Goal: Task Accomplishment & Management: Use online tool/utility

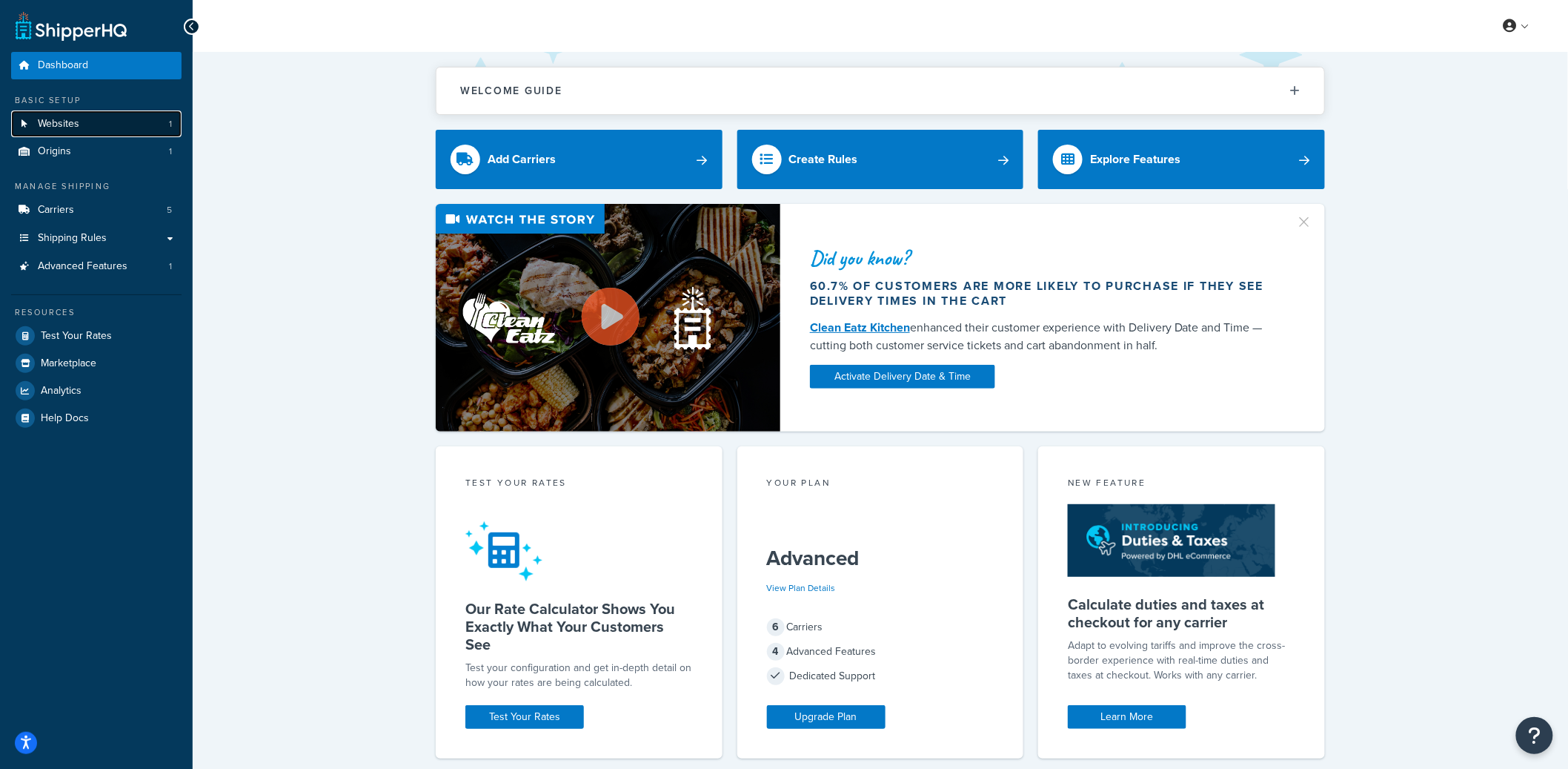
click at [122, 124] on link "Websites 1" at bounding box center [96, 123] width 170 height 27
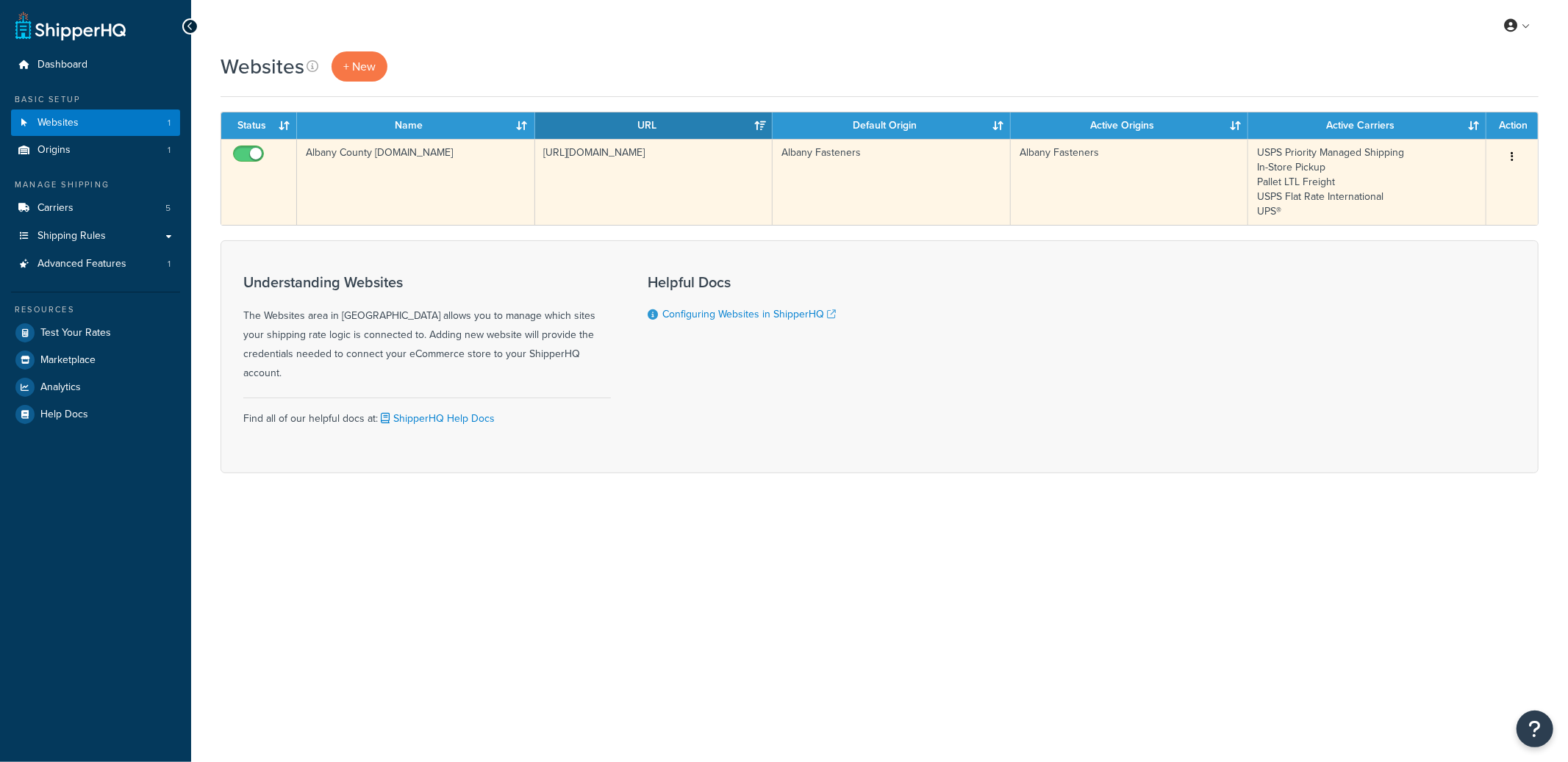
click at [411, 166] on td "Albany County Fasteners.com" at bounding box center [416, 181] width 238 height 86
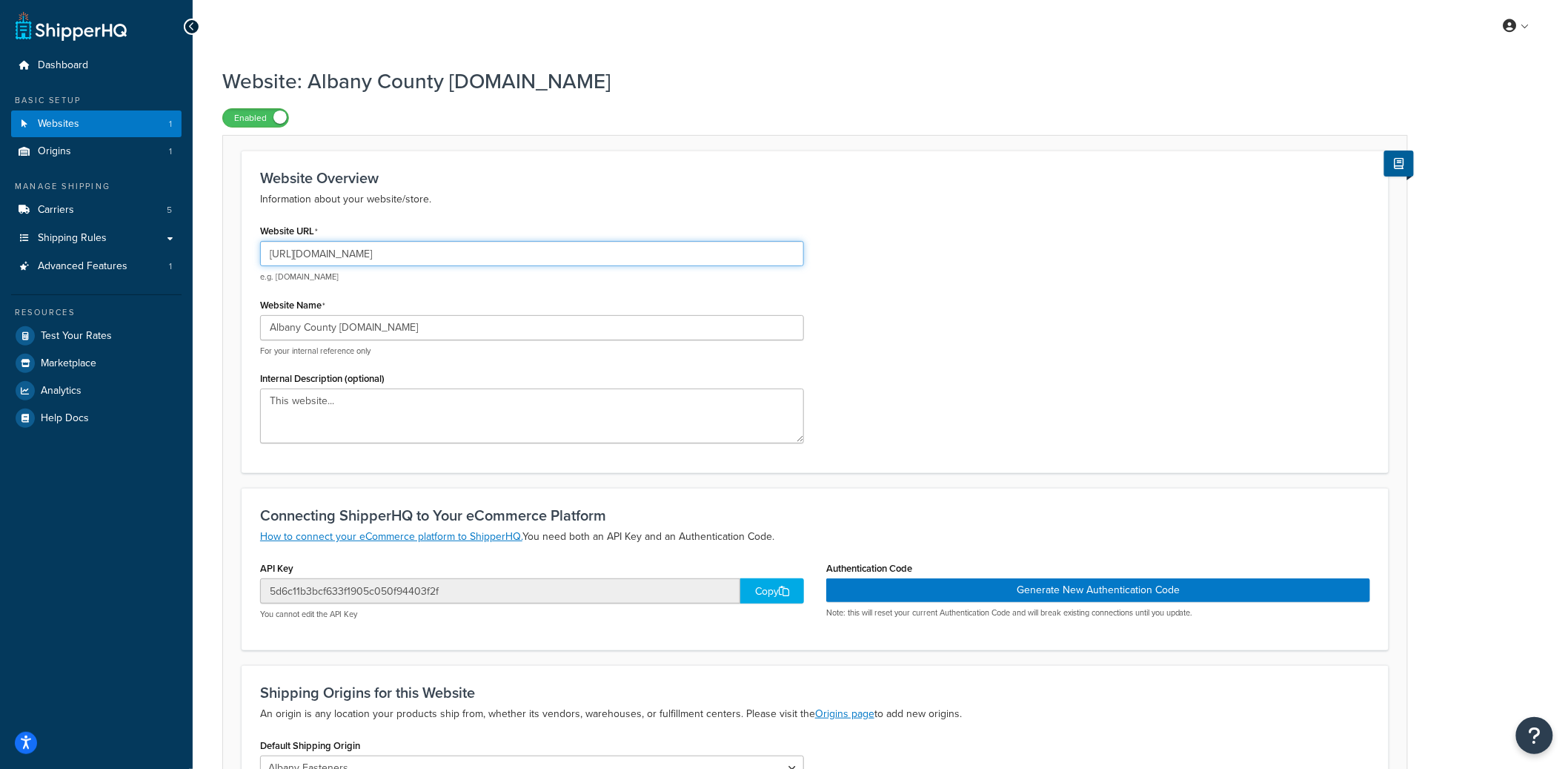
drag, startPoint x: 324, startPoint y: 255, endPoint x: 385, endPoint y: 255, distance: 61.0
click at [385, 255] on input "https://www.albanycountyfasteners.com/" at bounding box center [531, 253] width 544 height 25
drag, startPoint x: 326, startPoint y: 255, endPoint x: 448, endPoint y: 259, distance: 122.1
click at [448, 259] on input "https://www.albanycountyfasteners.com/" at bounding box center [531, 253] width 544 height 25
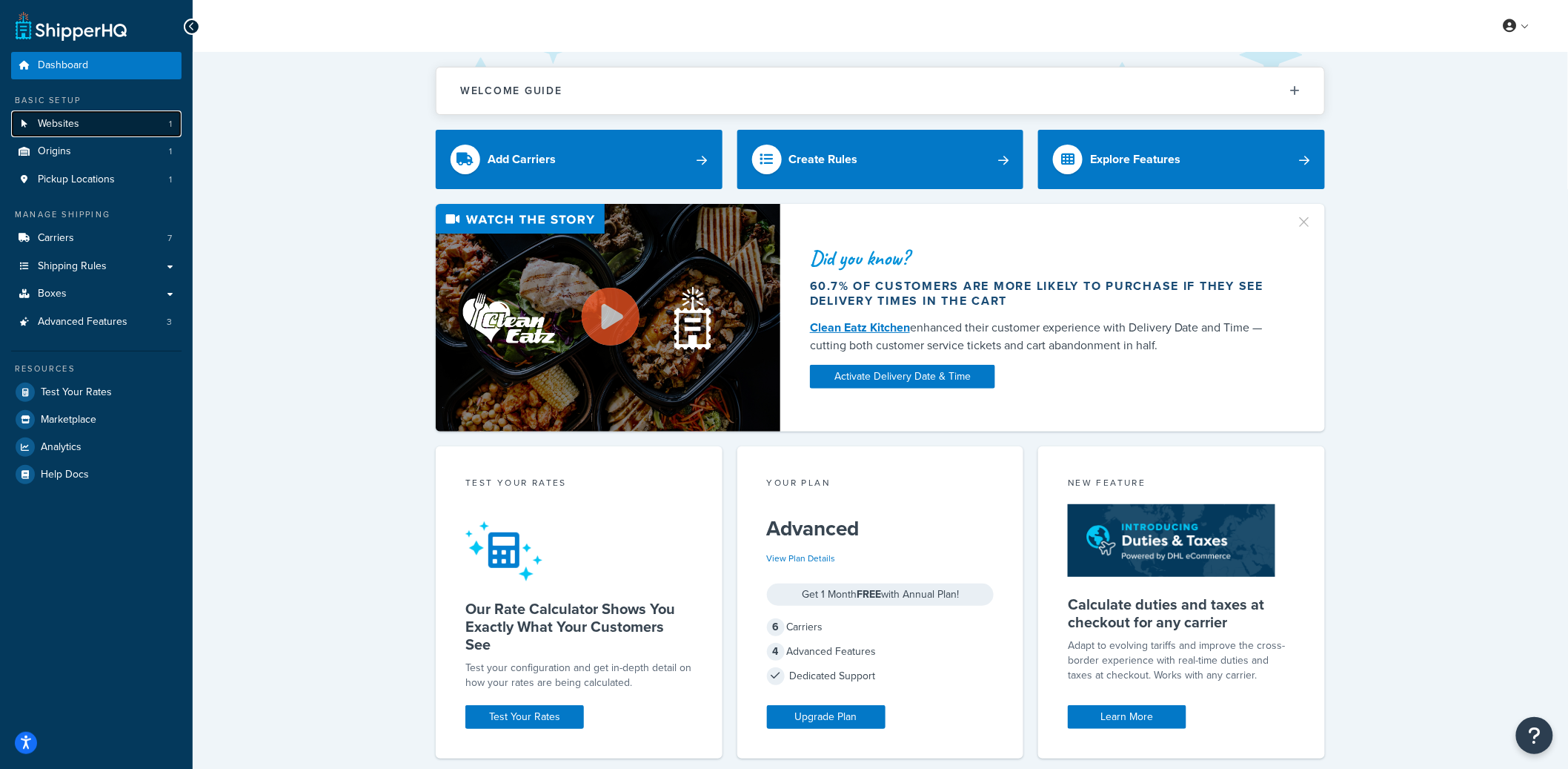
click at [89, 120] on link "Websites 1" at bounding box center [96, 123] width 170 height 27
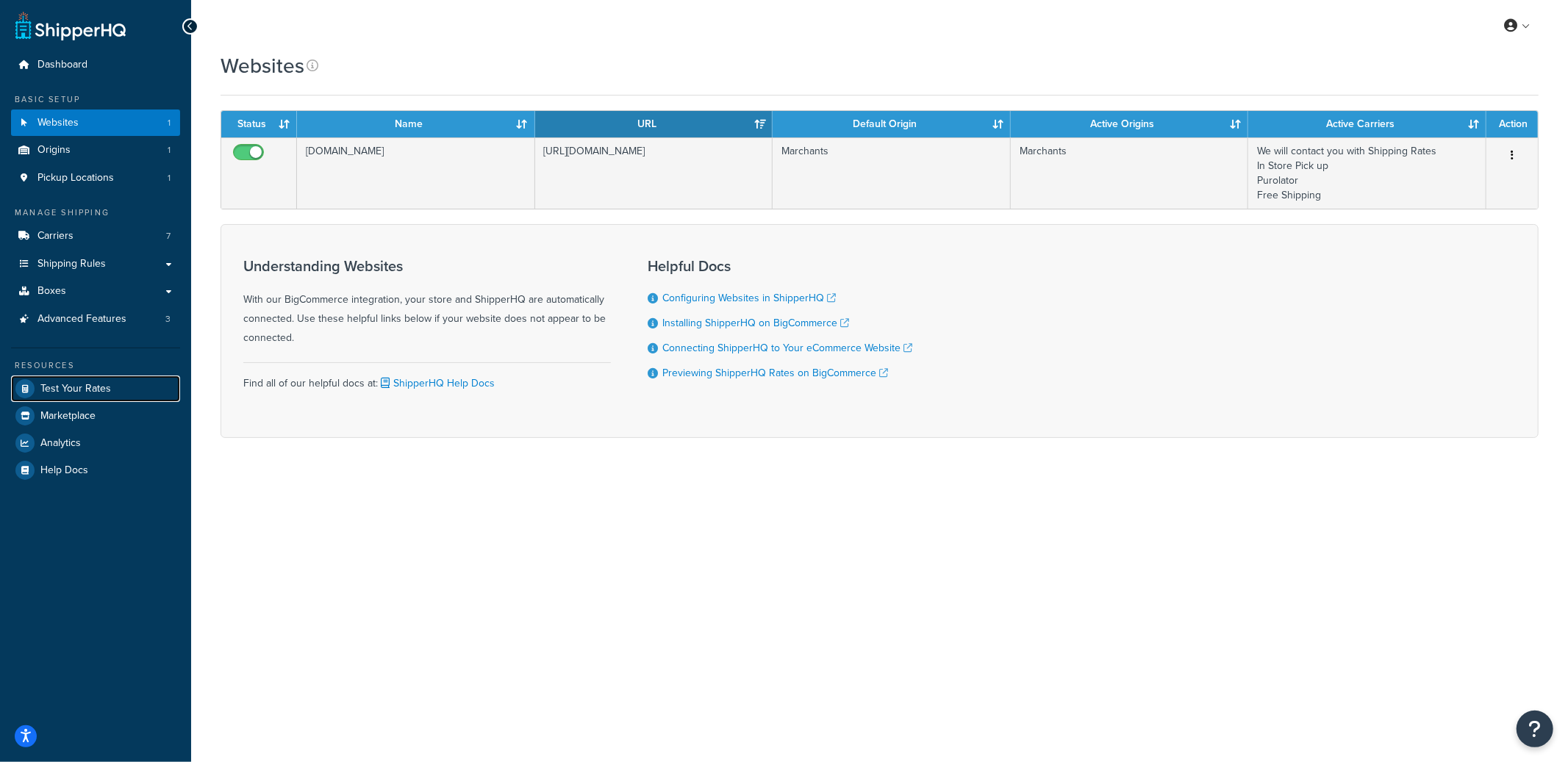
drag, startPoint x: 105, startPoint y: 386, endPoint x: 122, endPoint y: 373, distance: 21.4
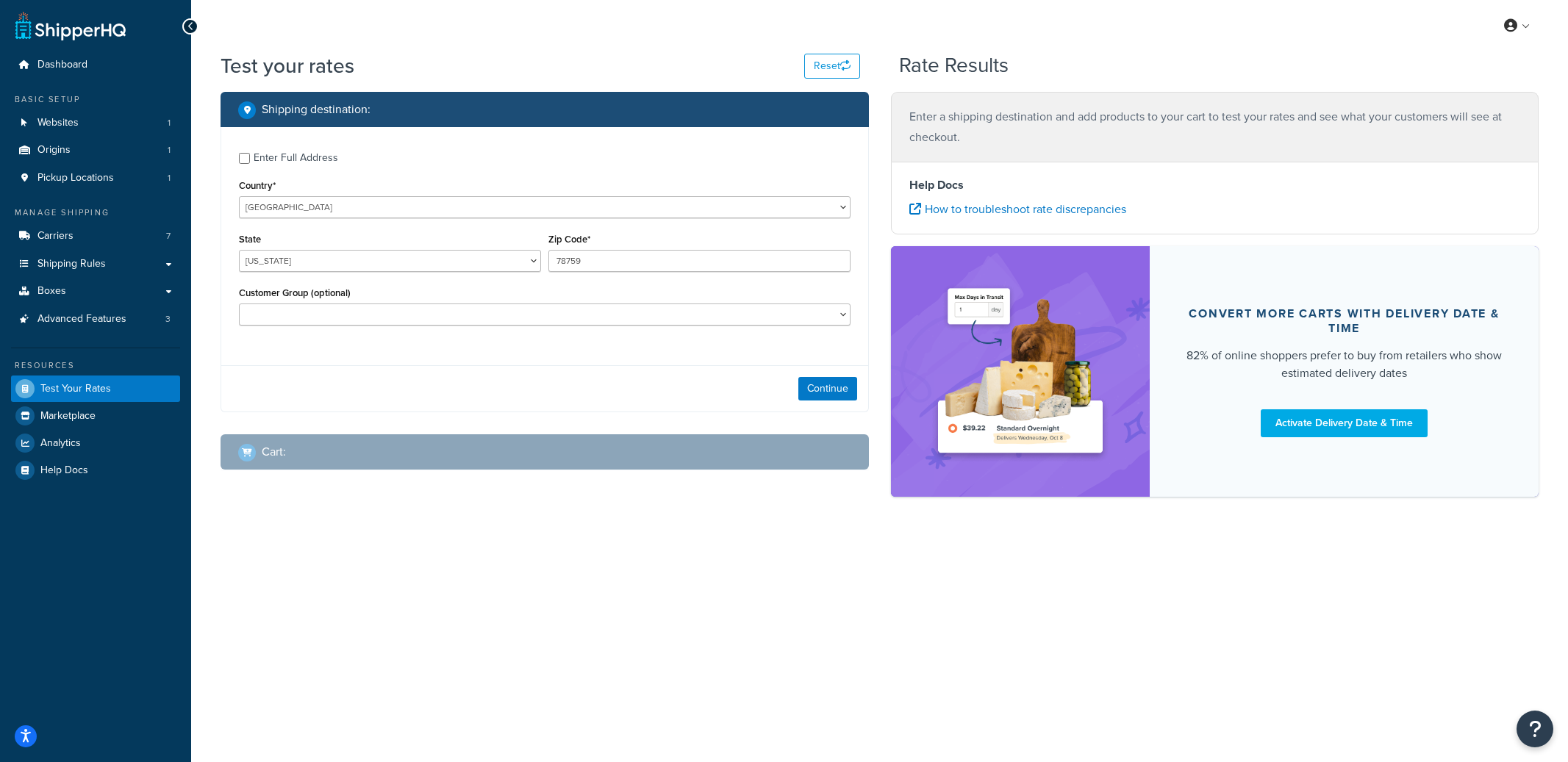
select select "[GEOGRAPHIC_DATA]"
click at [370, 206] on select "United States United Kingdom Afghanistan Åland Islands Albania Algeria American…" at bounding box center [544, 207] width 611 height 22
select select "KH"
click at [368, 203] on select "United States United Kingdom Afghanistan Åland Islands Albania Algeria American…" at bounding box center [544, 207] width 611 height 22
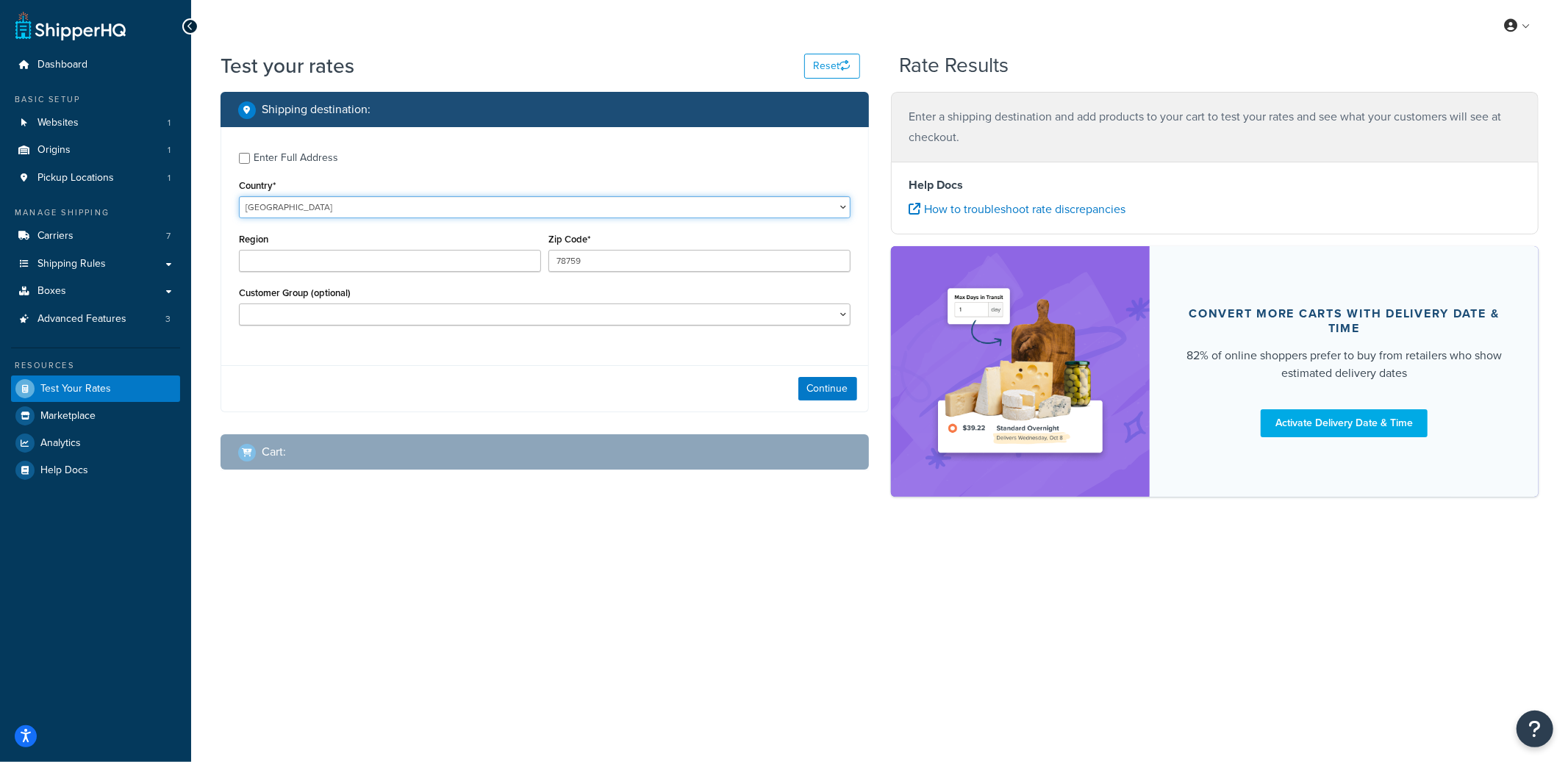
select select "CA"
click at [239, 196] on select "United States United Kingdom Afghanistan Åland Islands Albania Algeria American…" at bounding box center [544, 207] width 611 height 22
click at [302, 262] on select "Alberta British Columbia Manitoba New Brunswick Newfoundland and Labrador North…" at bounding box center [390, 261] width 302 height 22
select select "ON"
click at [239, 250] on select "Alberta British Columbia Manitoba New Brunswick Newfoundland and Labrador North…" at bounding box center [390, 261] width 302 height 22
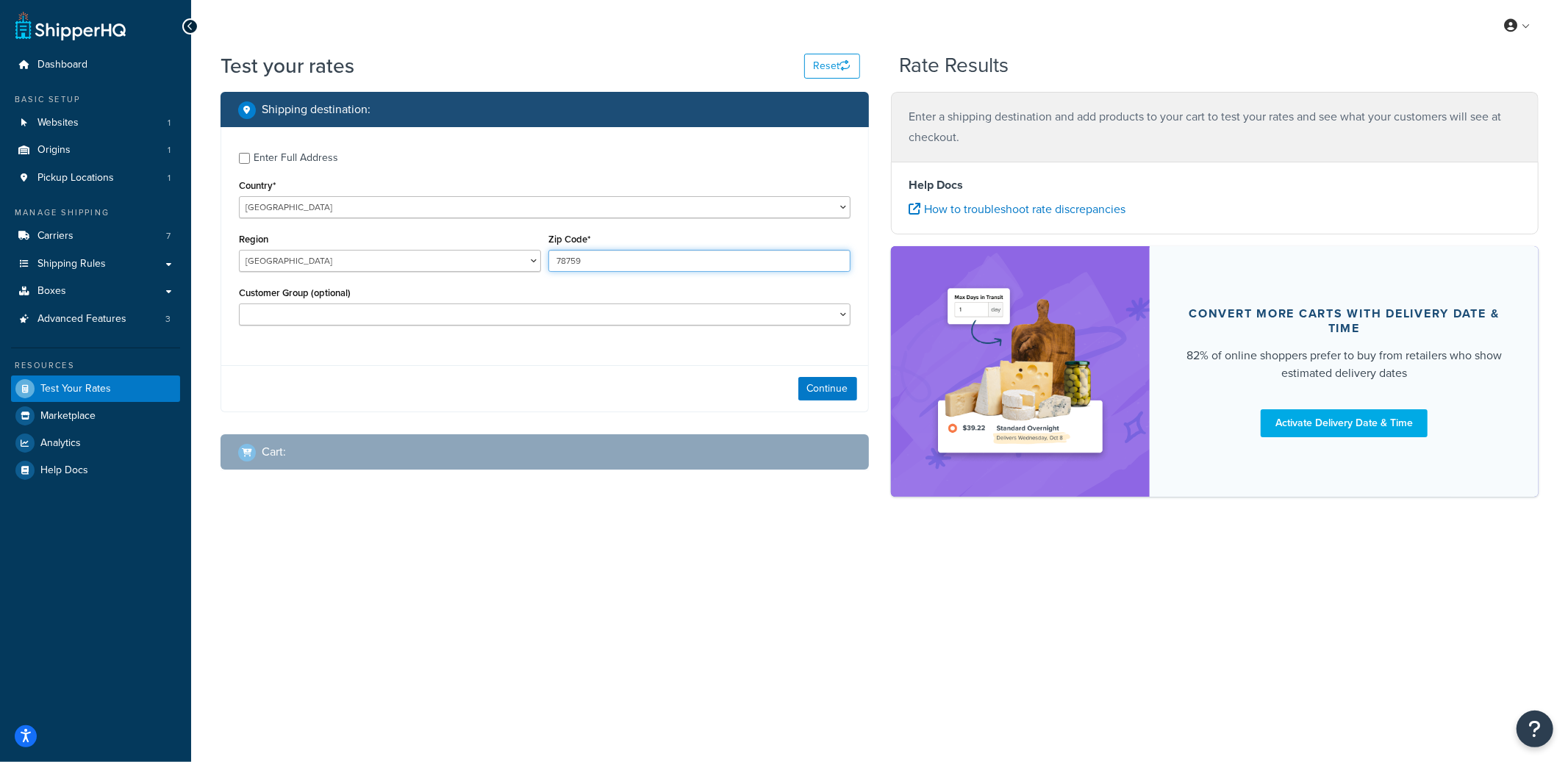
click at [599, 255] on input "78759" at bounding box center [699, 261] width 302 height 22
paste input "L4G2N4"
type input "L4G2N4"
click at [825, 398] on button "Continue" at bounding box center [828, 389] width 59 height 24
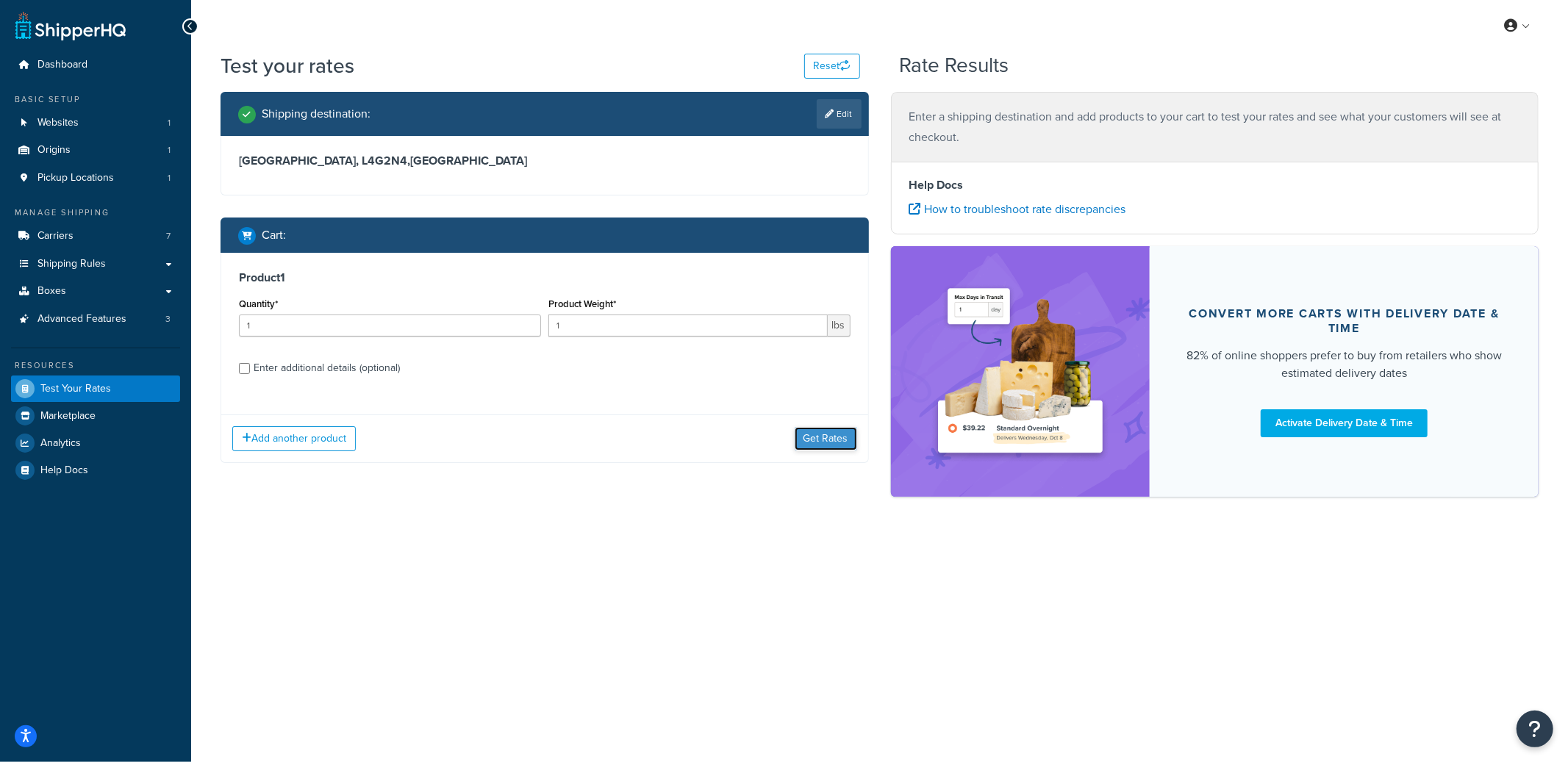
click at [838, 431] on button "Get Rates" at bounding box center [825, 438] width 62 height 24
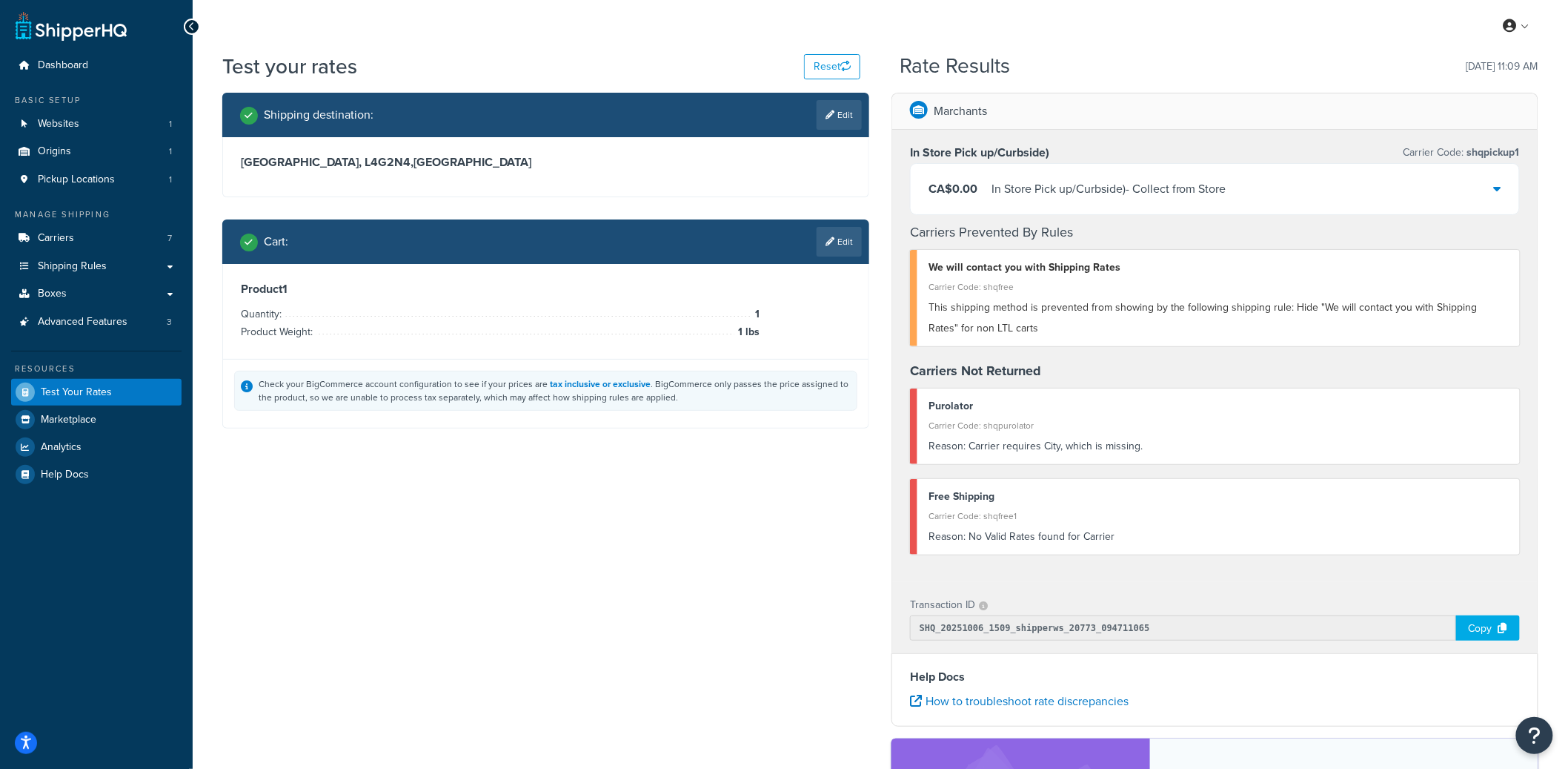
click at [1237, 194] on div "CA$0.00 In Store Pick up/Curbside) - Collect from Store" at bounding box center [1215, 189] width 608 height 50
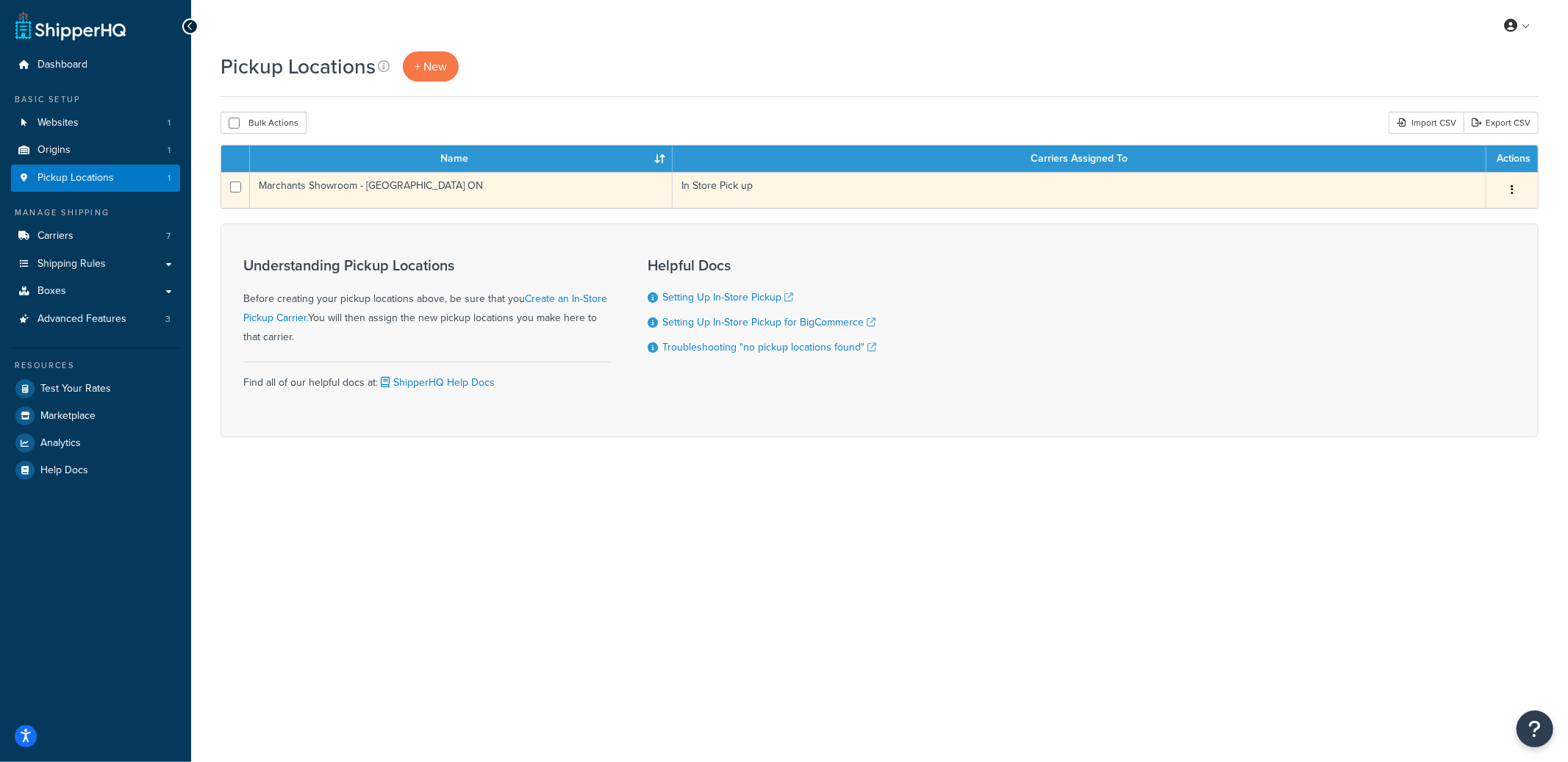
click at [583, 194] on td "Marchants Showroom - Toronto ON" at bounding box center [461, 190] width 423 height 36
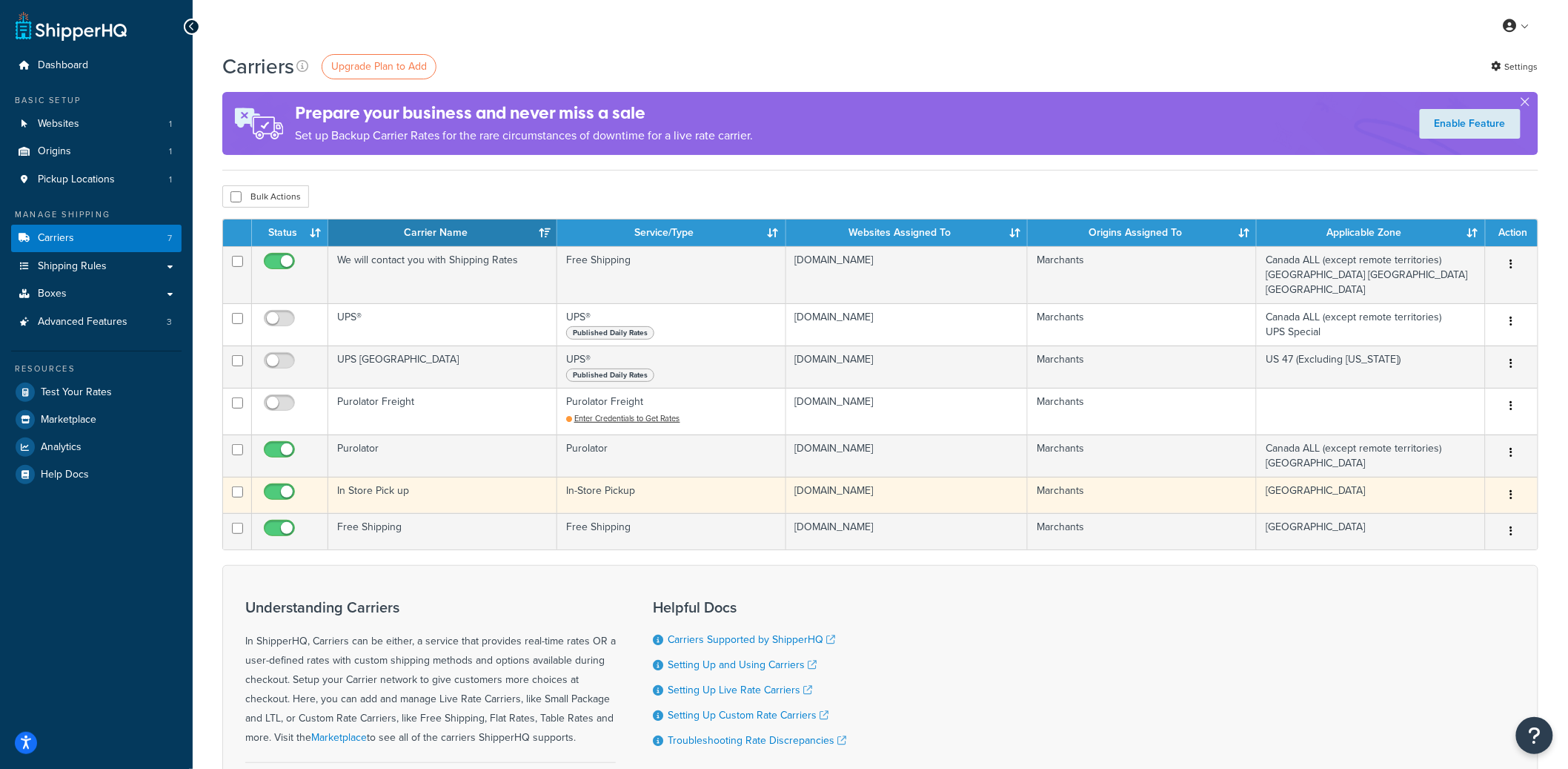
click at [439, 493] on td "In Store Pick up" at bounding box center [443, 495] width 229 height 36
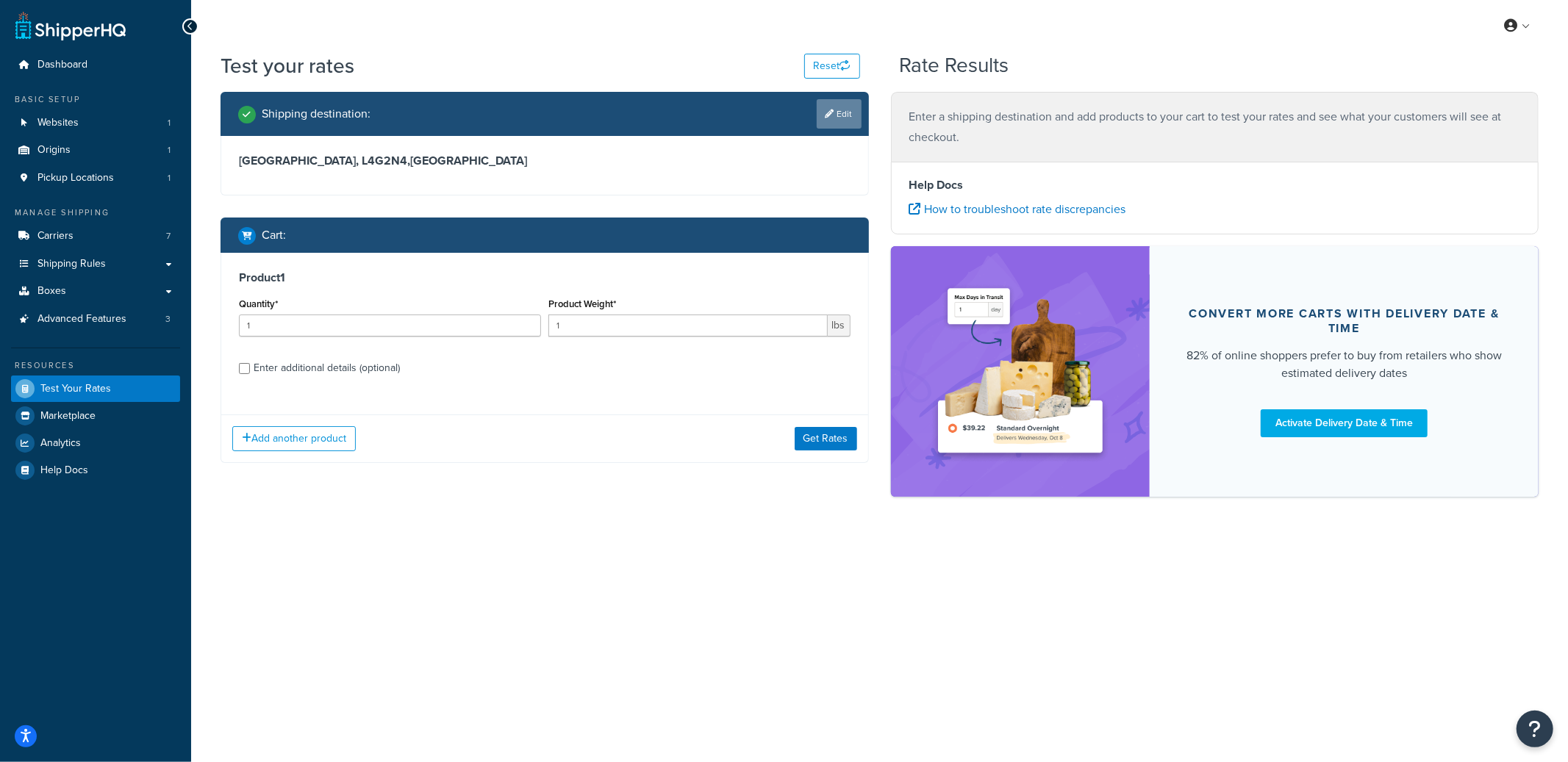
click at [828, 110] on icon at bounding box center [830, 113] width 9 height 9
select select "CA"
select select "ON"
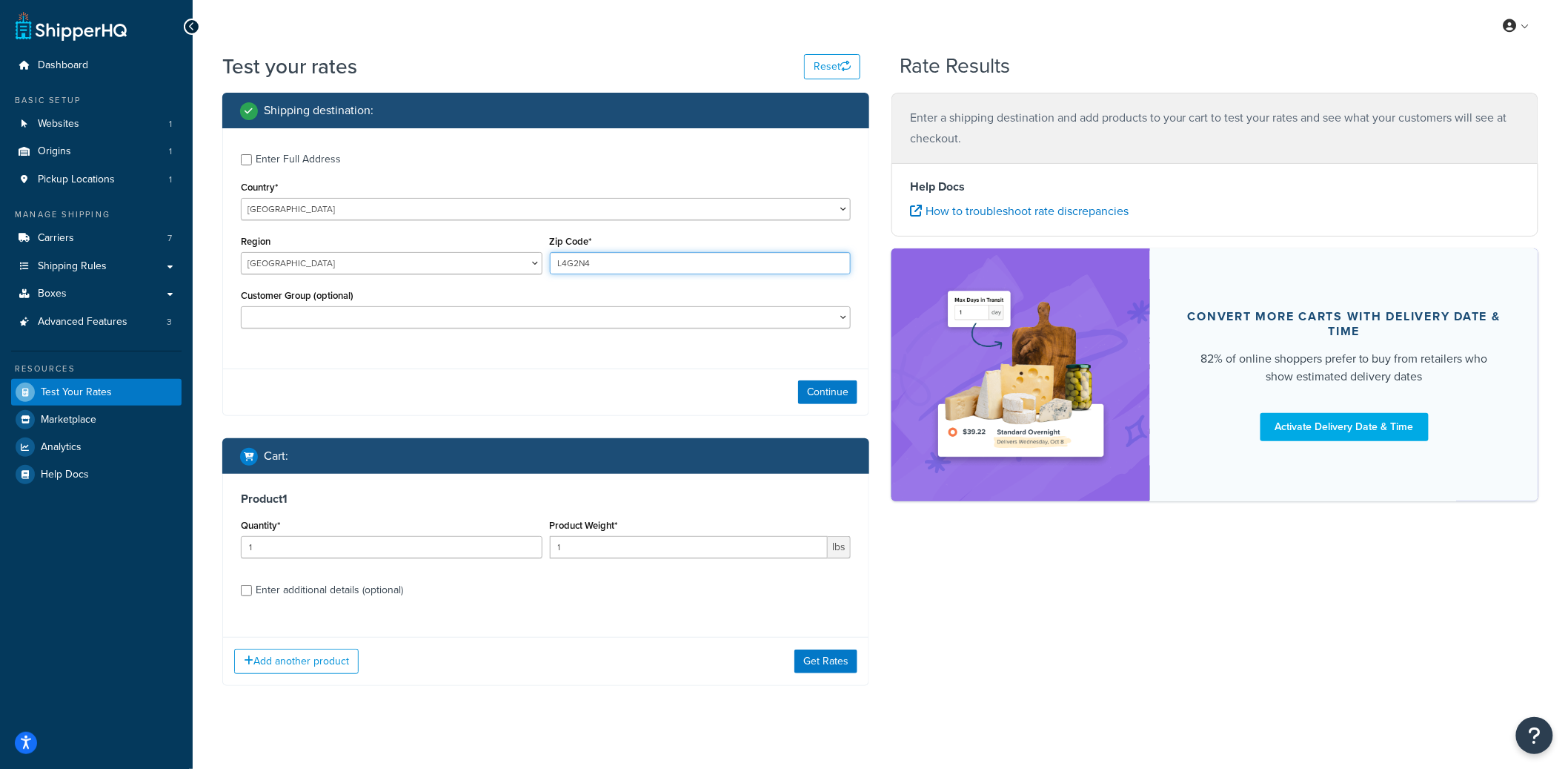
click at [573, 264] on input "L4G2N4" at bounding box center [701, 263] width 302 height 22
type input "L4G 2N4"
click at [839, 401] on button "Continue" at bounding box center [828, 392] width 60 height 24
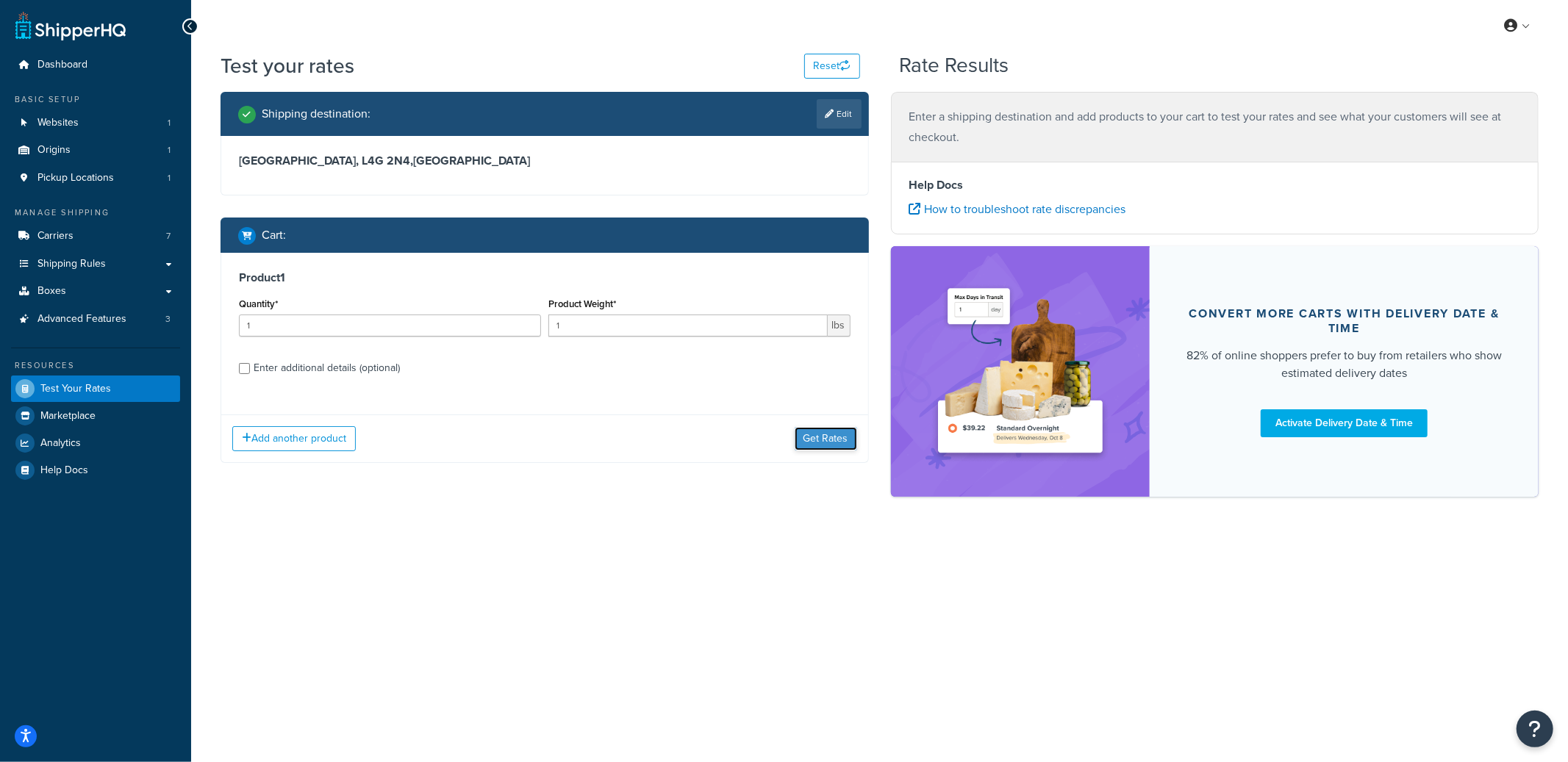
click at [843, 438] on button "Get Rates" at bounding box center [825, 438] width 62 height 24
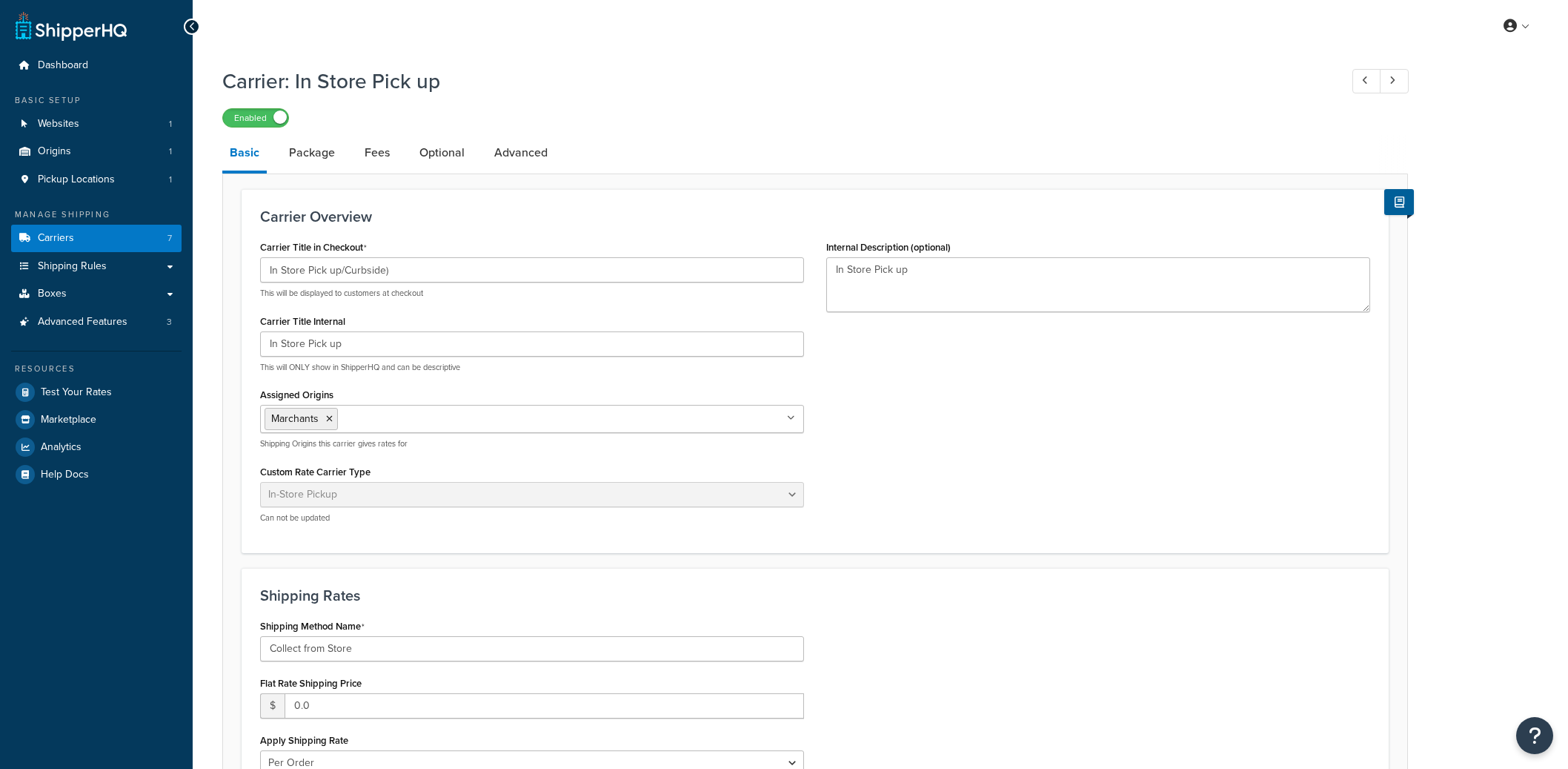
select select "pickup"
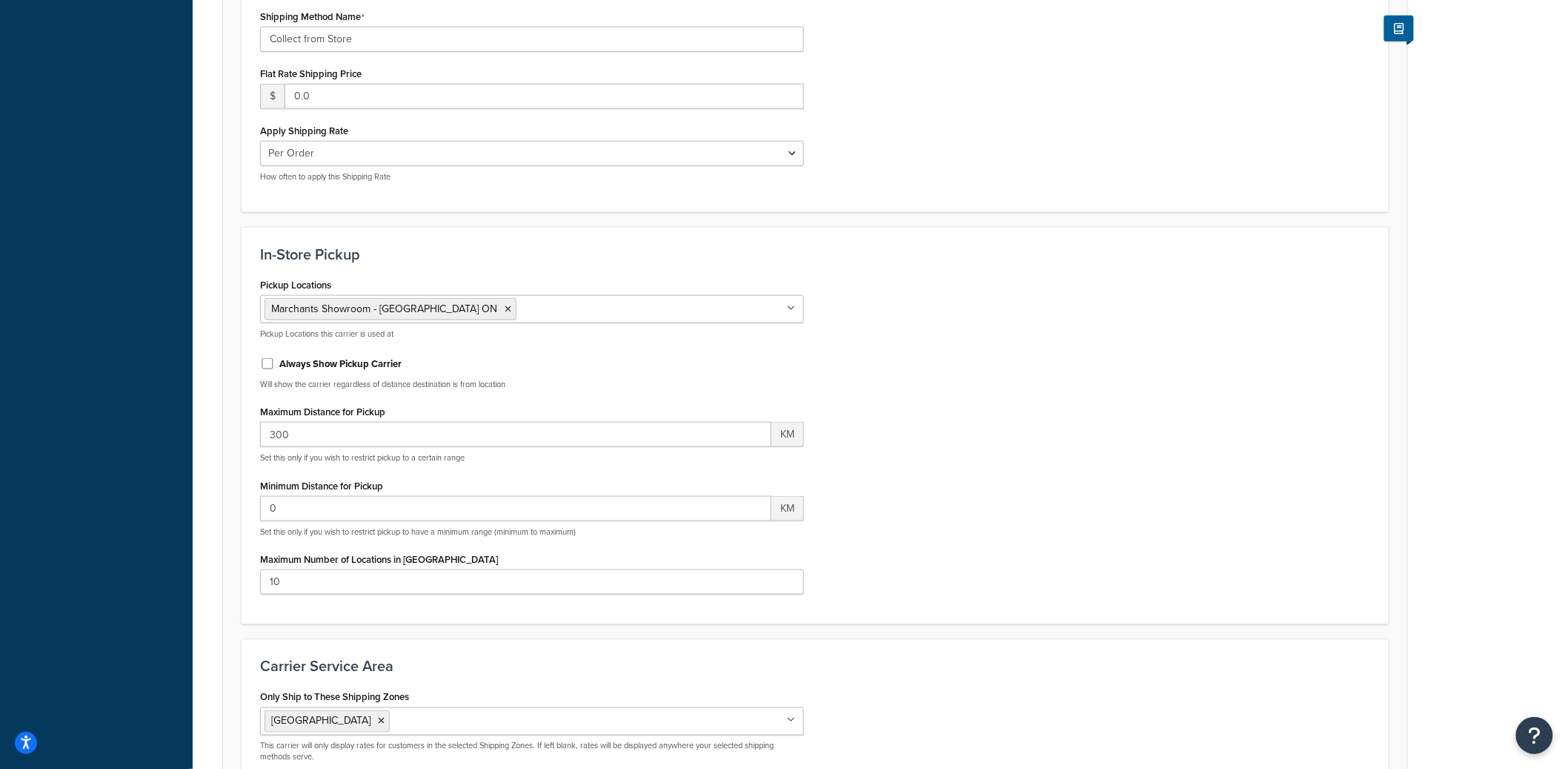
scroll to position [618, 0]
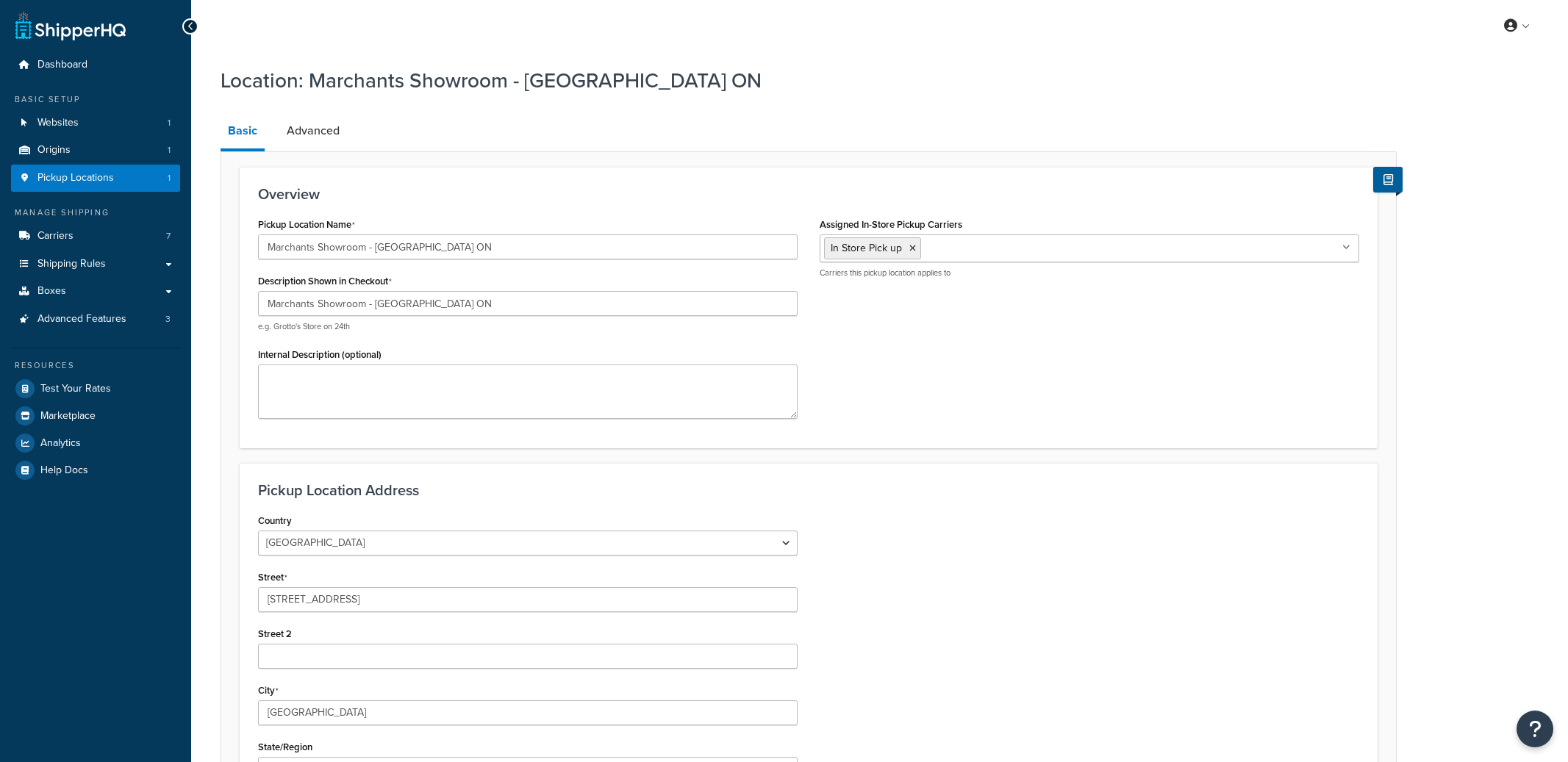
select select "1039"
select select "69"
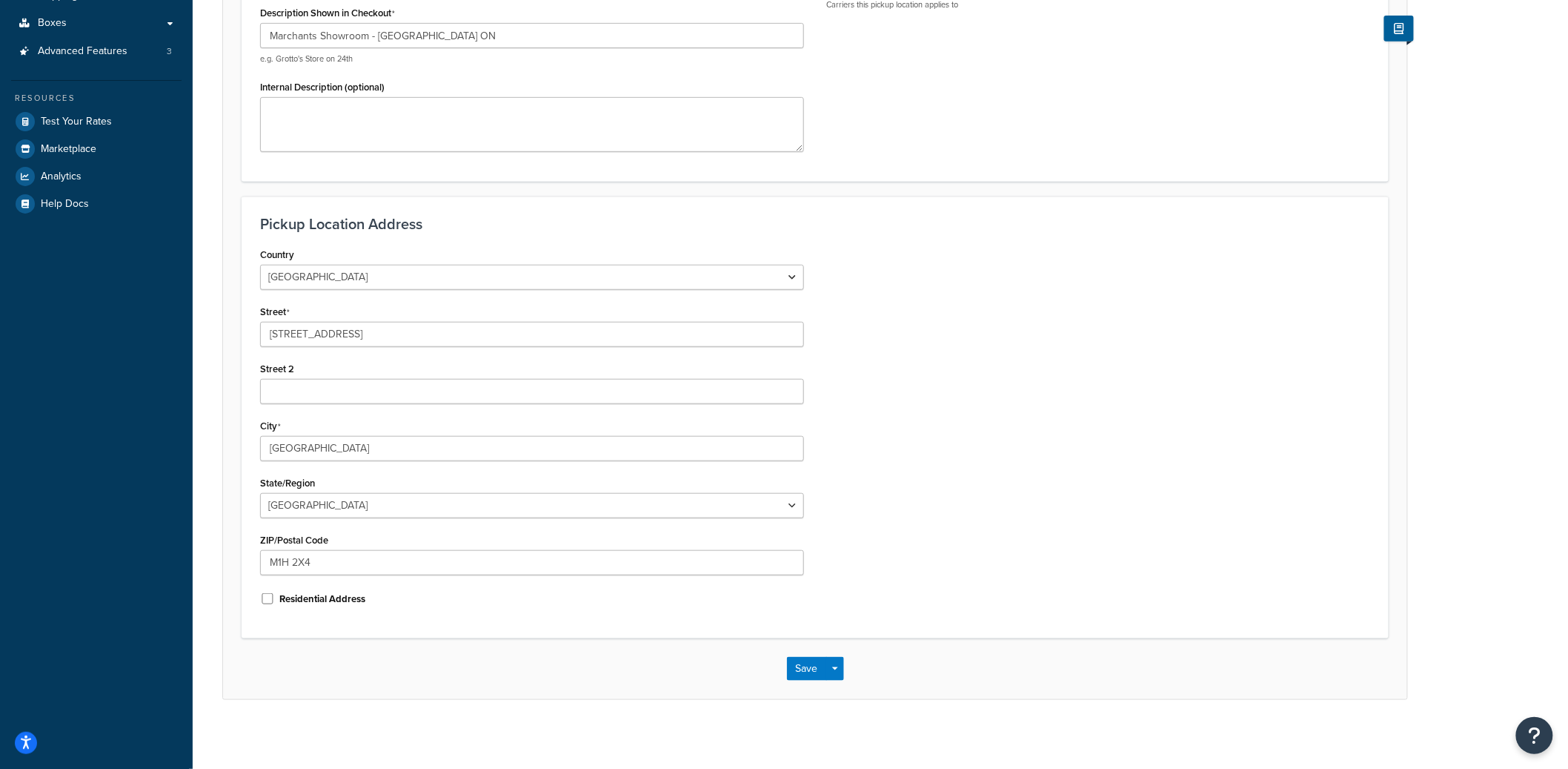
scroll to position [275, 0]
click at [347, 329] on input "[STREET_ADDRESS]" at bounding box center [531, 329] width 544 height 25
click at [347, 329] on input "849 Progress Ave" at bounding box center [531, 329] width 544 height 25
click at [294, 563] on input "M1H 2X4" at bounding box center [531, 558] width 544 height 25
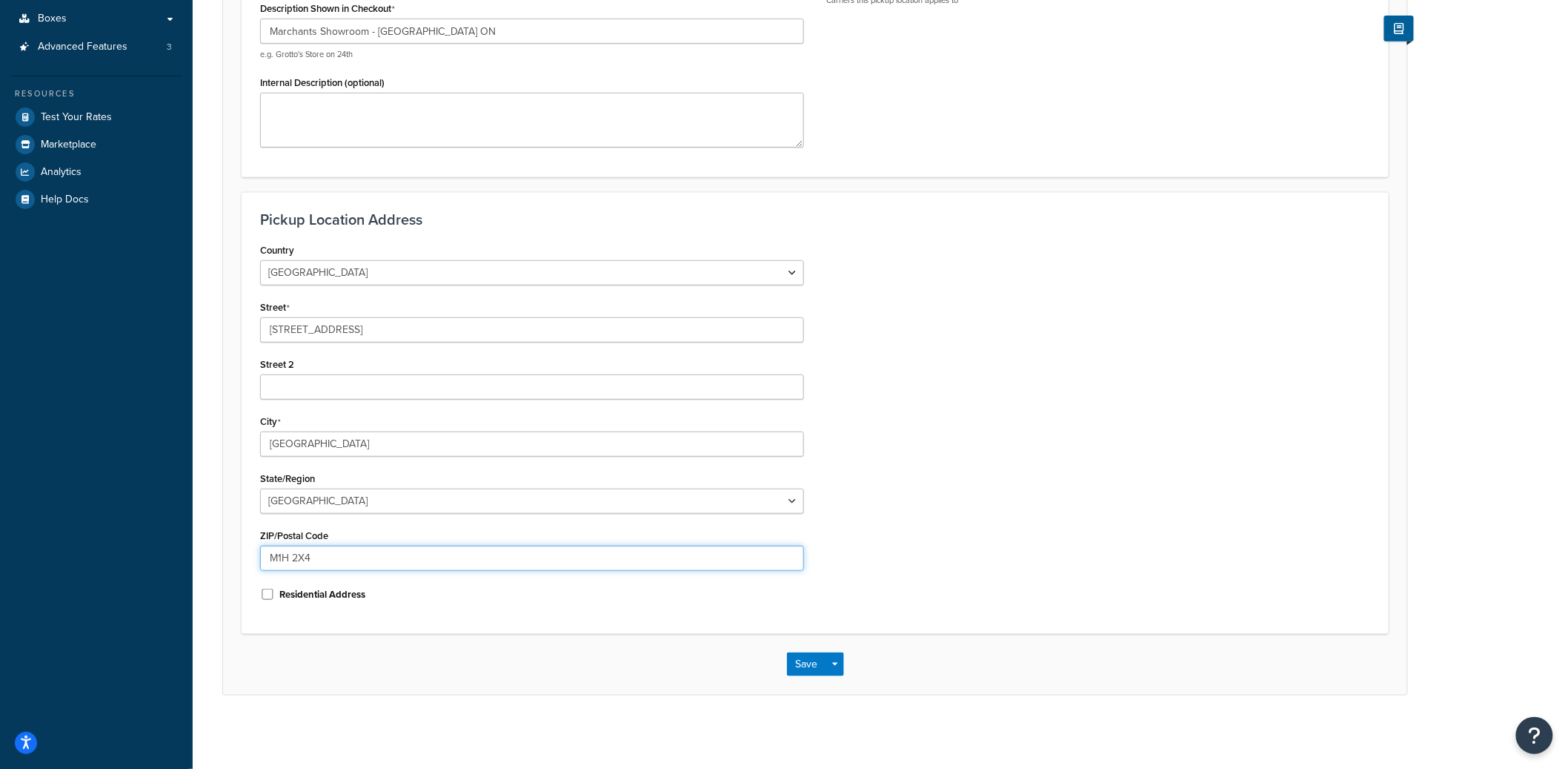
click at [294, 562] on input "M1H 2X4" at bounding box center [531, 558] width 544 height 25
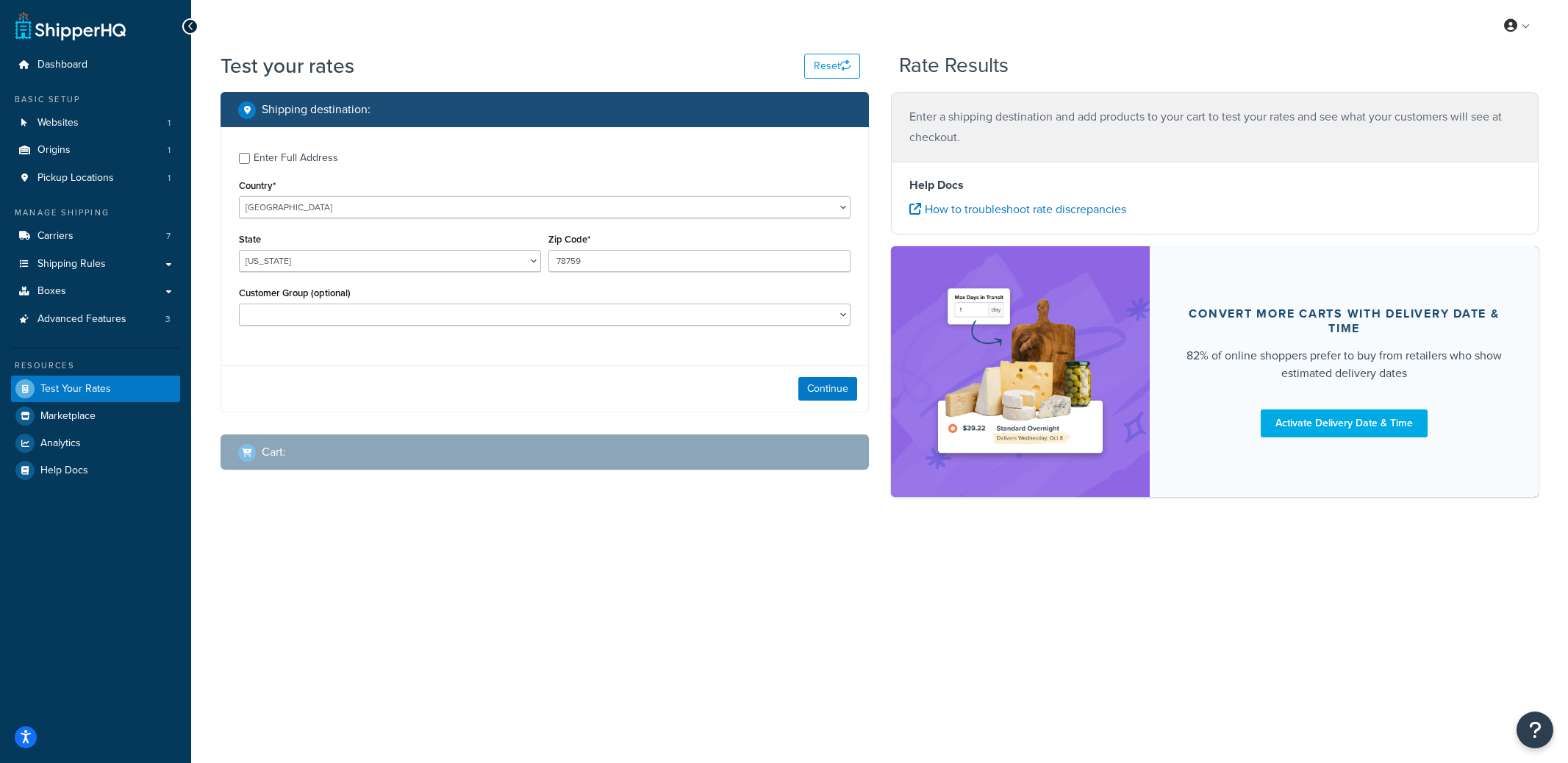
select select "[GEOGRAPHIC_DATA]"
click at [826, 389] on button "Continue" at bounding box center [828, 389] width 59 height 24
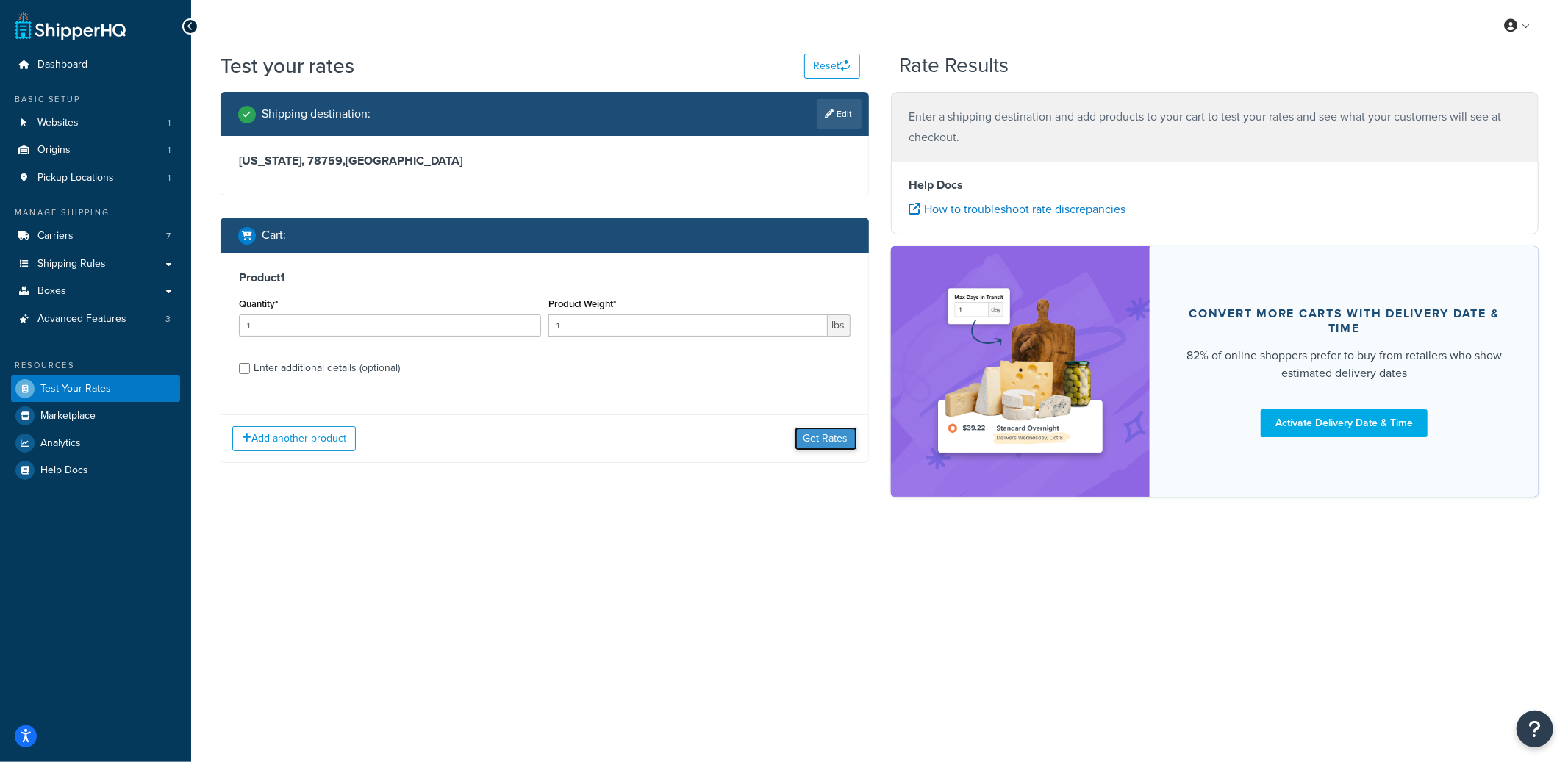
click at [843, 442] on button "Get Rates" at bounding box center [825, 438] width 62 height 24
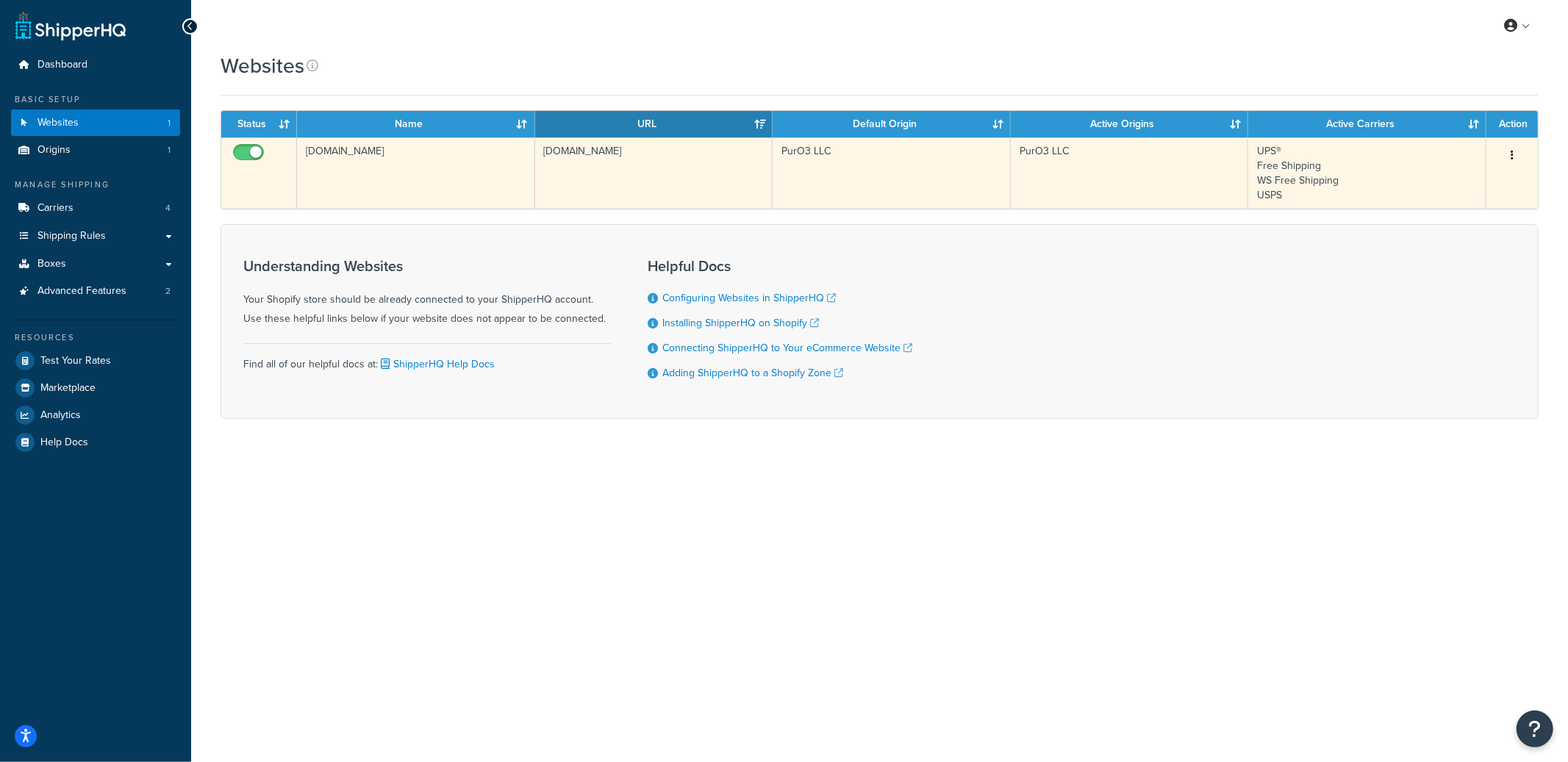
click at [455, 191] on td "[DOMAIN_NAME]" at bounding box center [416, 173] width 238 height 71
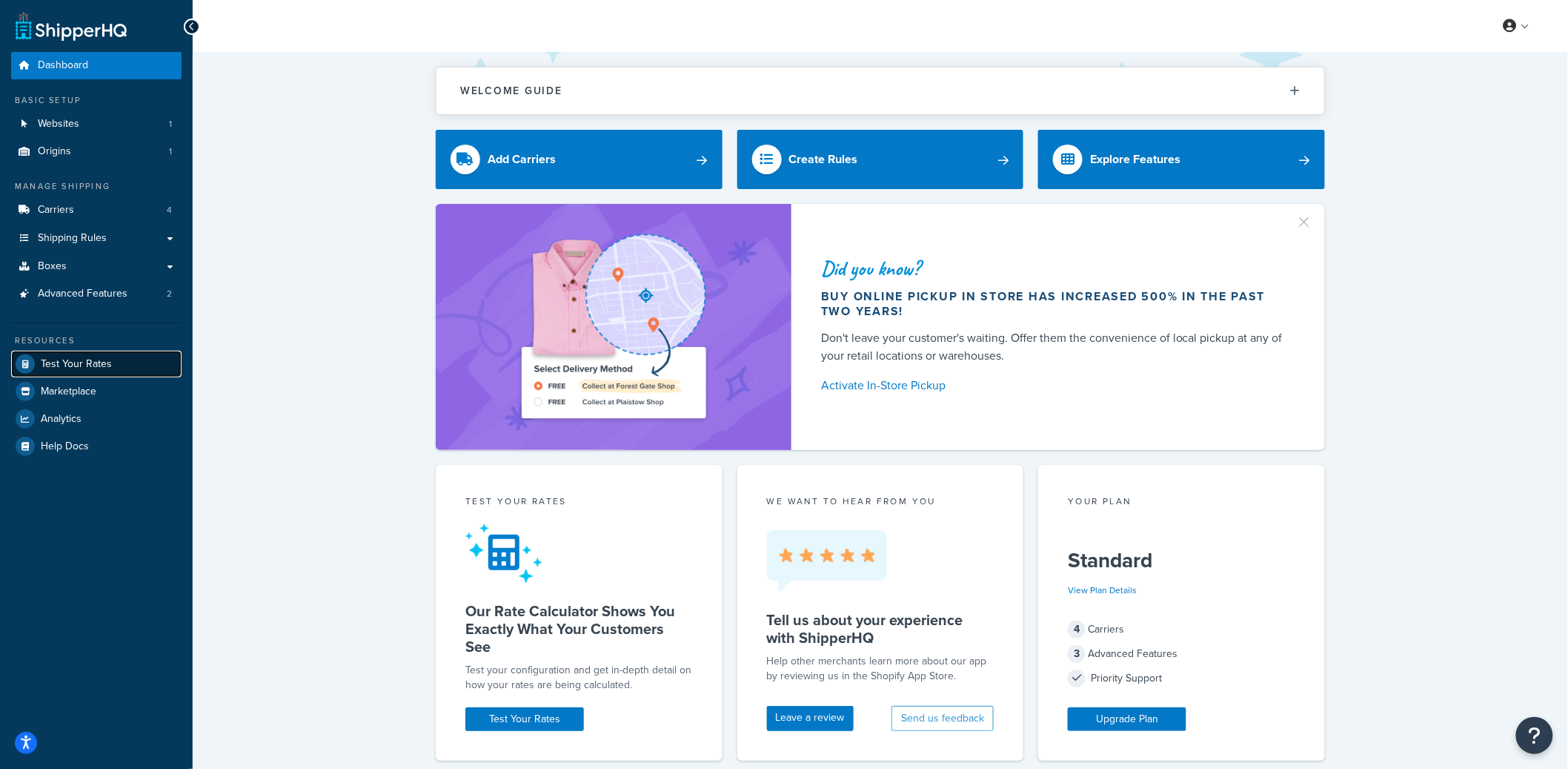
click at [67, 369] on span "Test Your Rates" at bounding box center [76, 364] width 71 height 12
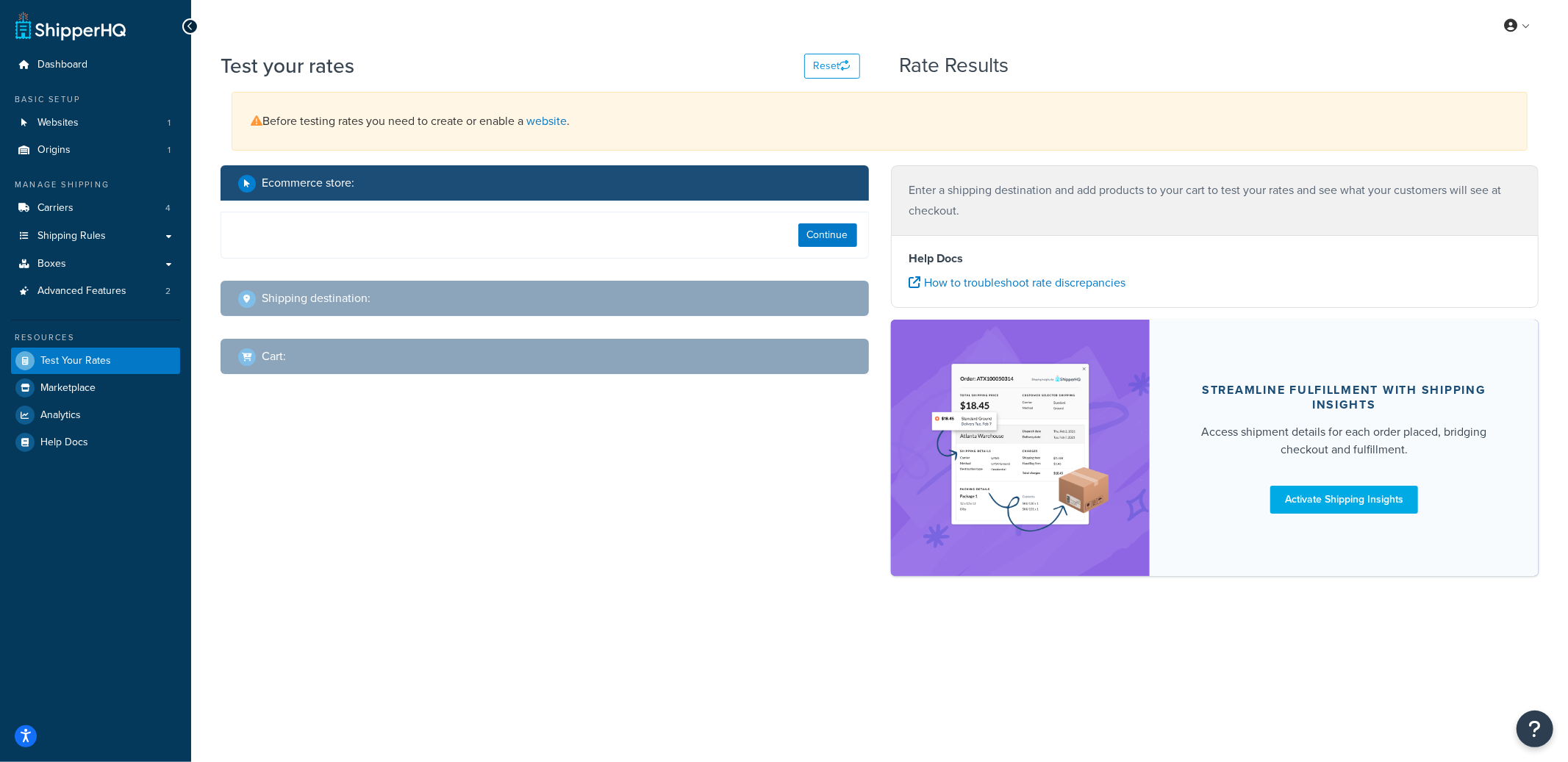
select select "TX"
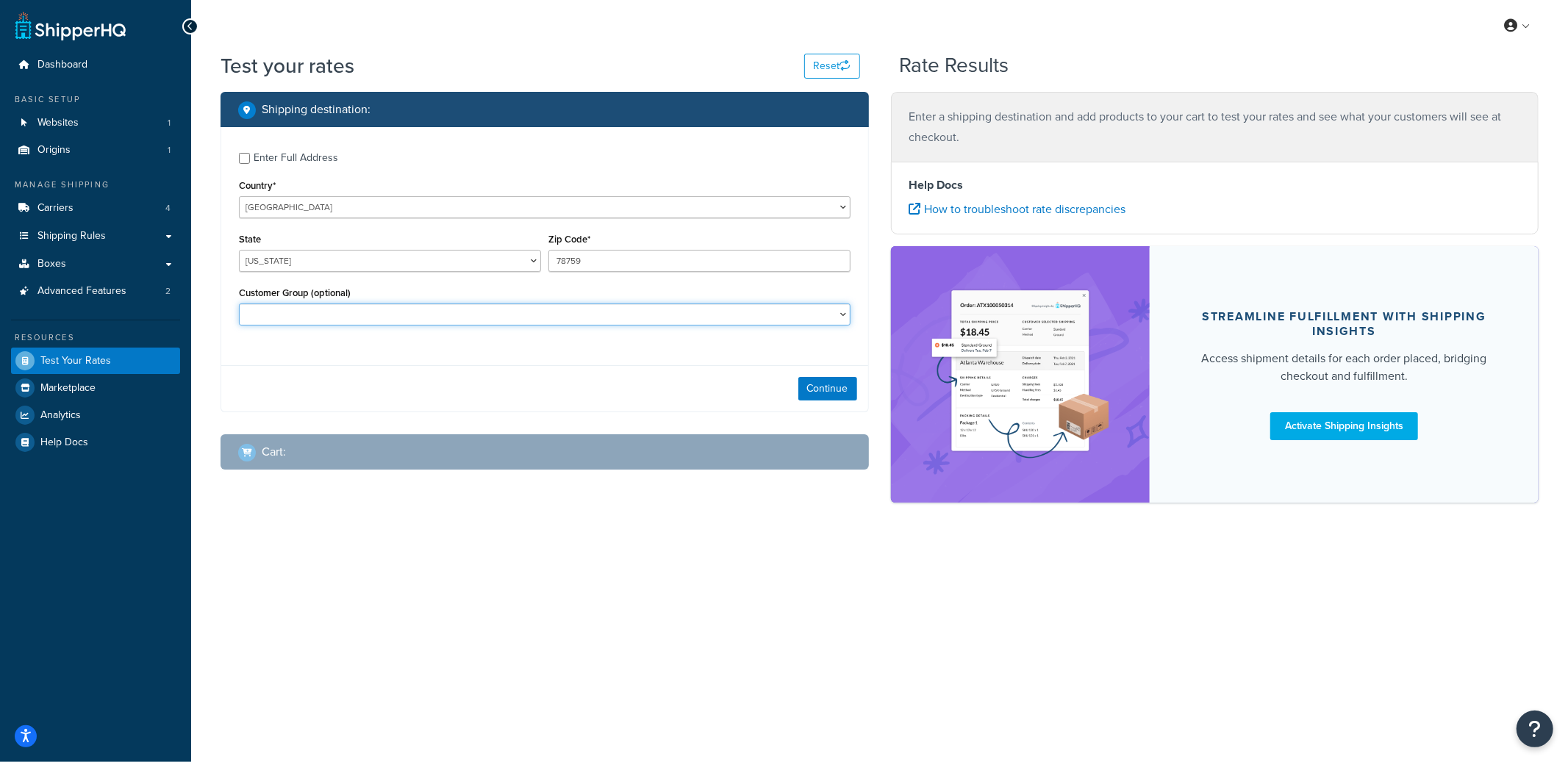
click at [404, 313] on select "Customers added to companies Customers not added to companies Logged In Not Log…" at bounding box center [544, 314] width 611 height 22
select select "Wholesale"
click at [239, 304] on select "Customers added to companies Customers not added to companies Logged In Not Log…" at bounding box center [544, 314] width 611 height 22
click at [825, 388] on button "Continue" at bounding box center [828, 389] width 59 height 24
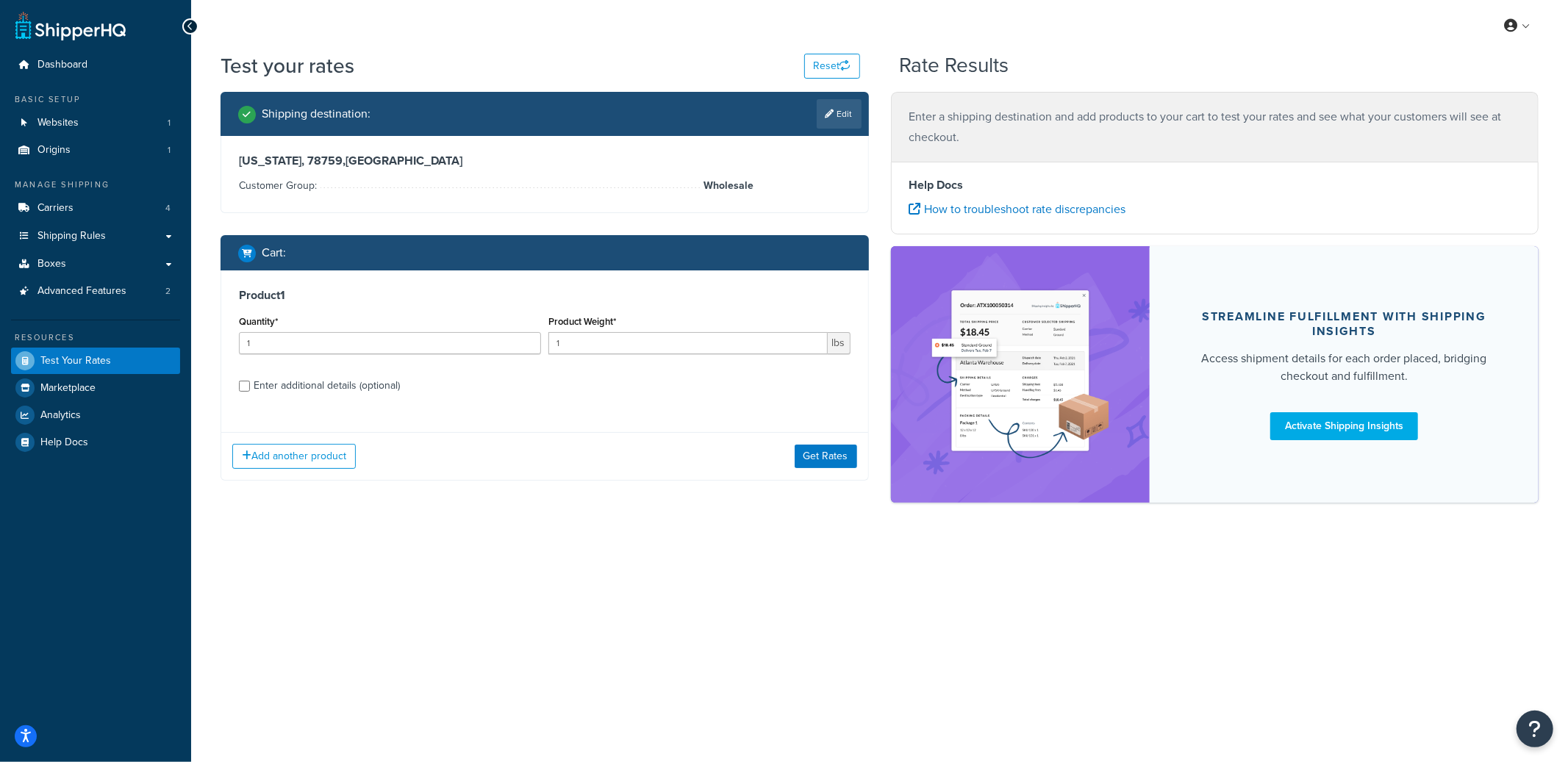
click at [835, 468] on div "Add another product Get Rates" at bounding box center [545, 456] width 647 height 48
click at [832, 460] on button "Get Rates" at bounding box center [825, 456] width 62 height 24
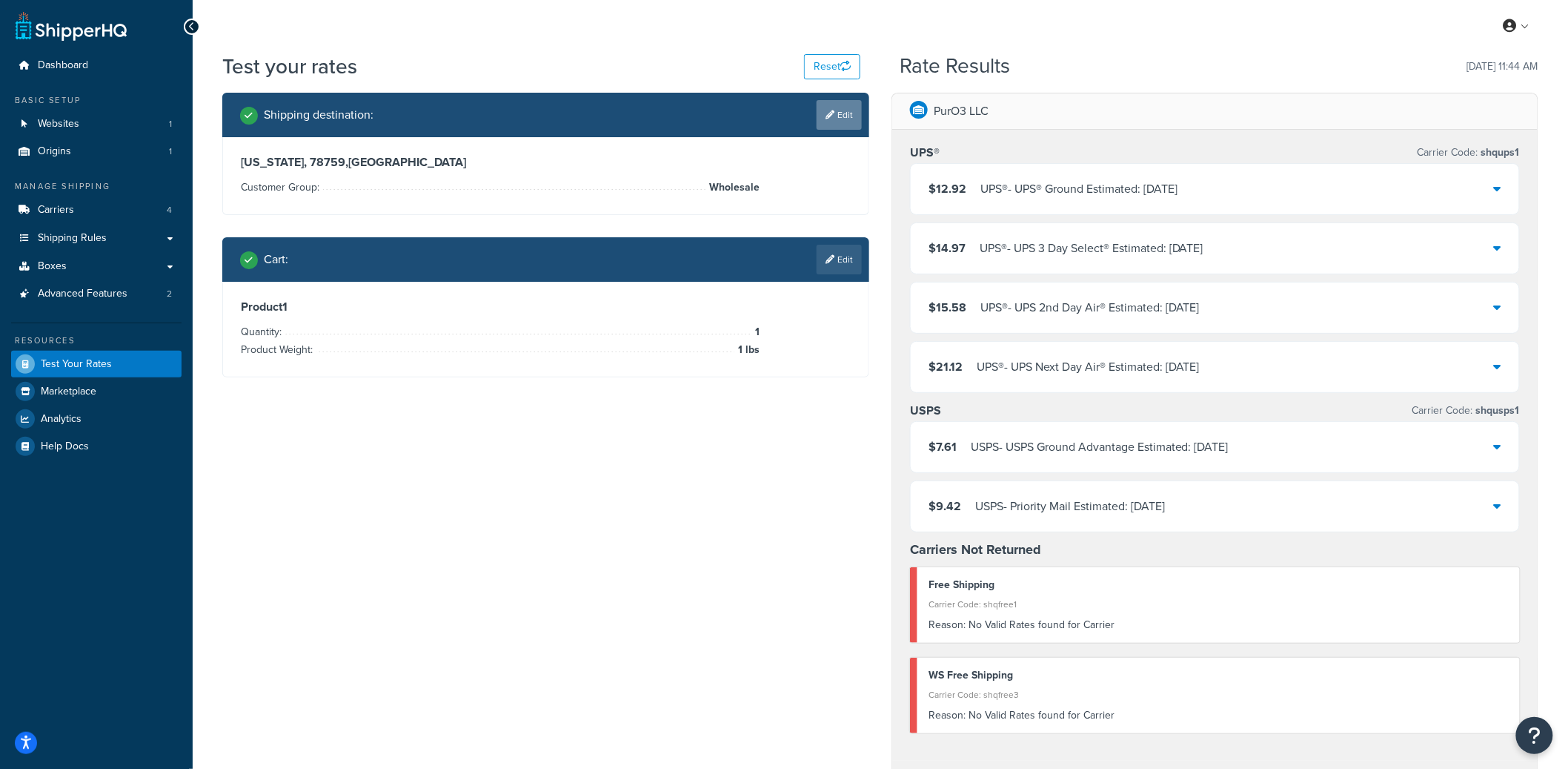
click at [839, 124] on link "Edit" at bounding box center [839, 115] width 46 height 30
select select "TX"
select select "Wholesale"
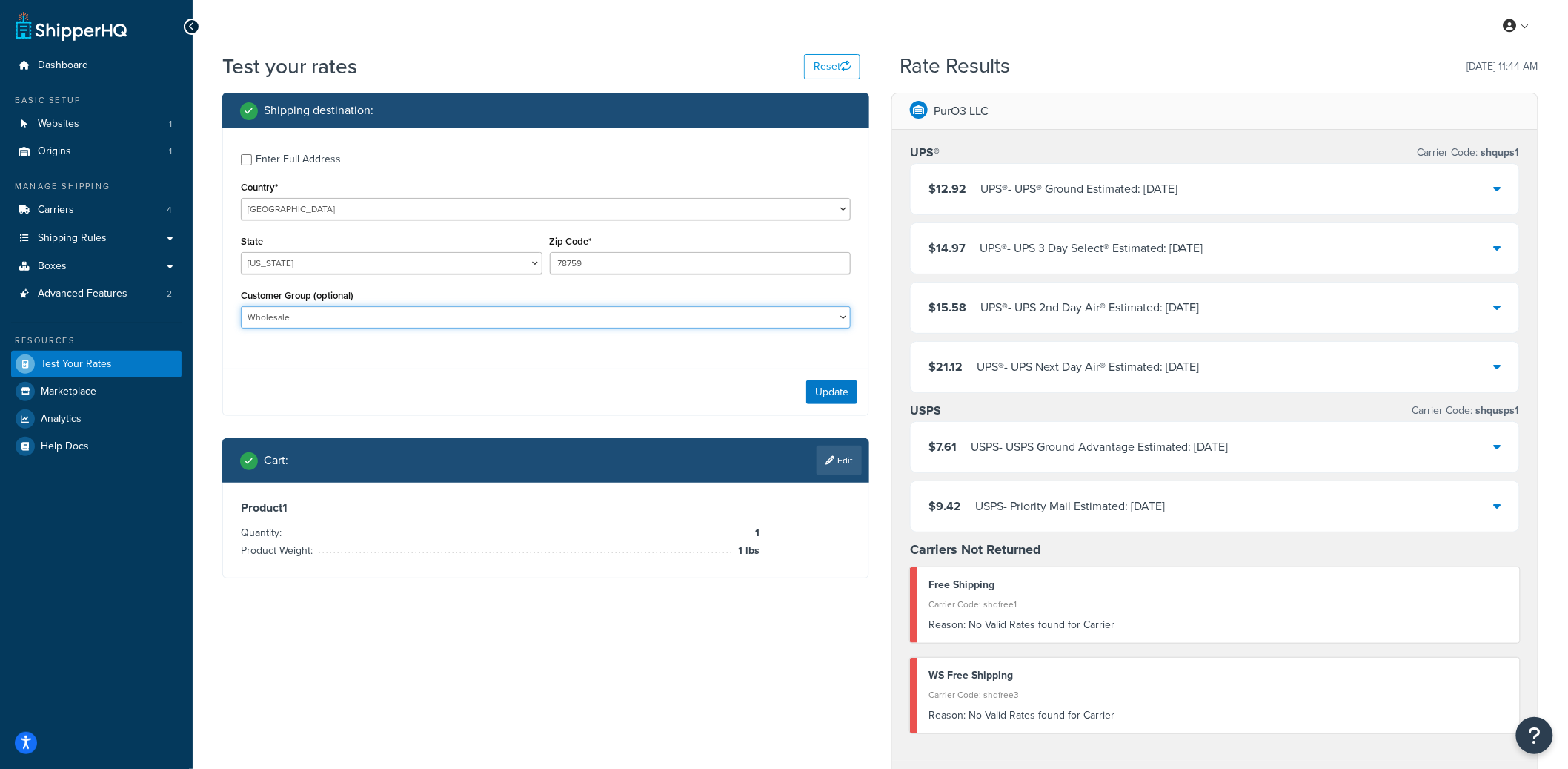
click at [310, 321] on select "Customers added to companies Customers not added to companies Logged In Not Log…" at bounding box center [545, 317] width 610 height 22
select select
click at [241, 307] on select "Customers added to companies Customers not added to companies Logged In Not Log…" at bounding box center [545, 317] width 610 height 22
click at [824, 397] on button "Update" at bounding box center [832, 392] width 51 height 24
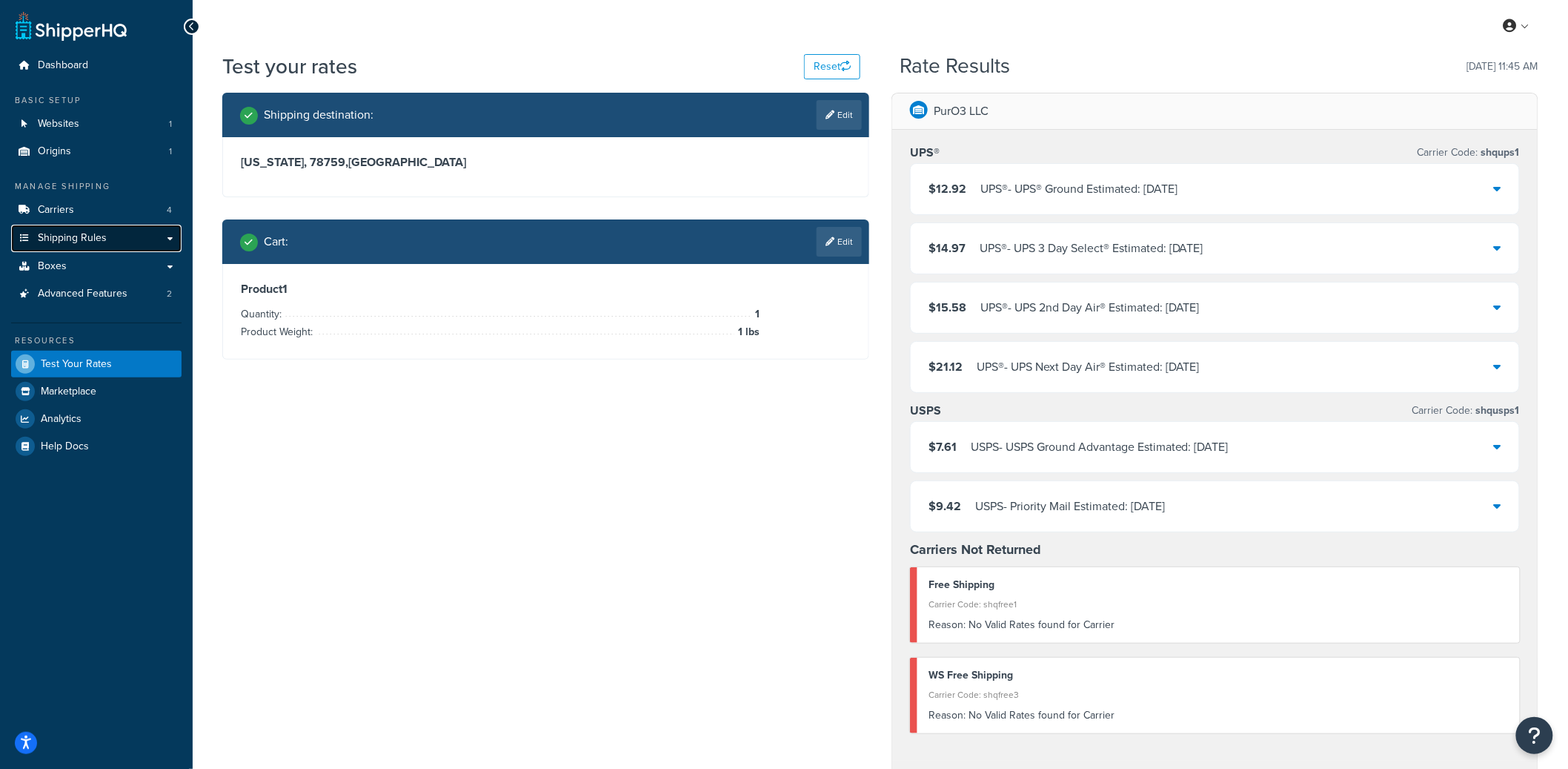
click at [94, 246] on link "Shipping Rules" at bounding box center [96, 238] width 170 height 27
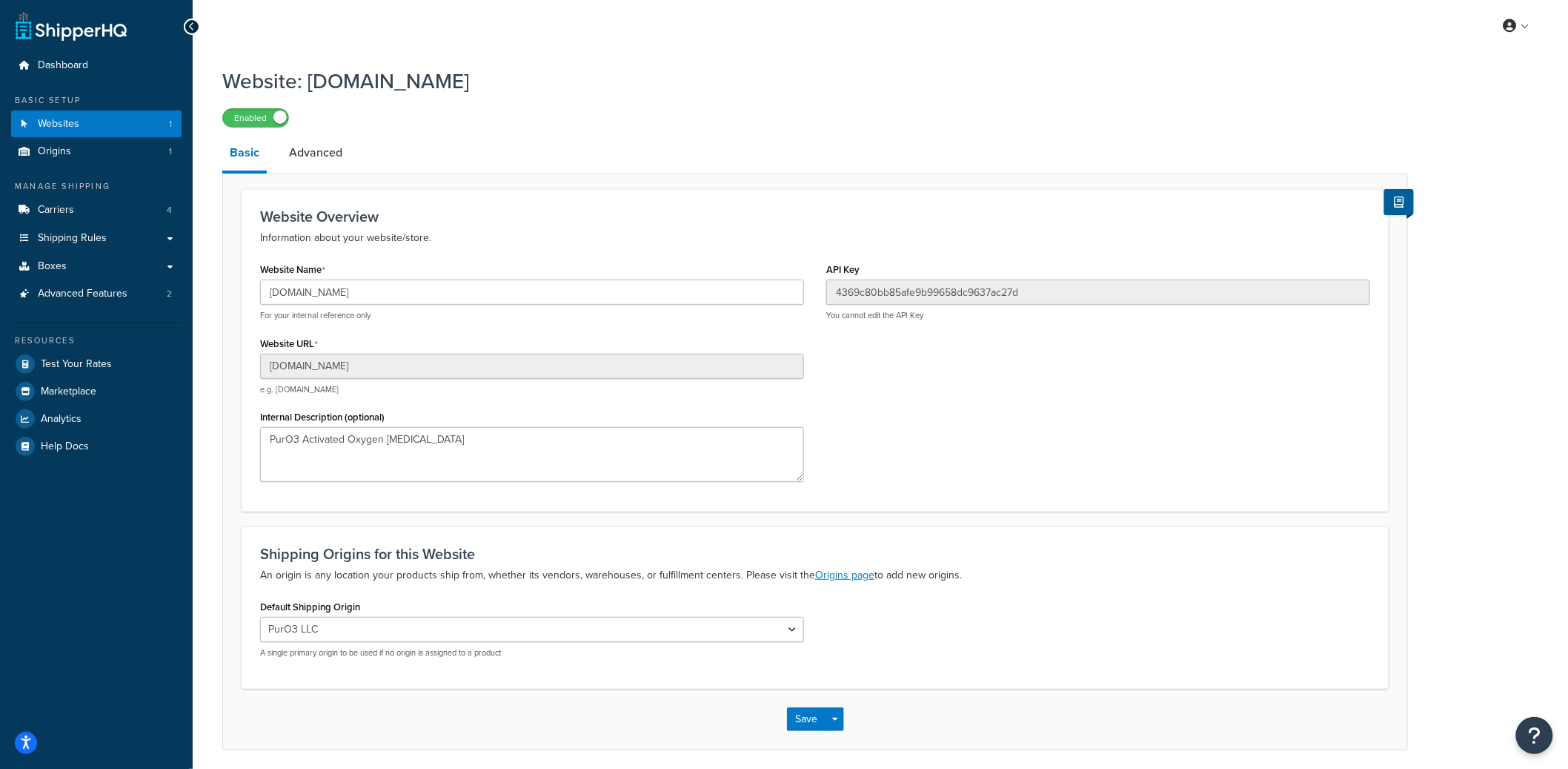
click at [352, 278] on div "Website Name [DOMAIN_NAME] For your internal reference only" at bounding box center [531, 290] width 544 height 62
click at [345, 291] on input "[DOMAIN_NAME]" at bounding box center [531, 292] width 544 height 25
click at [345, 291] on input "gzhcsw-jy.myshopify.com" at bounding box center [531, 292] width 544 height 25
click at [381, 288] on input "gzhcsw-jy.myshopify.com" at bounding box center [531, 292] width 544 height 25
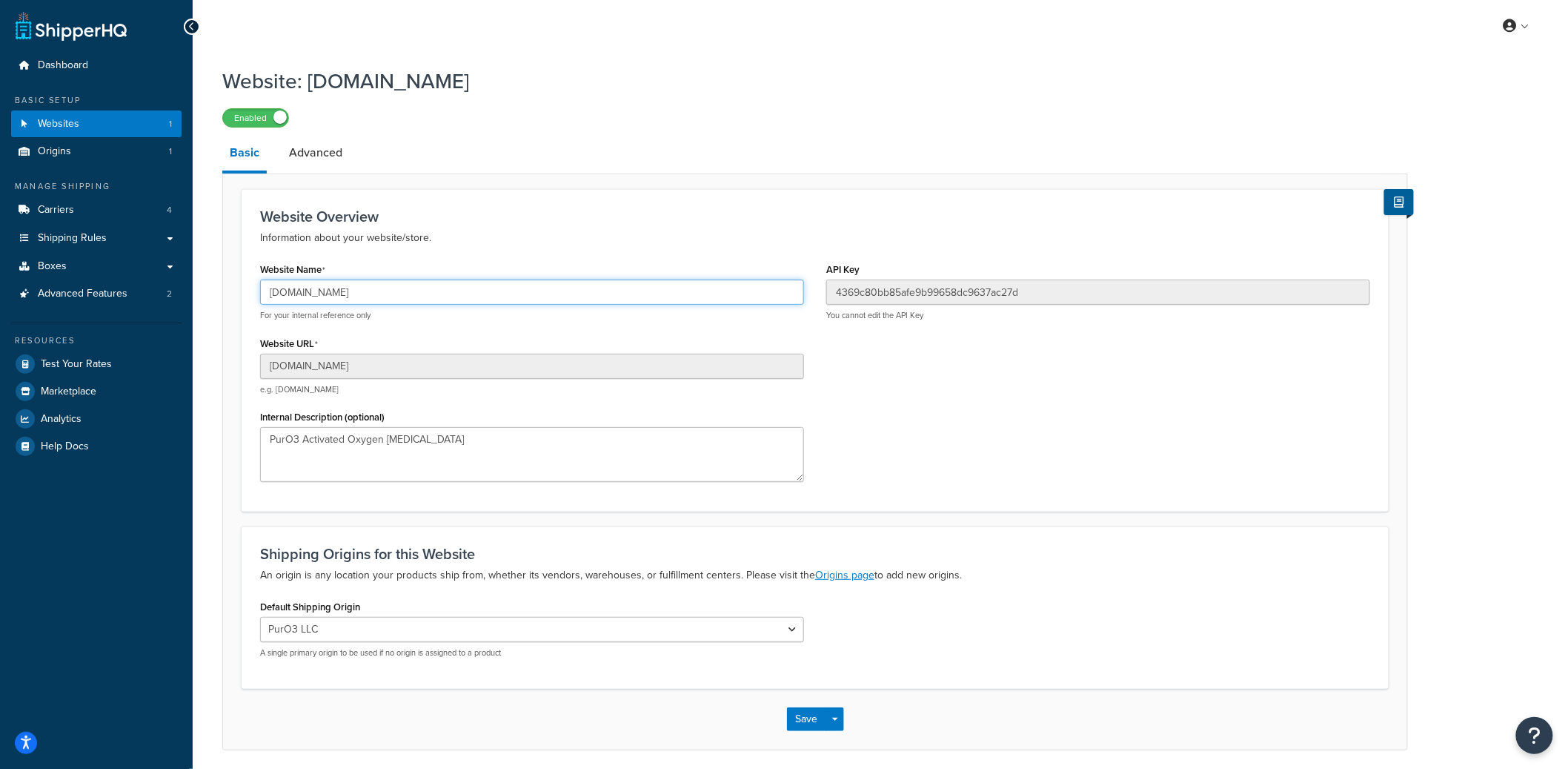
click at [381, 288] on input "gzhcsw-jy.myshopify.com" at bounding box center [531, 292] width 544 height 25
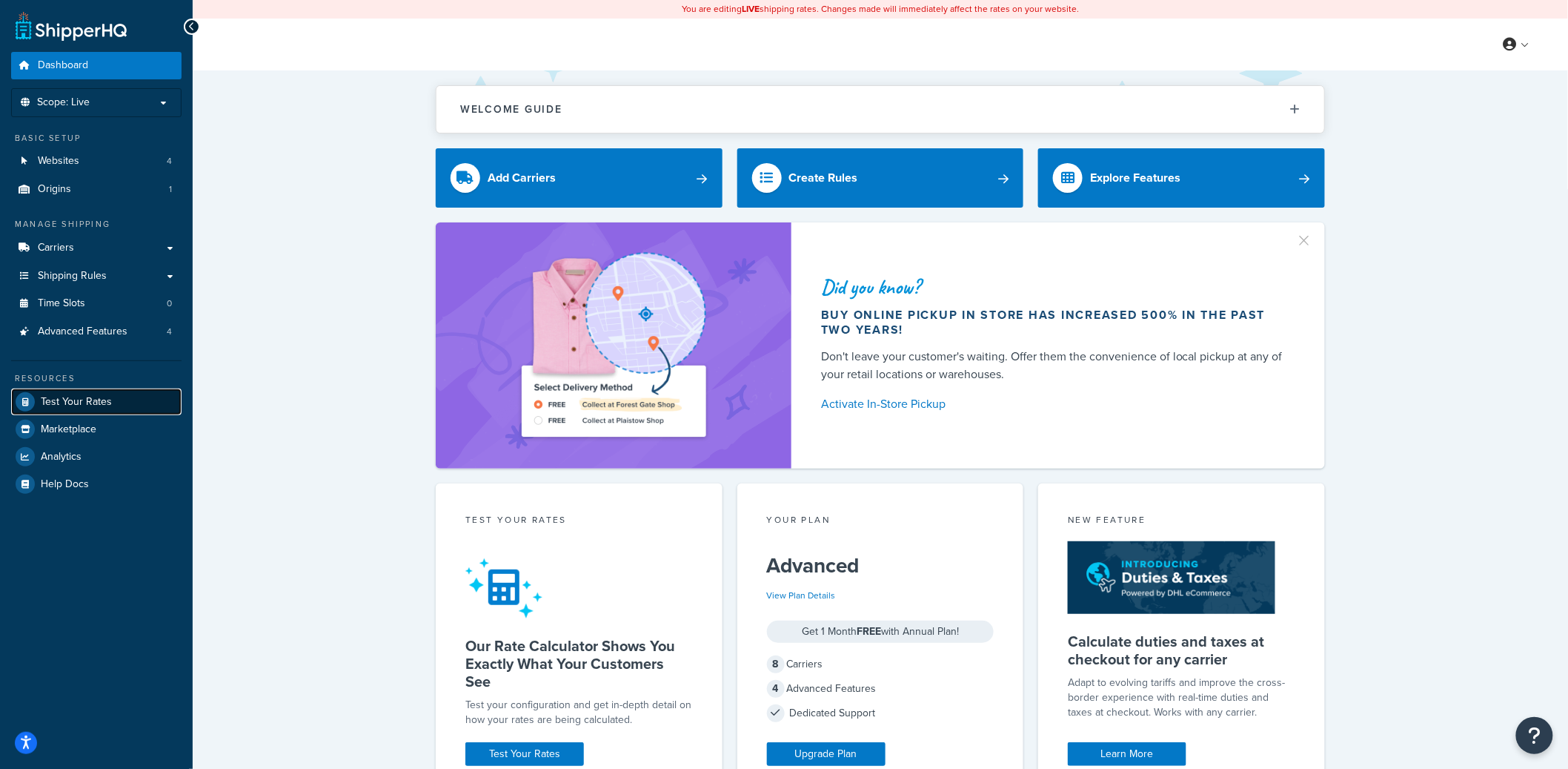
click at [87, 403] on span "Test Your Rates" at bounding box center [76, 401] width 71 height 12
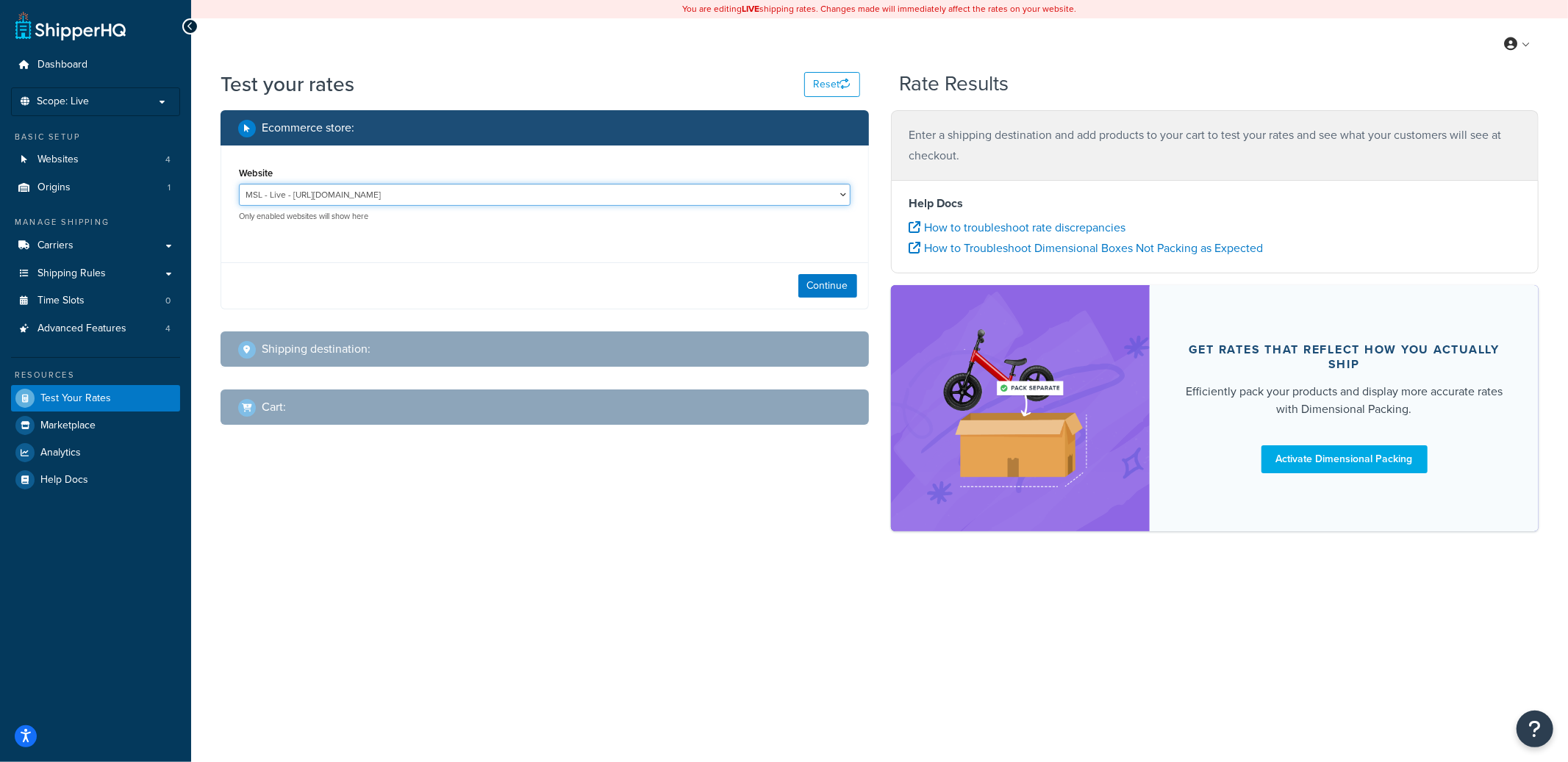
click at [393, 202] on select "MSL - Live - https://www.mr-s-leather.com Staging - https://mcstaging.mr-s-leat…" at bounding box center [544, 194] width 611 height 22
click at [239, 184] on select "MSL - Live - https://www.mr-s-leather.com Staging - https://mcstaging.mr-s-leat…" at bounding box center [544, 194] width 611 height 22
click at [821, 284] on button "Continue" at bounding box center [828, 285] width 59 height 24
select select "TX"
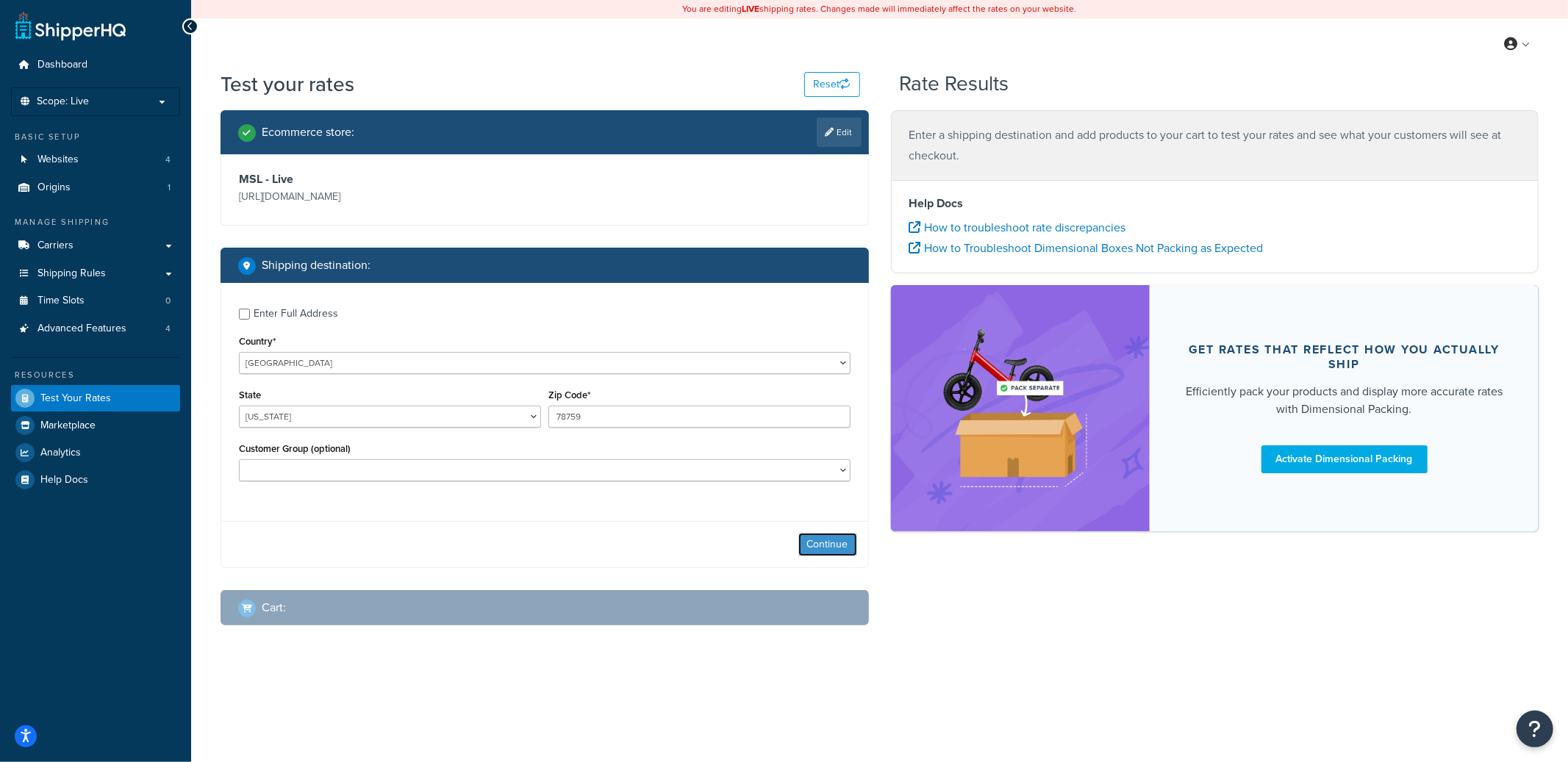
click at [830, 546] on button "Continue" at bounding box center [828, 544] width 59 height 24
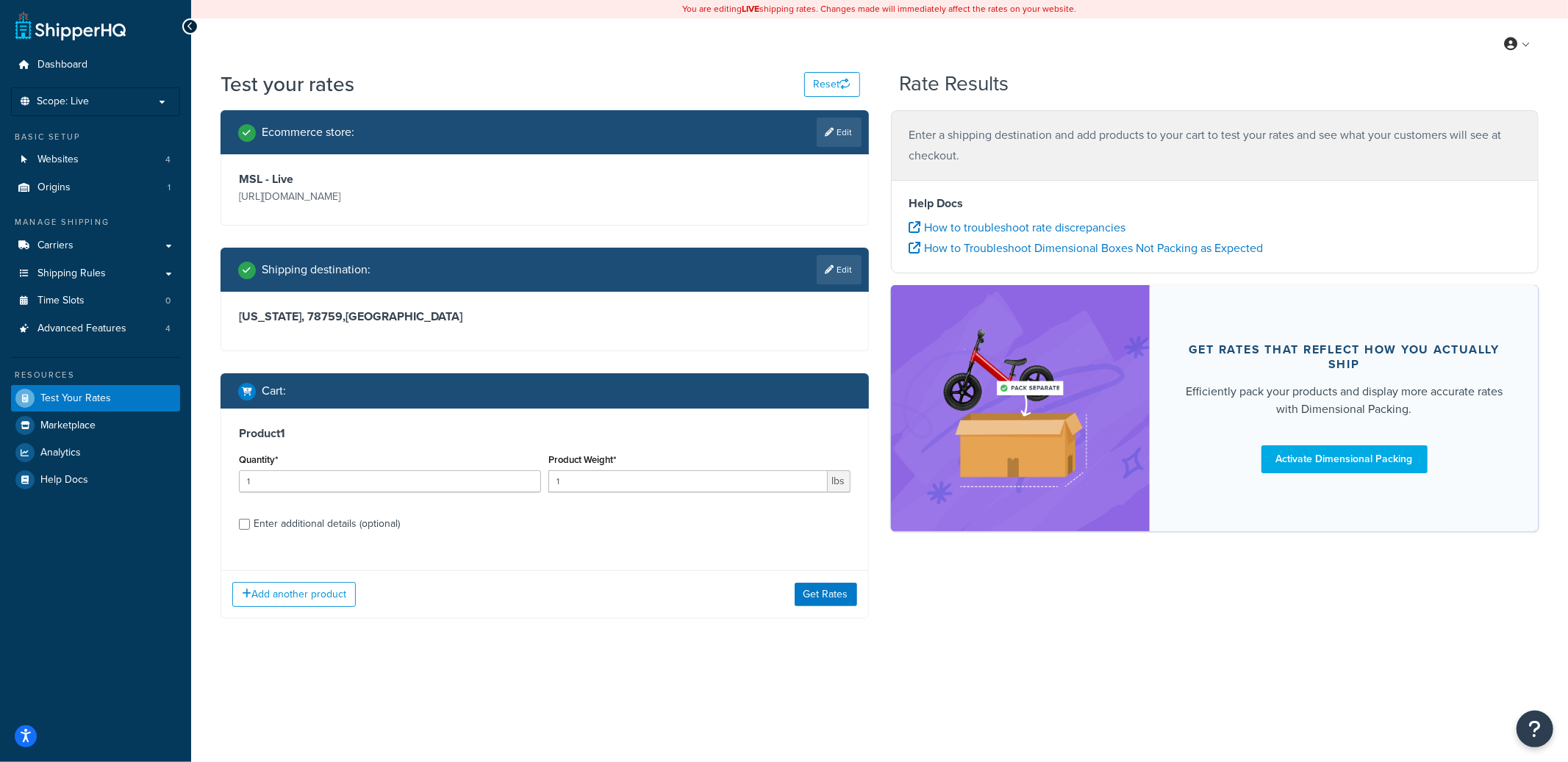
click at [286, 523] on div "Enter additional details (optional)" at bounding box center [327, 523] width 146 height 21
click at [250, 523] on input "Enter additional details (optional)" at bounding box center [244, 523] width 11 height 11
checkbox input "true"
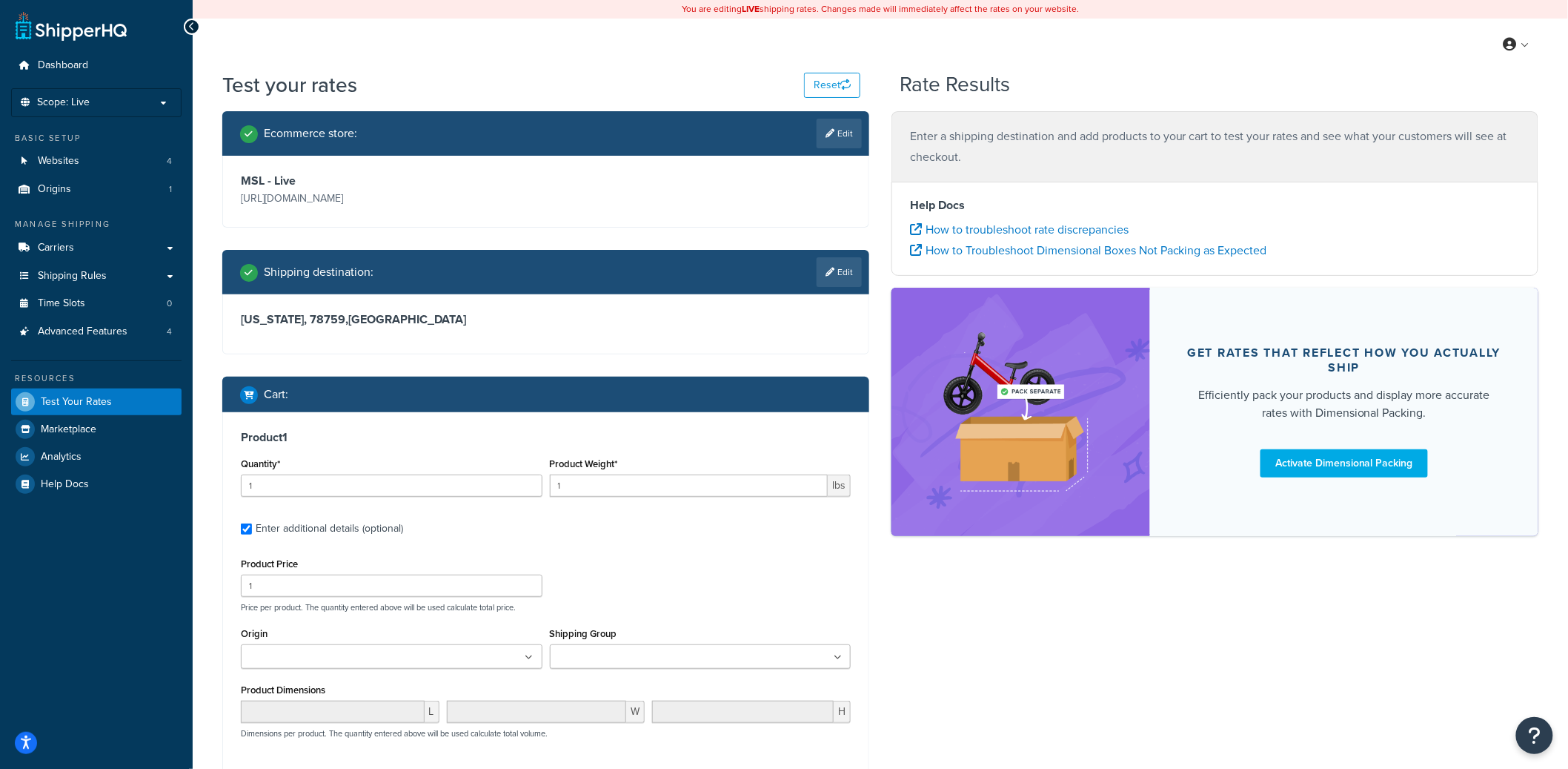
click at [611, 667] on ul at bounding box center [701, 656] width 302 height 25
click at [466, 484] on input "1" at bounding box center [391, 485] width 302 height 22
type input "2"
type input "5"
click at [865, 608] on div "Product 1 Quantity* 2 Product Weight* 5 lbs Enter additional details (optional)…" at bounding box center [546, 646] width 645 height 469
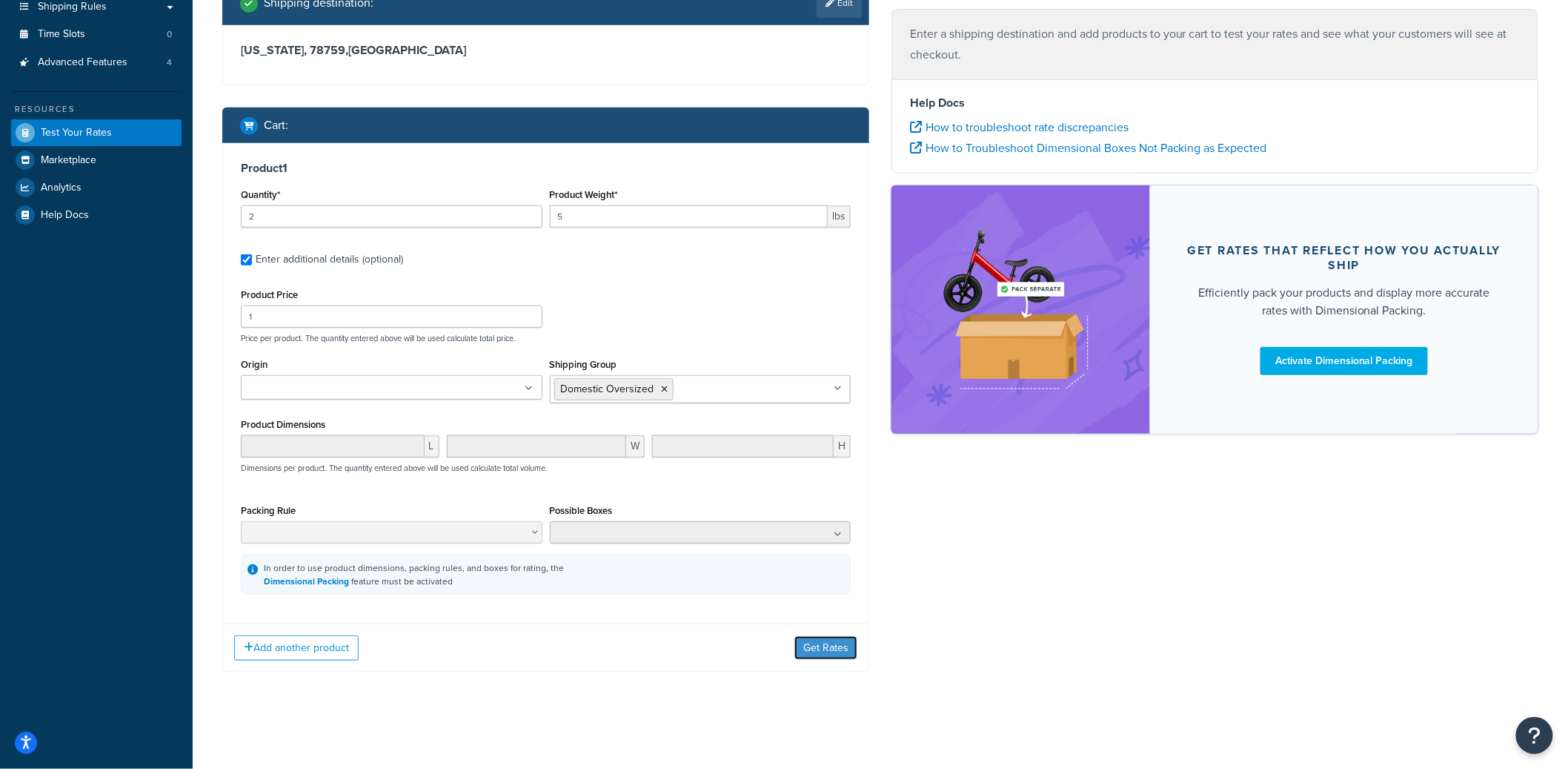
click at [831, 643] on button "Get Rates" at bounding box center [826, 648] width 63 height 24
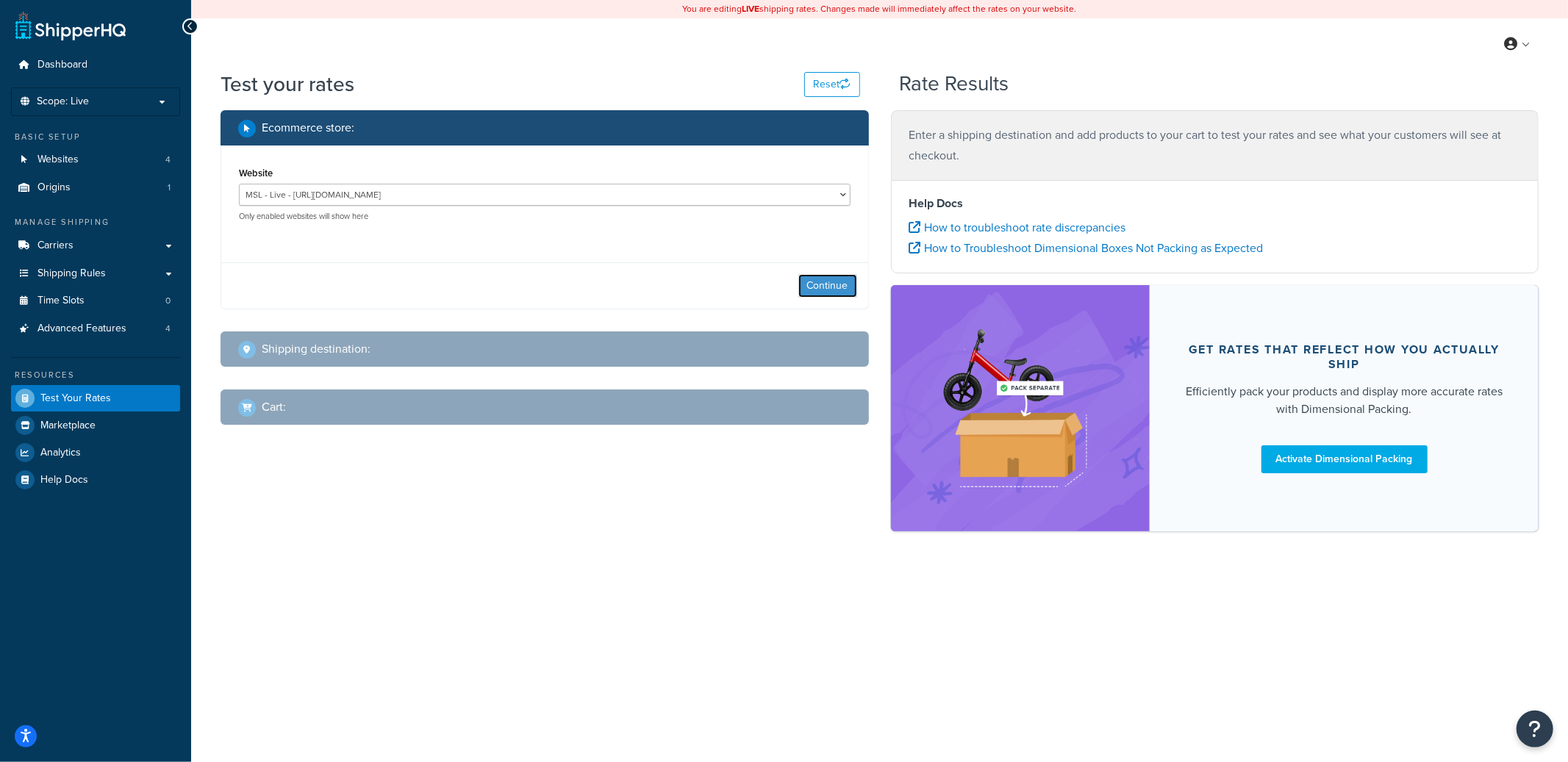
click at [834, 284] on button "Continue" at bounding box center [828, 285] width 59 height 24
select select "[GEOGRAPHIC_DATA]"
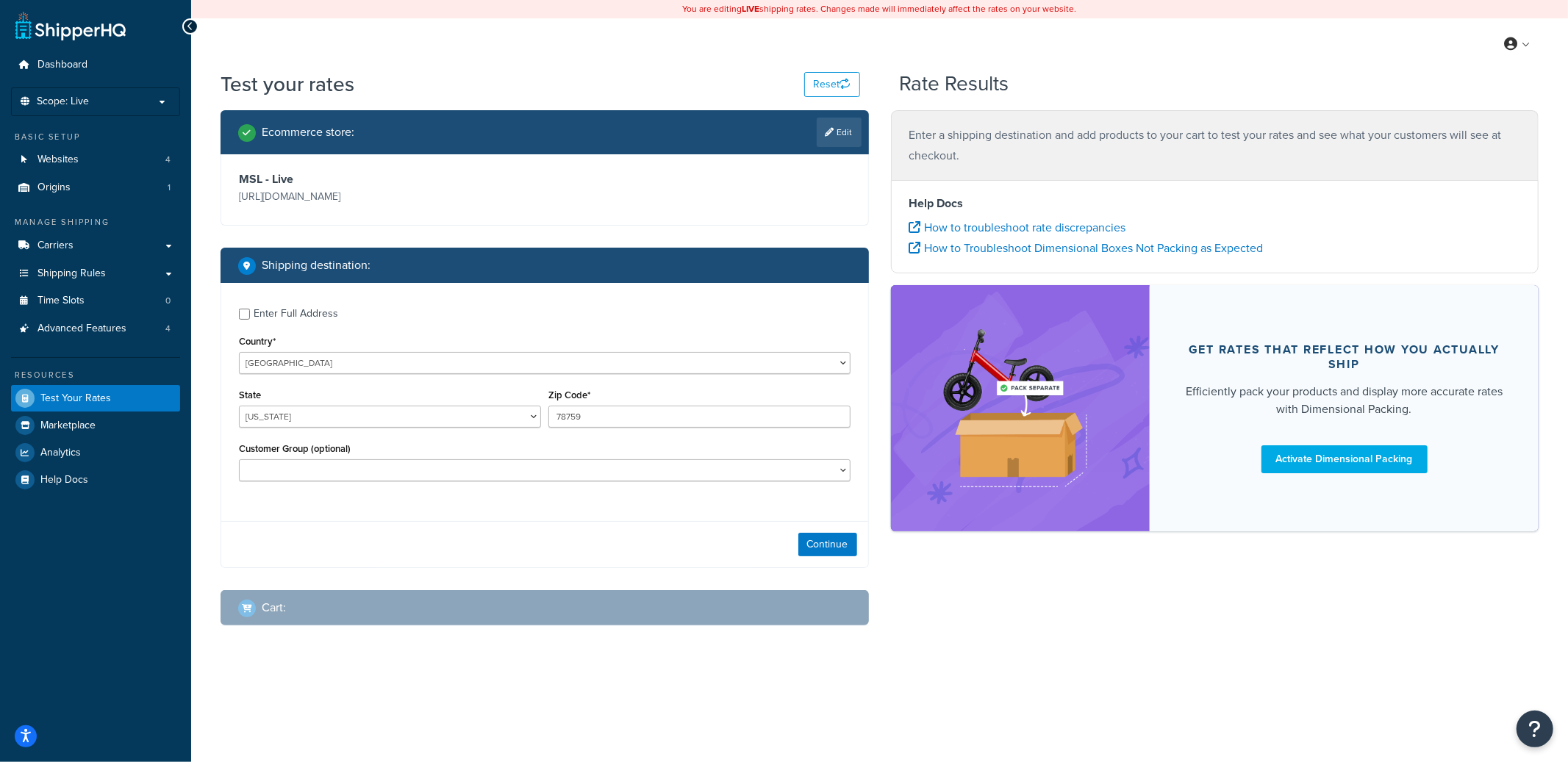
click at [299, 315] on div "Enter Full Address" at bounding box center [295, 313] width 85 height 21
click at [250, 315] on input "Enter Full Address" at bounding box center [244, 313] width 11 height 11
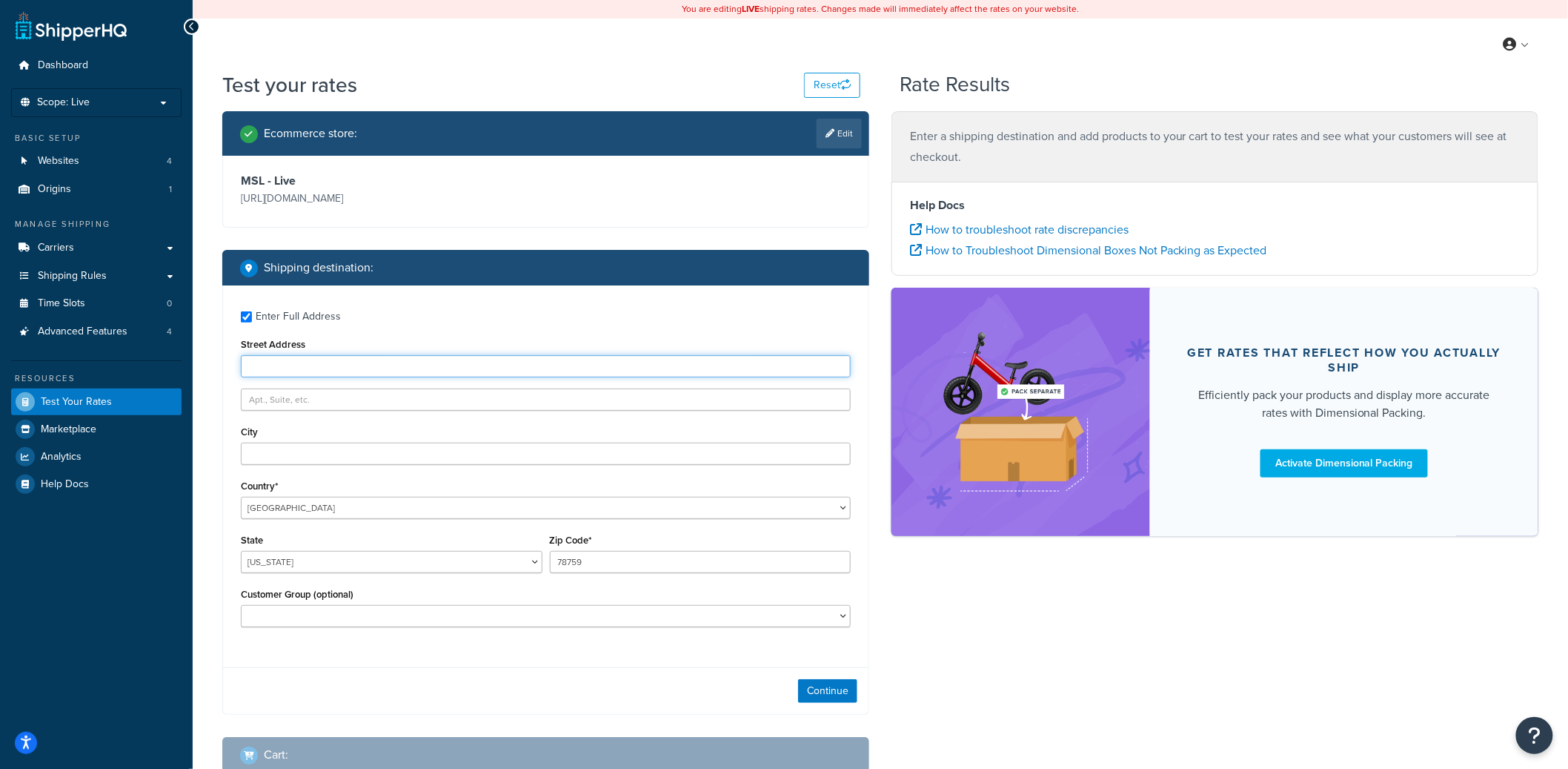
click at [313, 365] on input "Street Address" at bounding box center [545, 366] width 610 height 22
click at [315, 363] on input "Street Address" at bounding box center [545, 366] width 610 height 22
click at [260, 298] on div "Enter Full Address Street Address City Country* United States United Kingdom Af…" at bounding box center [546, 471] width 645 height 371
click at [260, 312] on div "Enter Full Address" at bounding box center [298, 316] width 85 height 21
click at [252, 312] on input "Enter Full Address" at bounding box center [246, 316] width 11 height 11
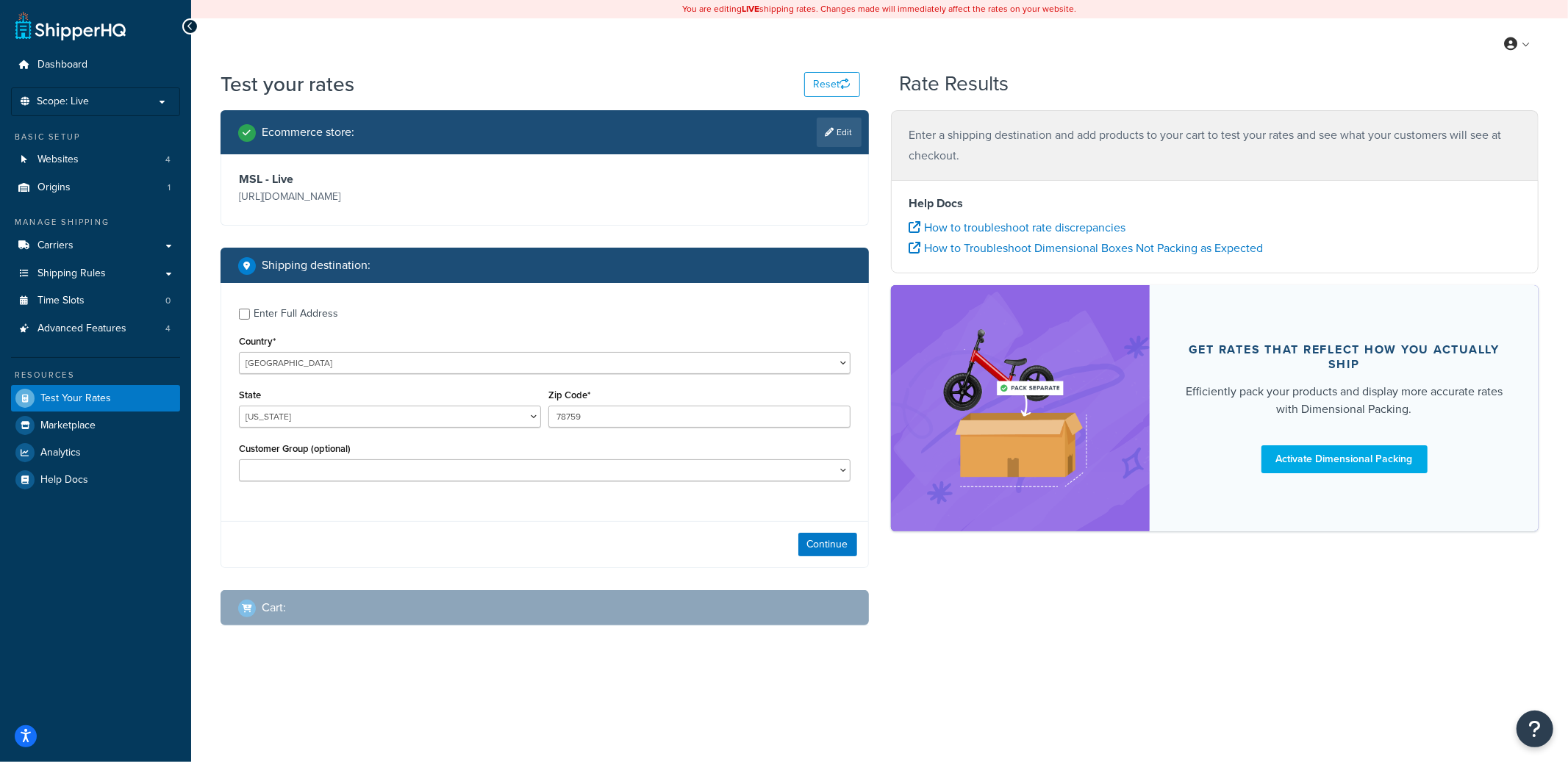
click at [311, 316] on div "Enter Full Address" at bounding box center [295, 313] width 85 height 21
click at [250, 316] on input "Enter Full Address" at bounding box center [244, 313] width 11 height 11
checkbox input "true"
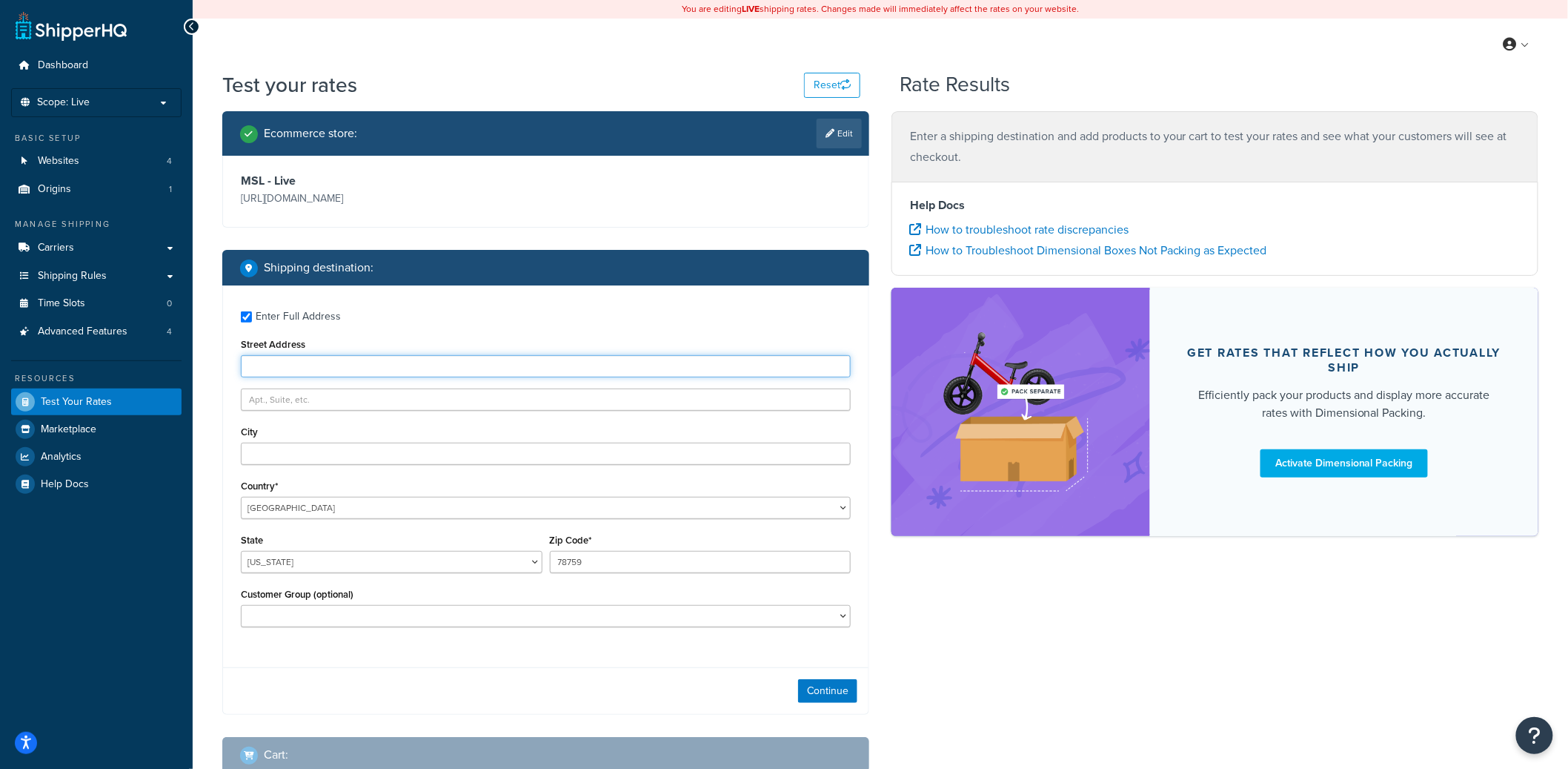
click at [295, 361] on input "Street Address" at bounding box center [545, 366] width 610 height 22
paste input "UNIT 2340 BOX 132"
type input "UNIT 2340 BOX 132"
click at [310, 506] on select "United States United Kingdom Afghanistan Åland Islands Albania Algeria American…" at bounding box center [545, 507] width 610 height 22
click at [241, 497] on select "United States United Kingdom Afghanistan Åland Islands Albania Algeria American…" at bounding box center [545, 507] width 610 height 22
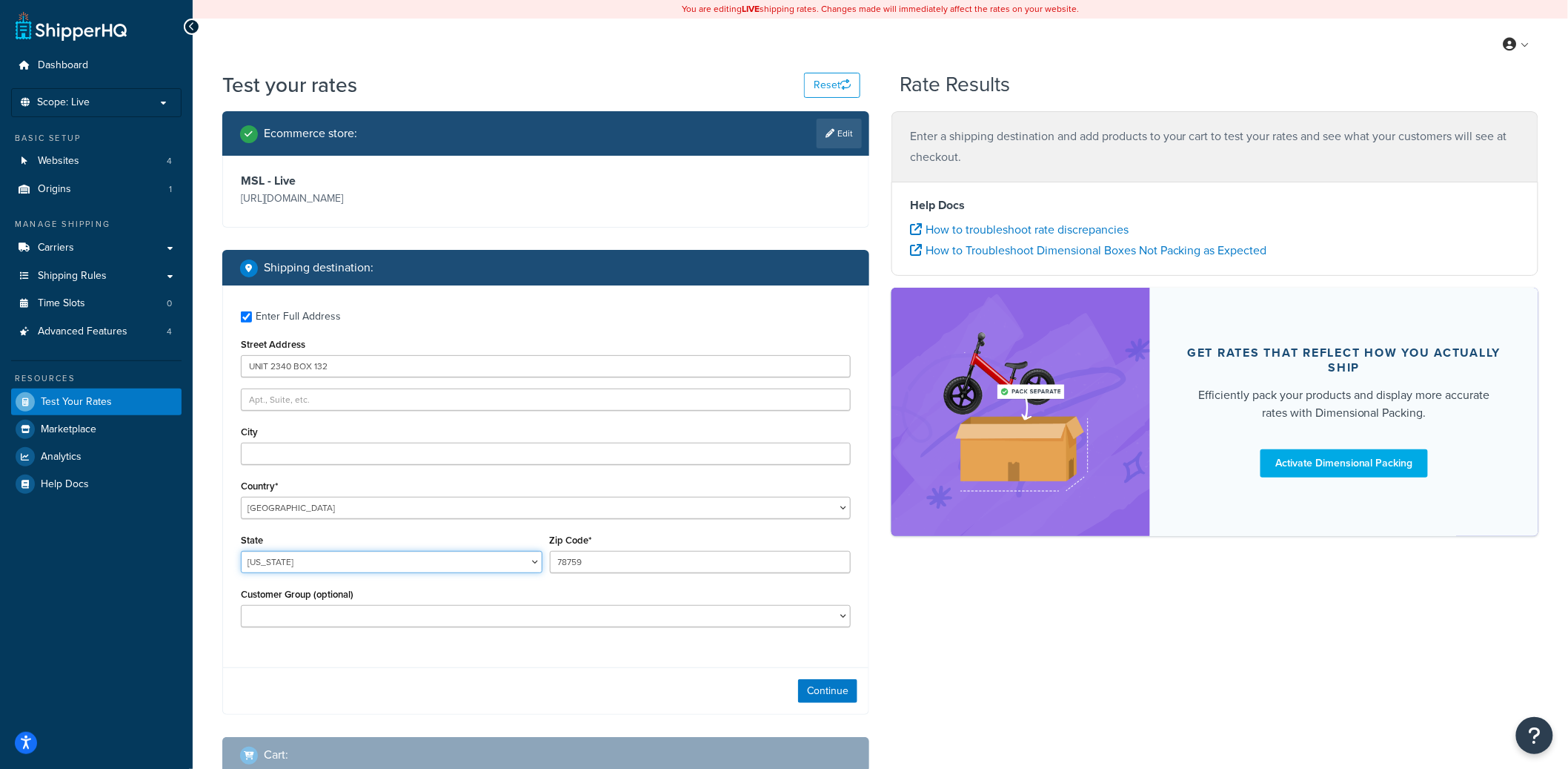
click at [296, 562] on select "Alabama Alaska American Samoa Arizona Arkansas Armed Forces Americas Armed Forc…" at bounding box center [391, 562] width 302 height 22
select select "AE"
click at [241, 551] on select "Alabama Alaska American Samoa Arizona Arkansas Armed Forces Americas Armed Forc…" at bounding box center [391, 562] width 302 height 22
click at [634, 565] on input "78759" at bounding box center [701, 562] width 302 height 22
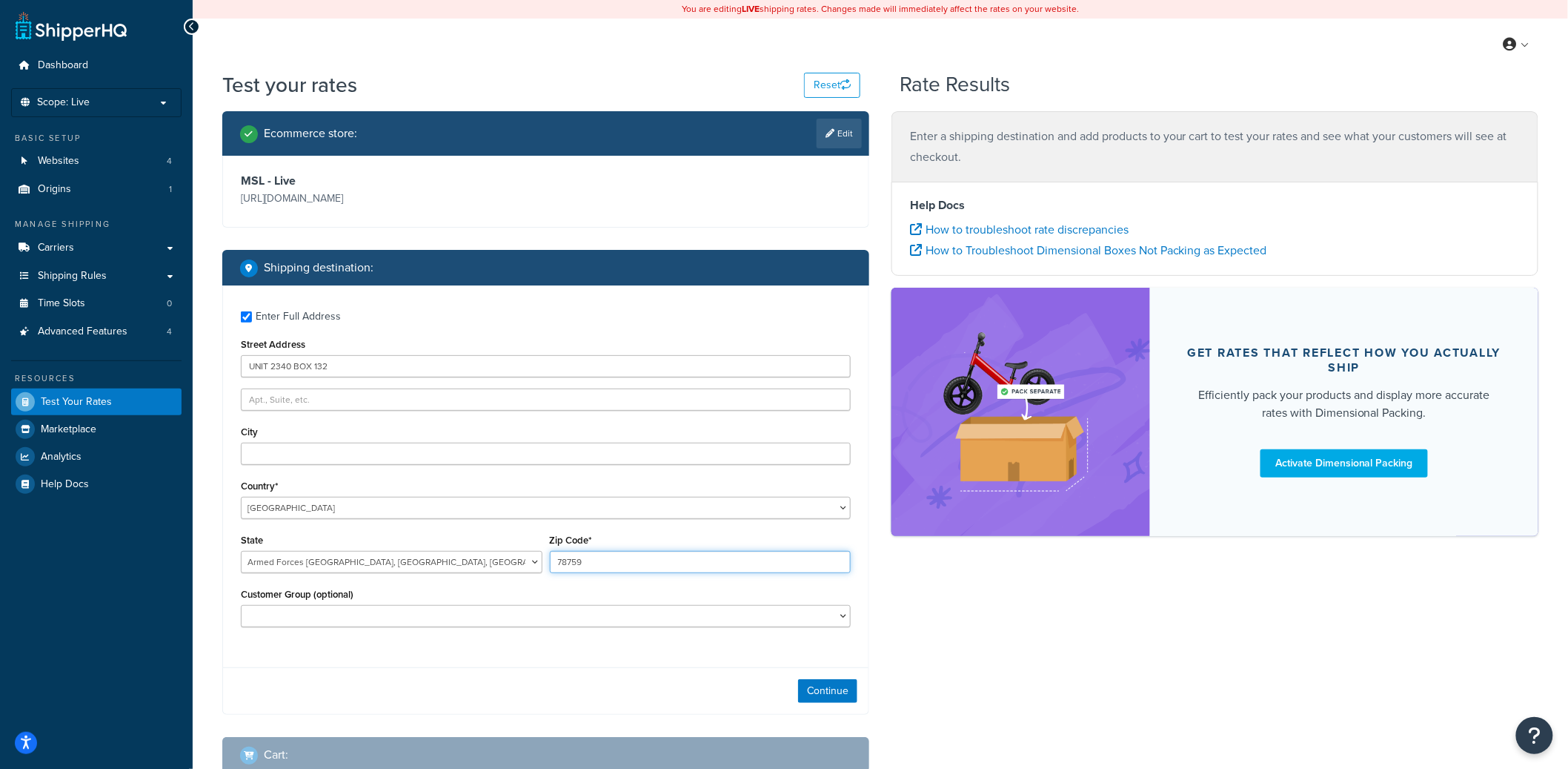
click at [634, 565] on input "78759" at bounding box center [701, 562] width 302 height 22
paste input "09350"
type input "09350"
click at [842, 702] on button "Continue" at bounding box center [828, 690] width 60 height 24
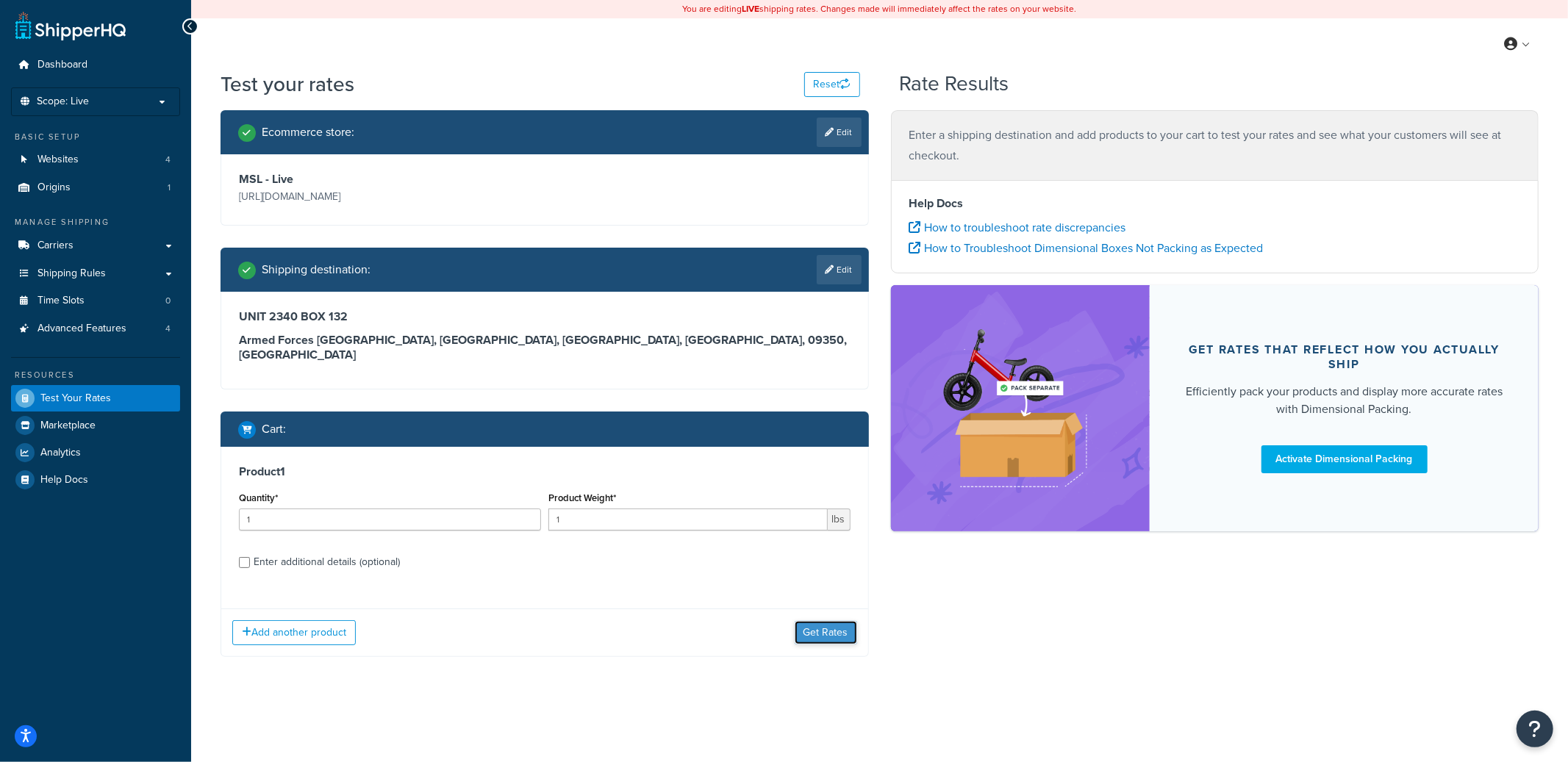
click at [823, 625] on button "Get Rates" at bounding box center [825, 632] width 62 height 24
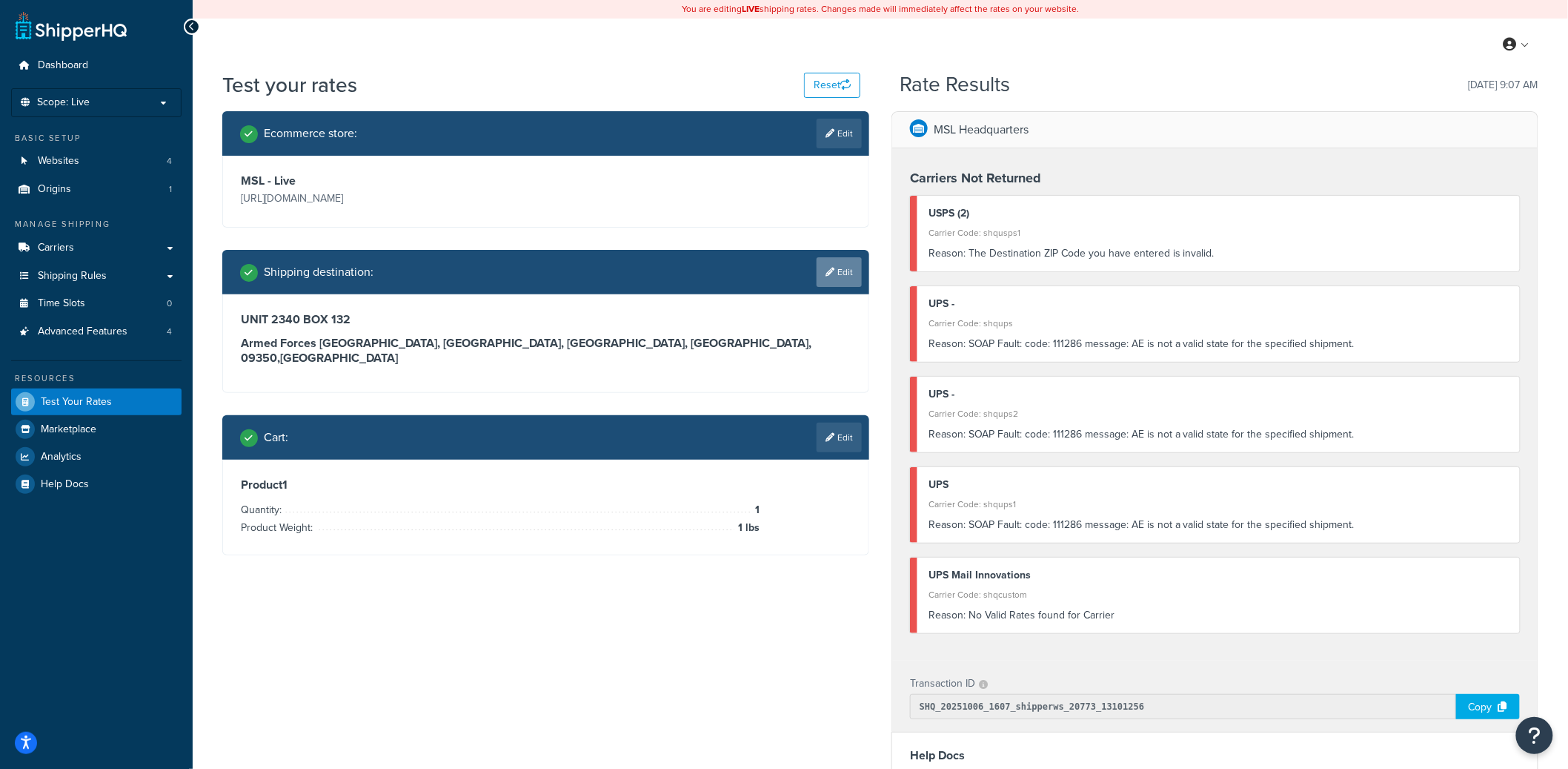
click at [837, 276] on link "Edit" at bounding box center [839, 272] width 46 height 30
select select "AE"
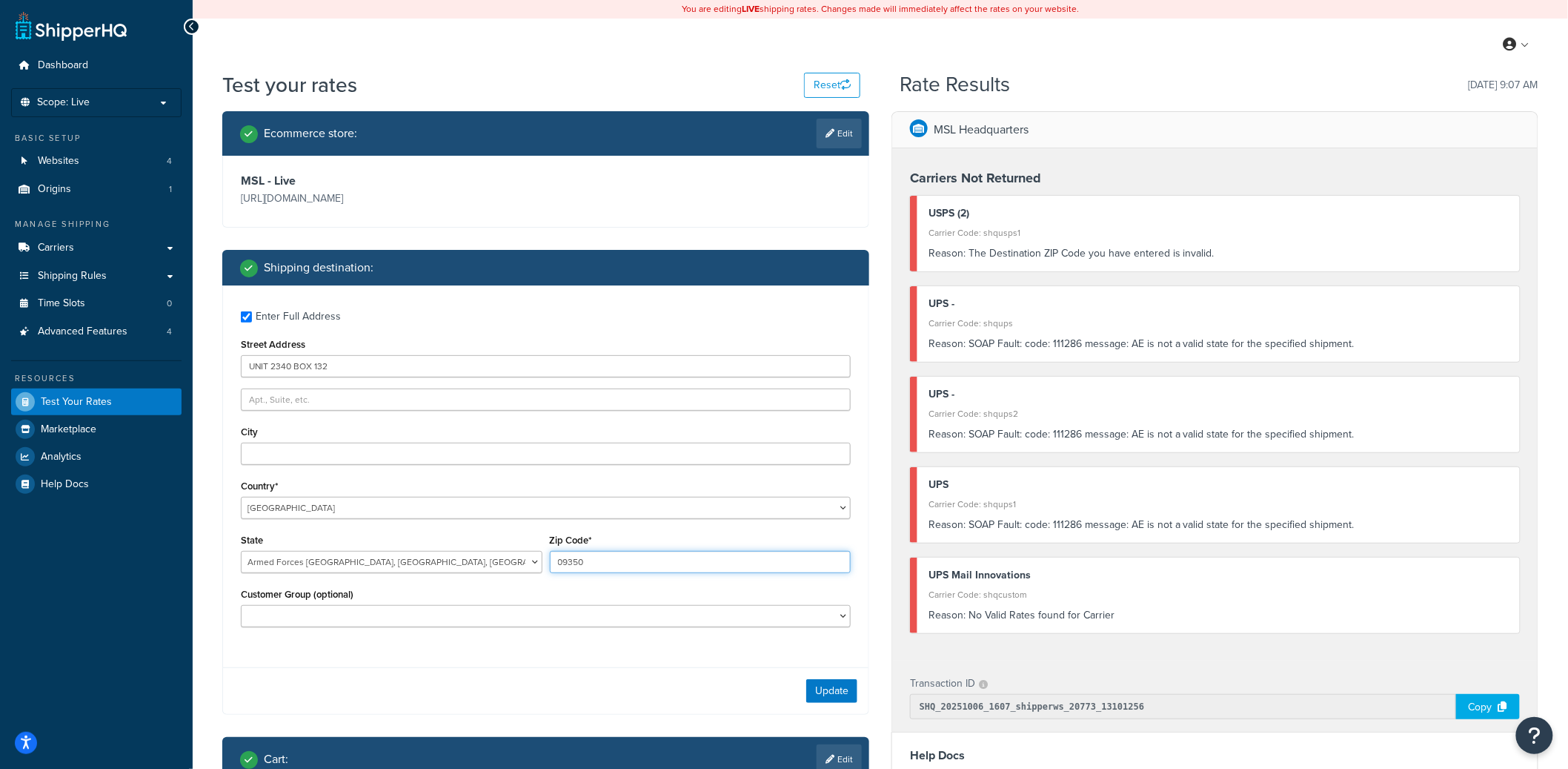
click at [601, 568] on input "09350" at bounding box center [701, 562] width 302 height 22
paste input "009"
type input "09009"
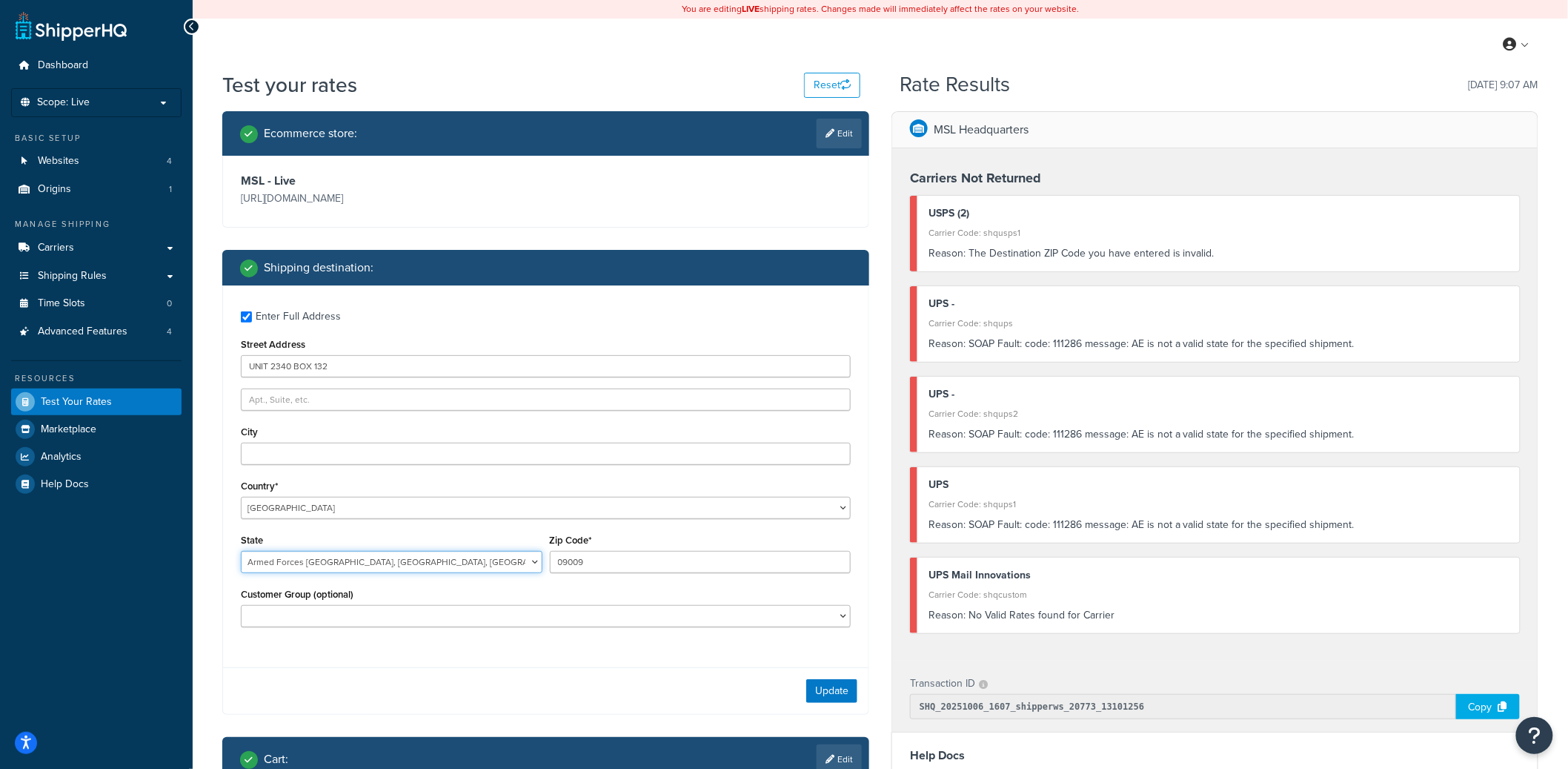
click at [480, 567] on select "Alabama Alaska American Samoa Arizona Arkansas Armed Forces Americas Armed Forc…" at bounding box center [391, 562] width 302 height 22
select select "AA"
click at [241, 551] on select "Alabama Alaska American Samoa Arizona Arkansas Armed Forces Americas Armed Forc…" at bounding box center [391, 562] width 302 height 22
click at [831, 687] on button "Update" at bounding box center [832, 690] width 51 height 24
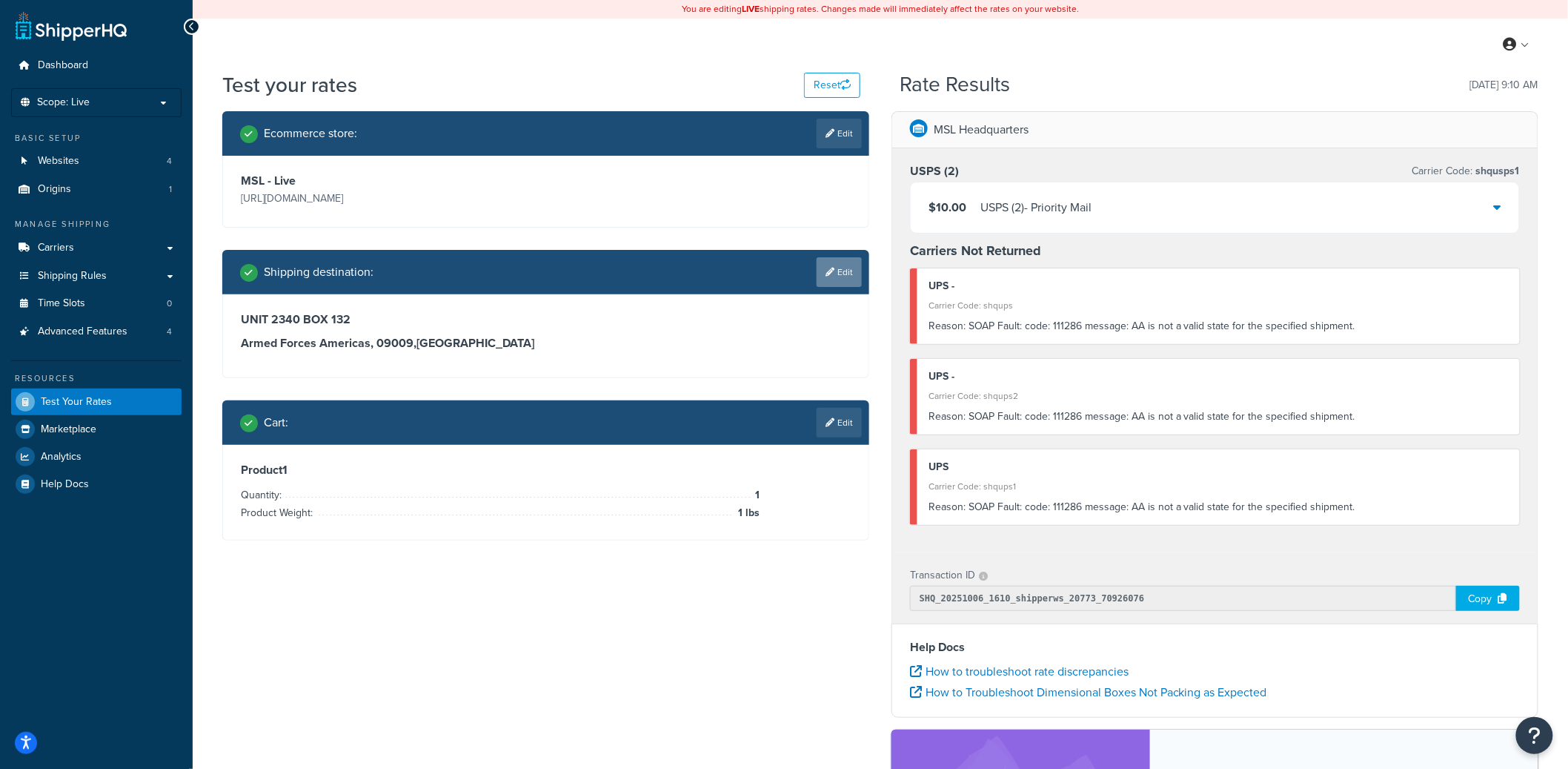
click at [851, 279] on link "Edit" at bounding box center [839, 272] width 46 height 30
select select "AA"
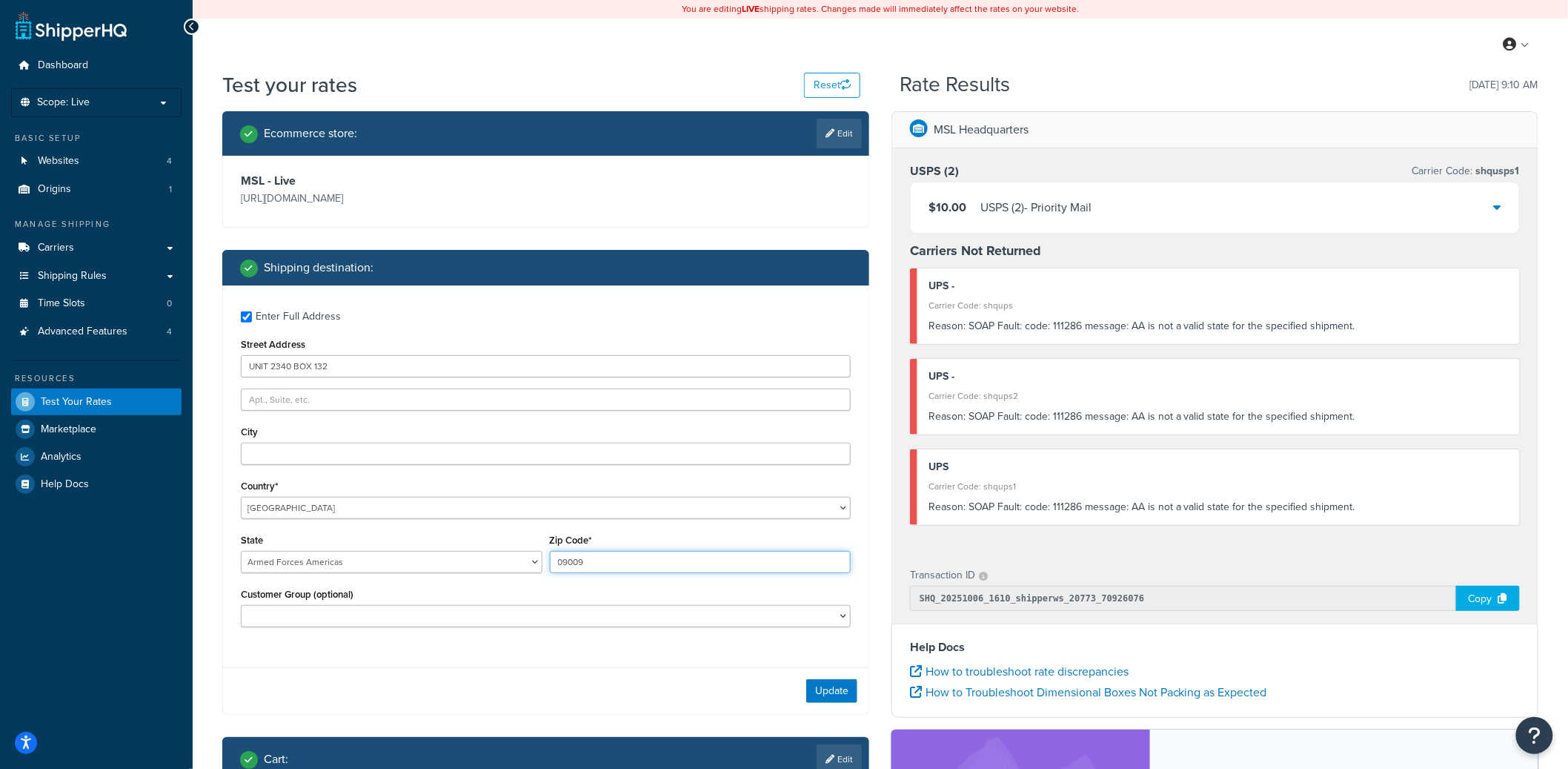
click at [569, 562] on input "09009" at bounding box center [701, 562] width 302 height 22
paste input "350"
type input "09350"
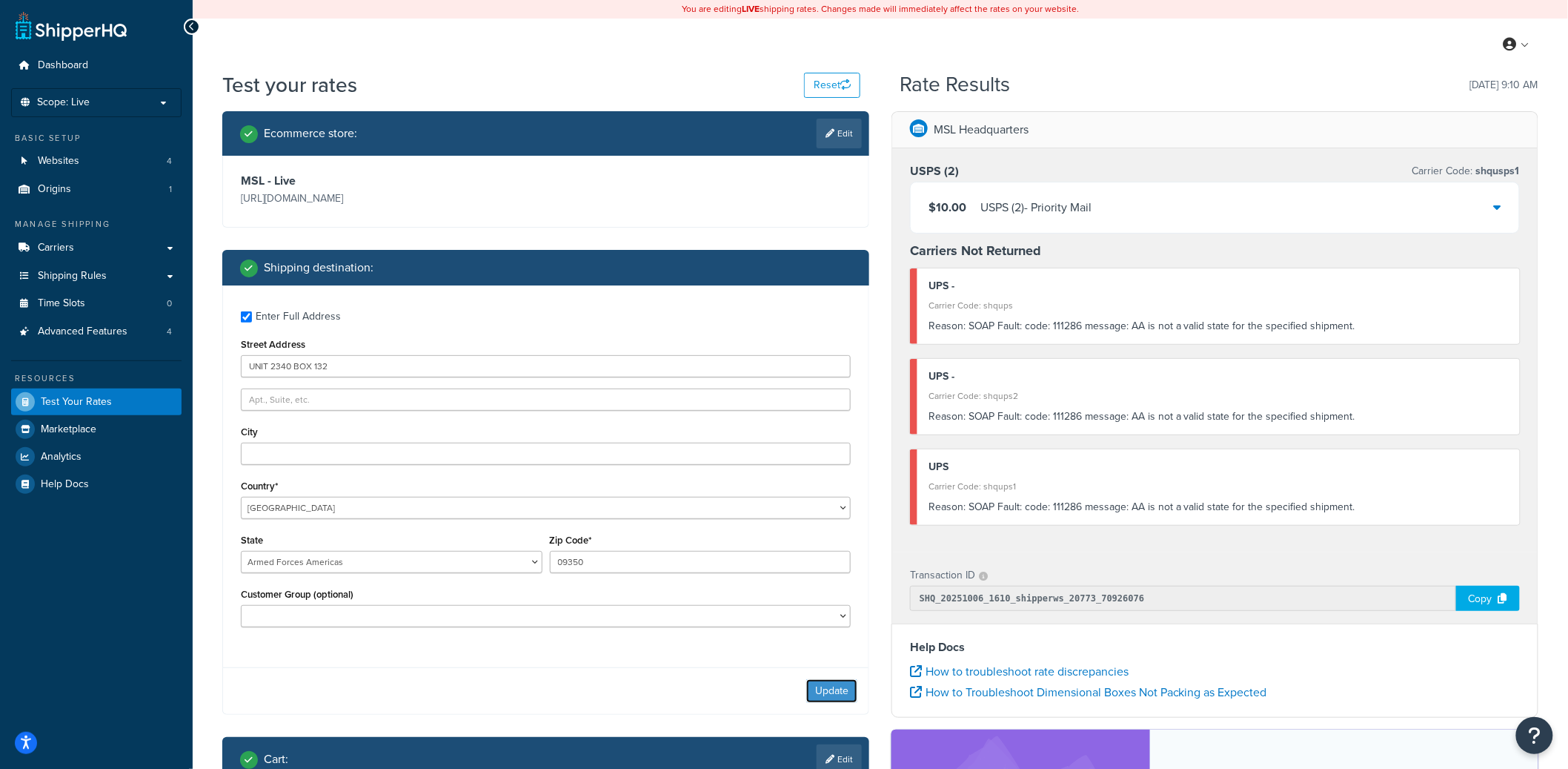
click at [830, 694] on button "Update" at bounding box center [832, 690] width 51 height 24
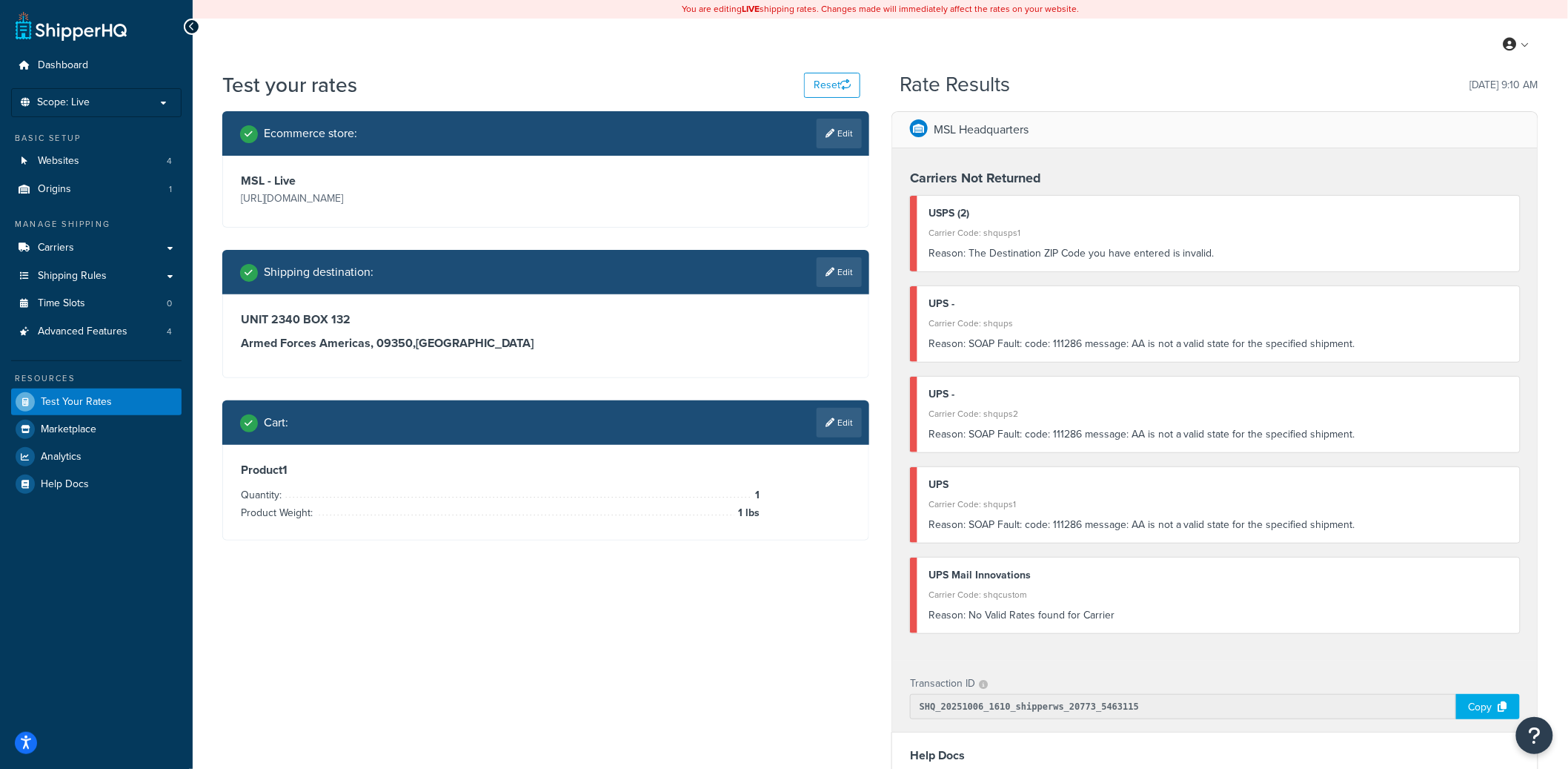
click at [846, 287] on div "Shipping destination : Edit" at bounding box center [546, 272] width 647 height 45
click at [847, 281] on link "Edit" at bounding box center [839, 272] width 46 height 30
select select "AA"
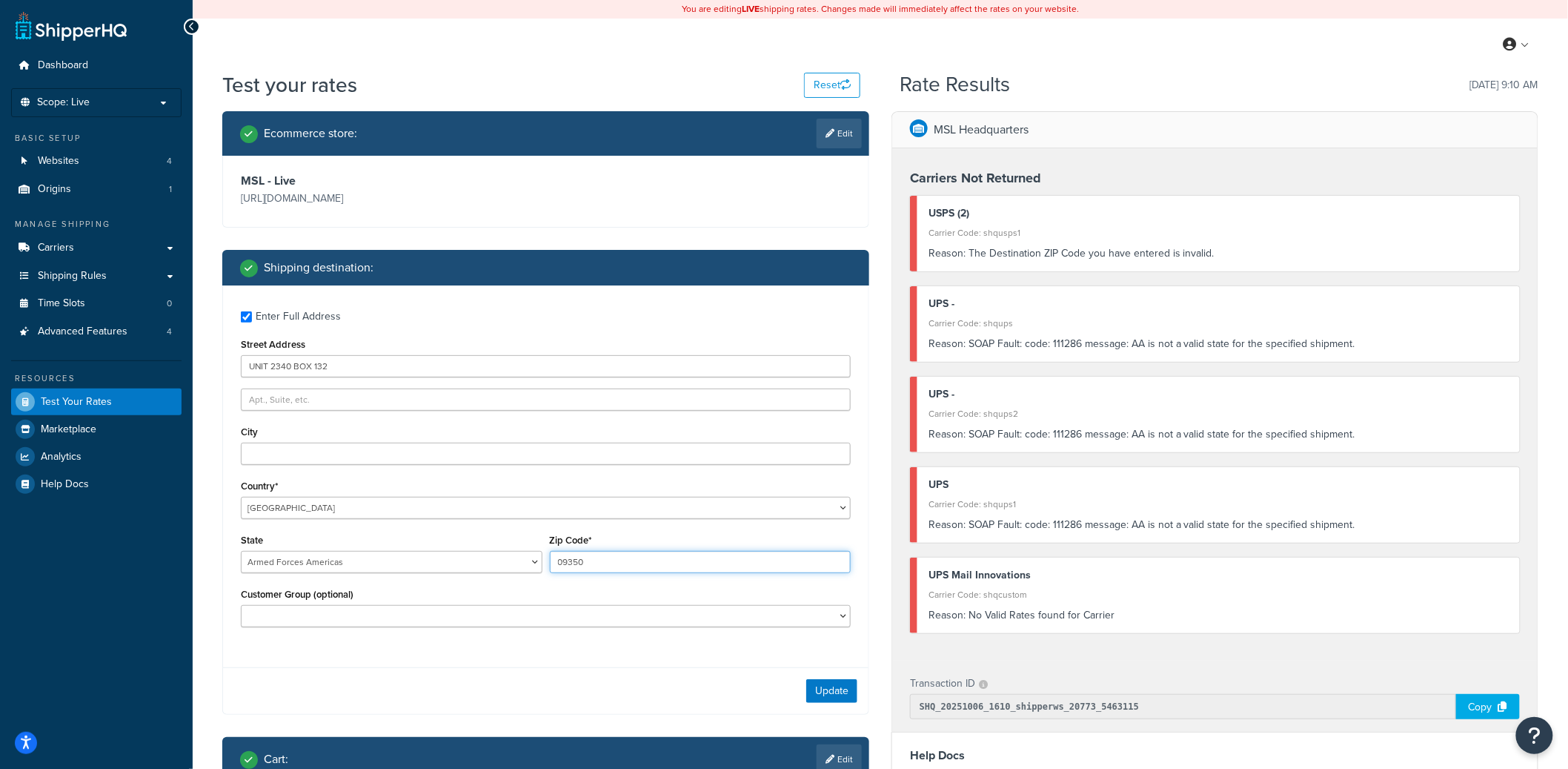
click at [583, 569] on input "09350" at bounding box center [701, 562] width 302 height 22
click at [583, 569] on input "09350" at bounding box center [701, 562] width 302 height 22
paste input "009"
type input "09009"
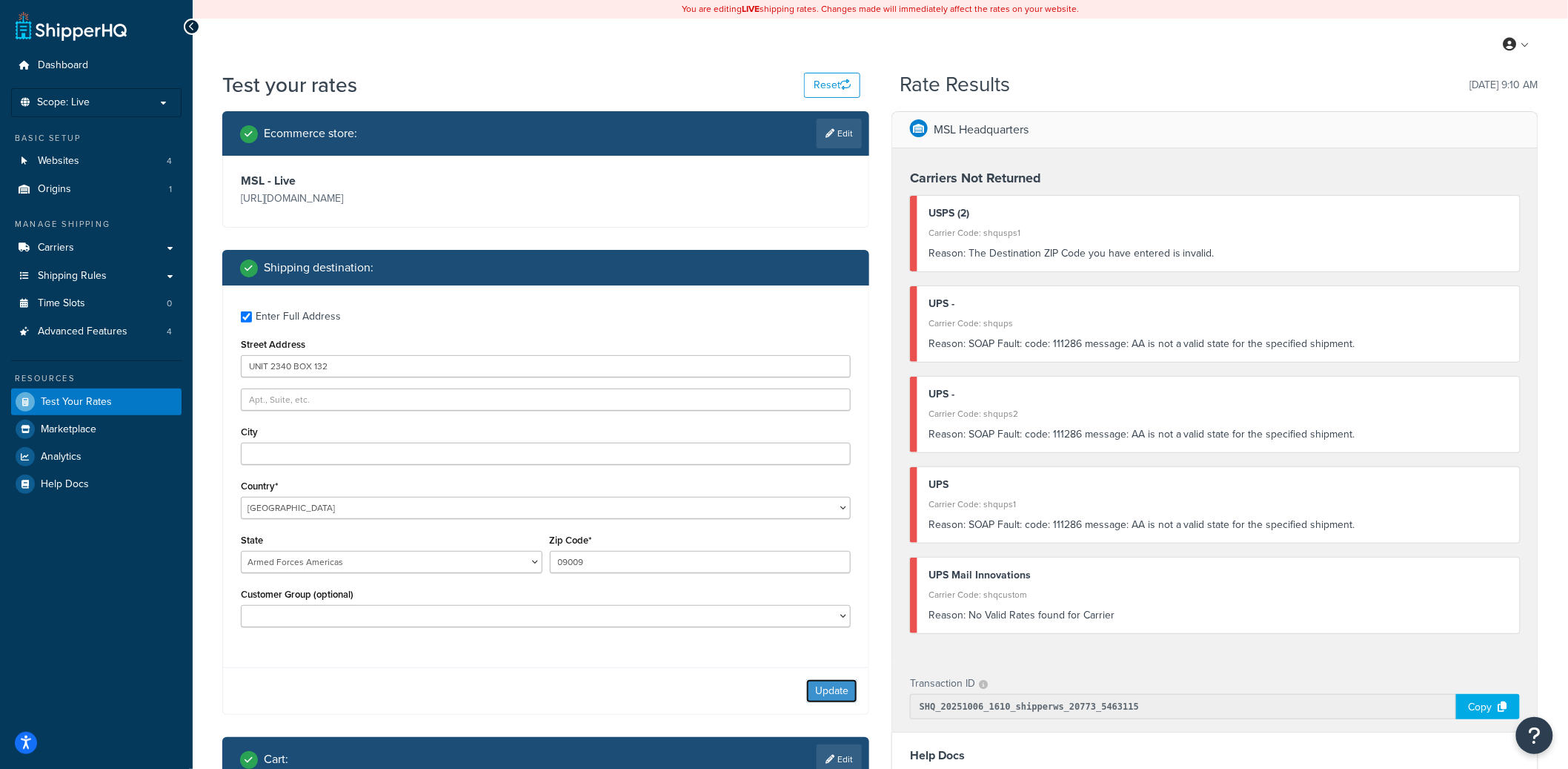
click at [835, 698] on button "Update" at bounding box center [832, 690] width 51 height 24
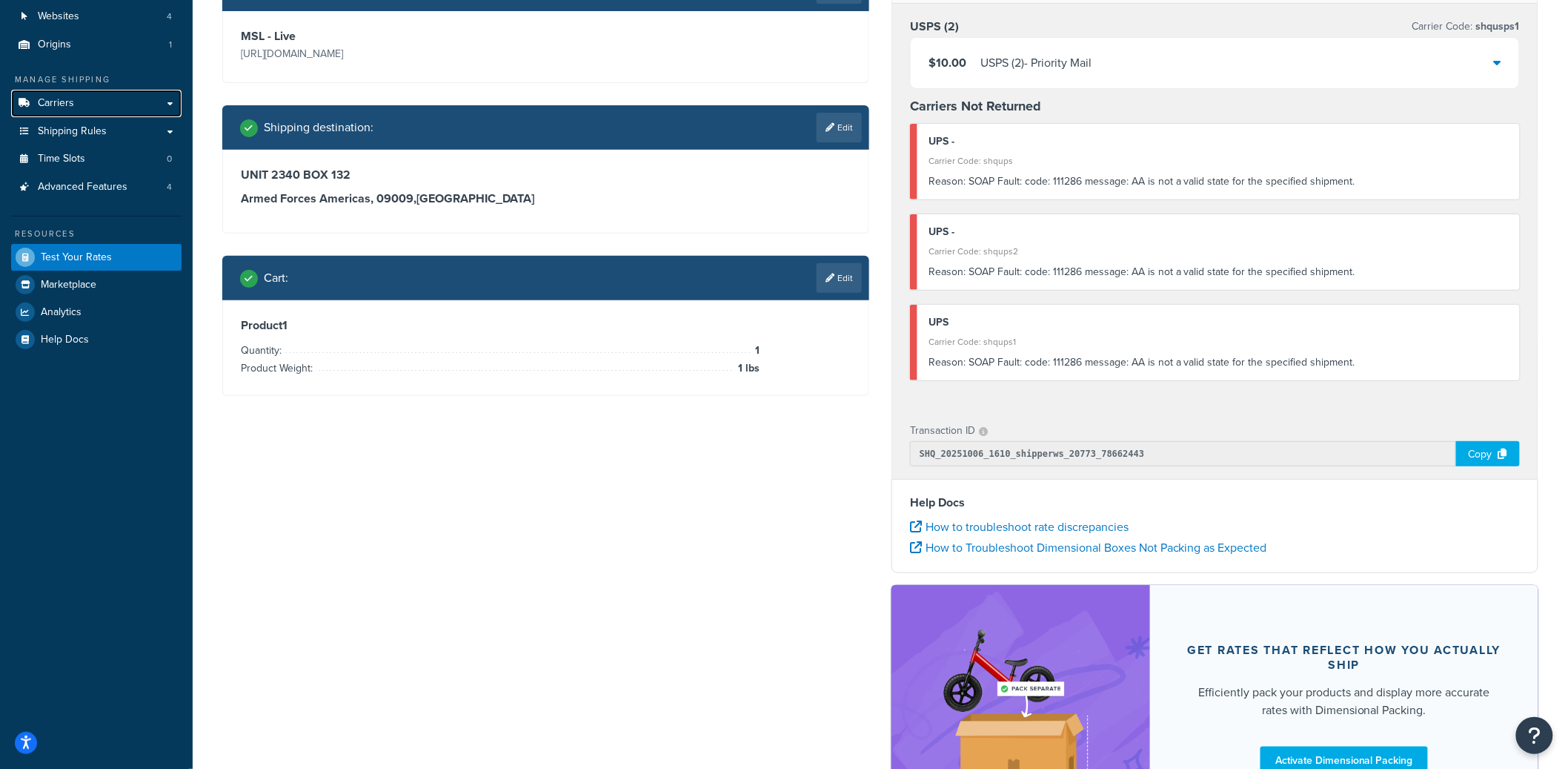
scroll to position [103, 0]
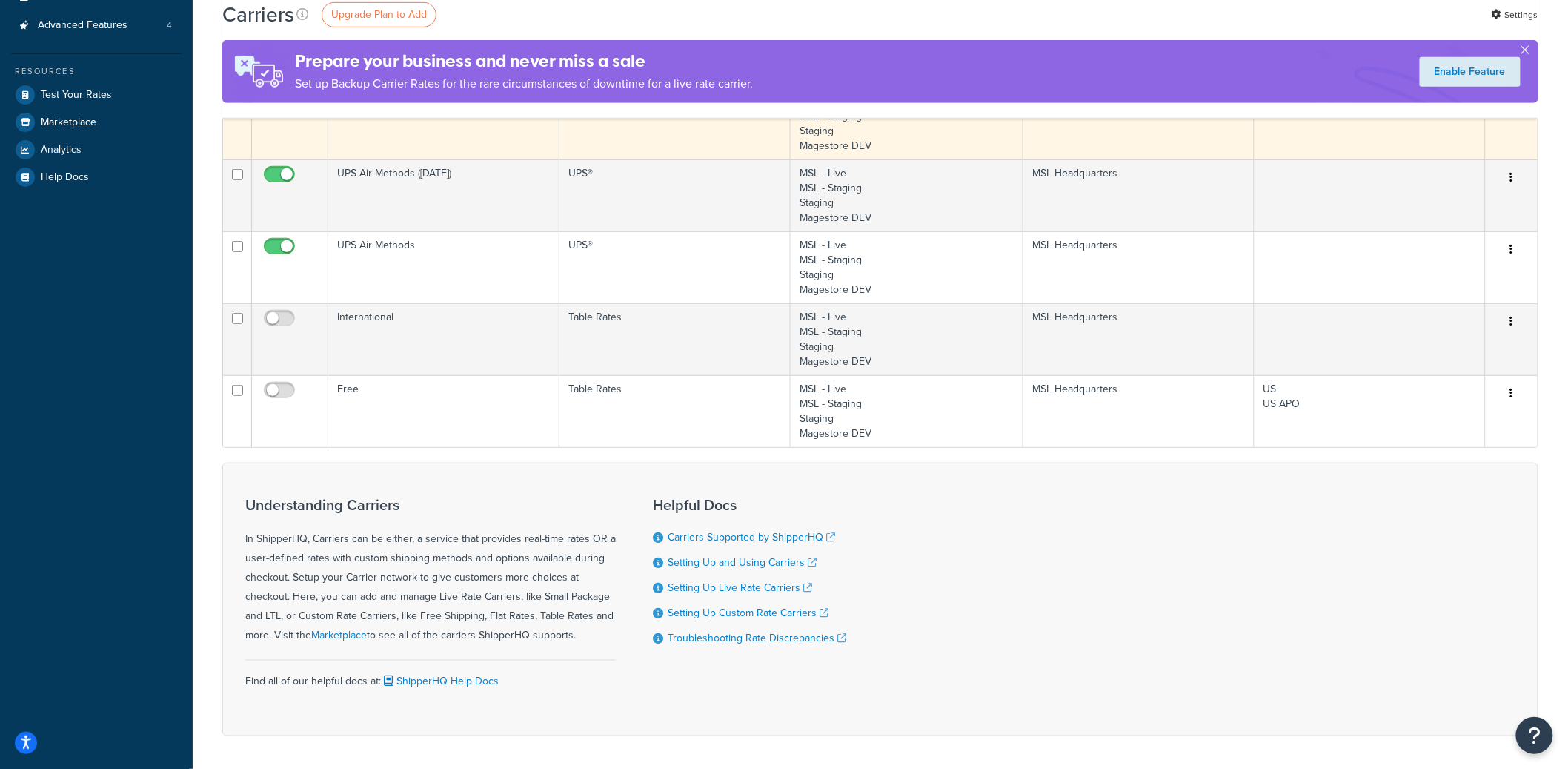
scroll to position [389, 0]
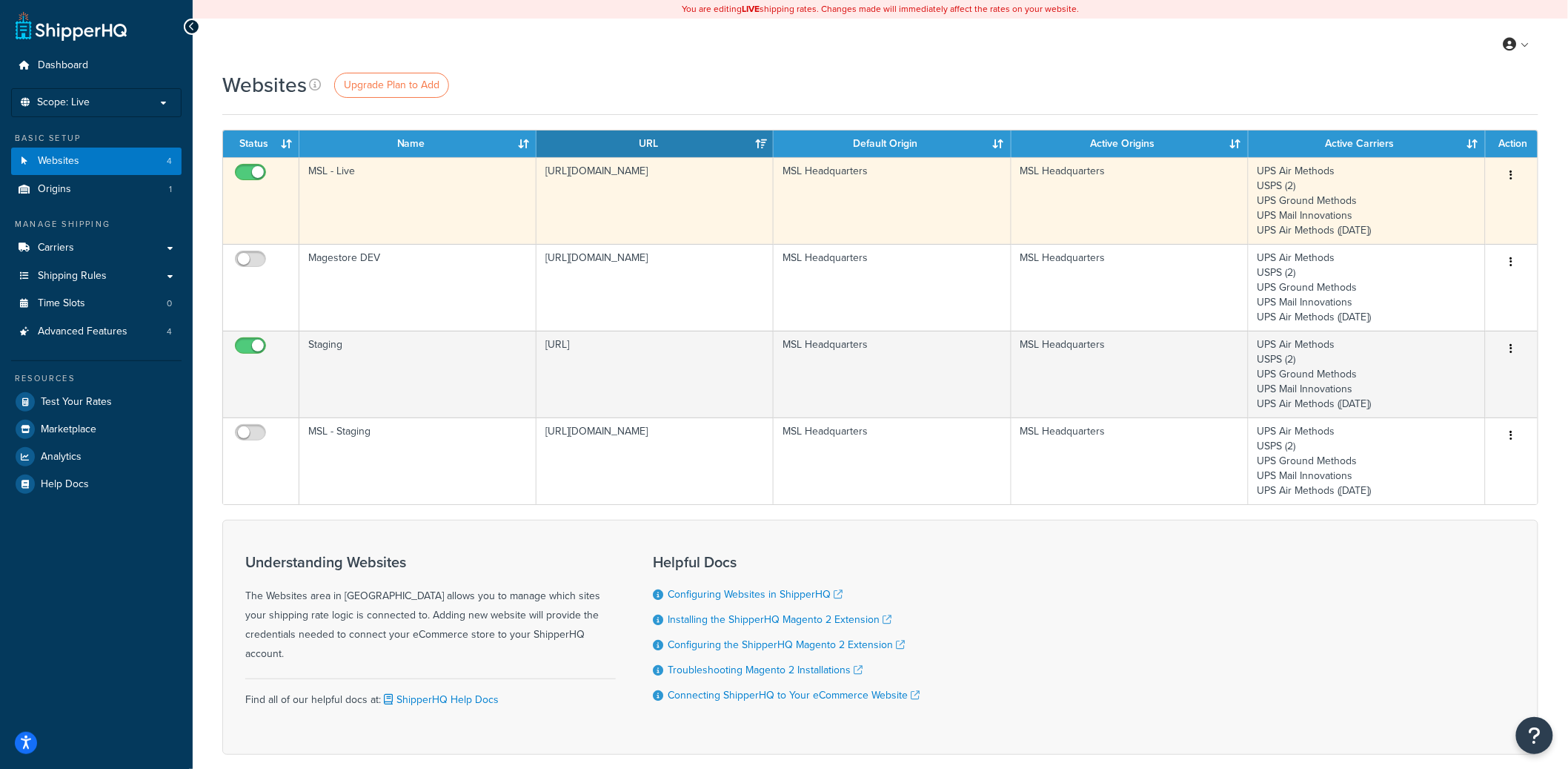
click at [400, 203] on td "MSL - Live" at bounding box center [418, 200] width 237 height 87
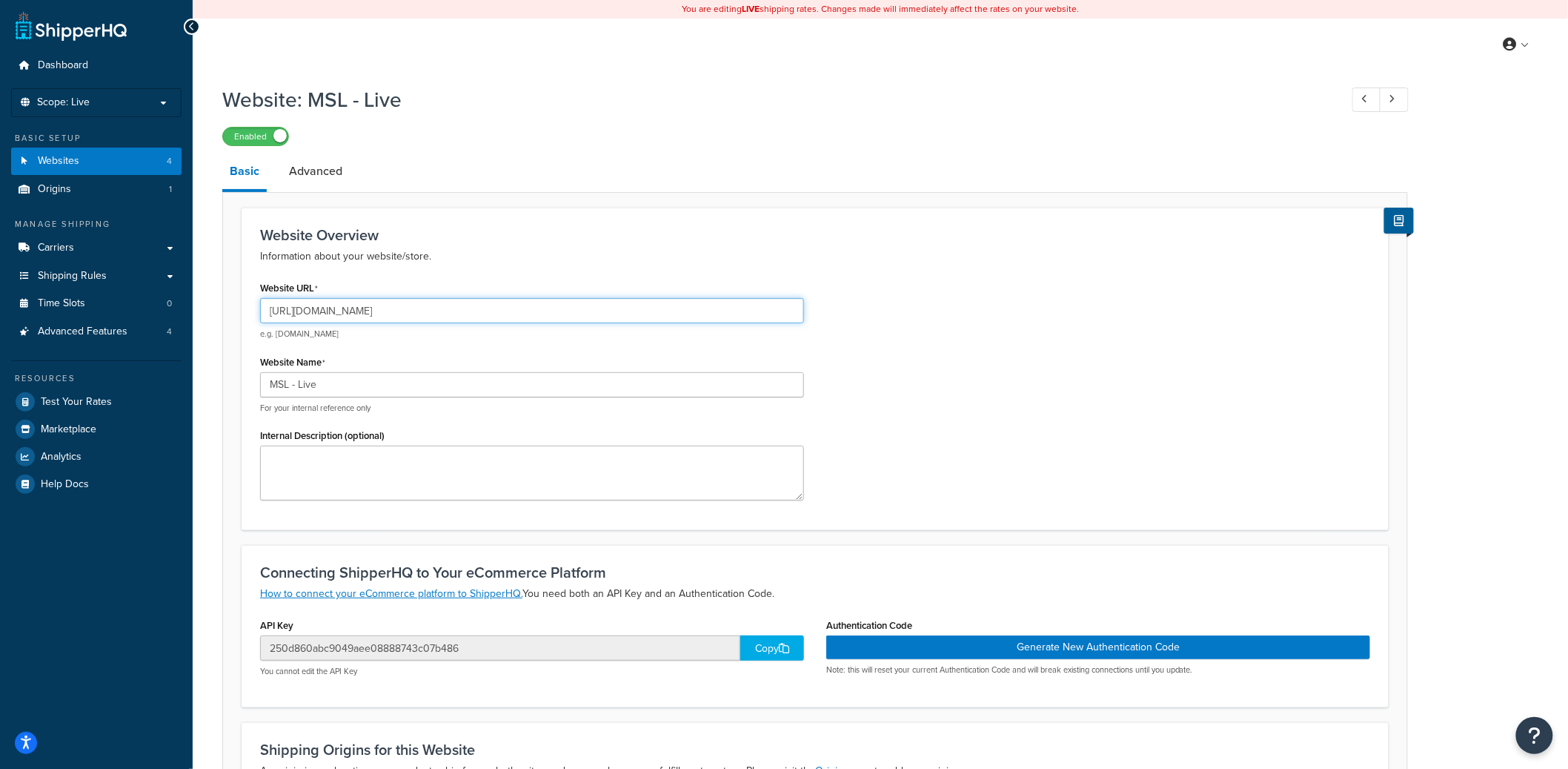
click at [338, 324] on input "[URL][DOMAIN_NAME]" at bounding box center [531, 310] width 544 height 25
click at [338, 322] on input "[URL][DOMAIN_NAME]" at bounding box center [531, 310] width 544 height 25
